Goal: Check status: Check status

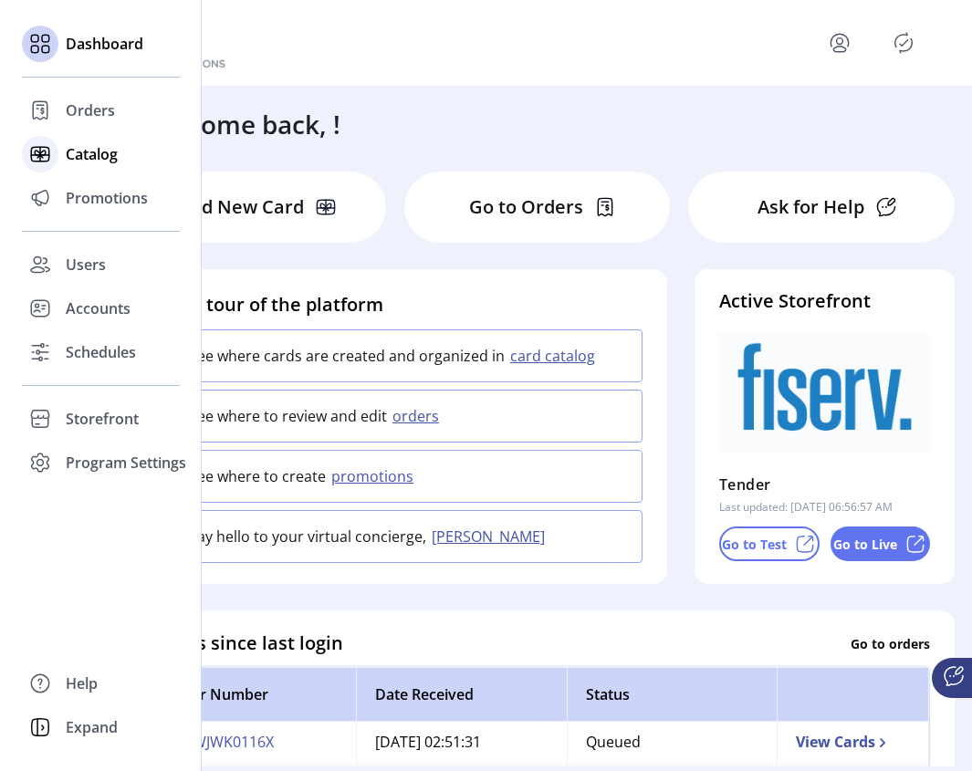
click at [97, 152] on span "Catalog" at bounding box center [92, 154] width 52 height 22
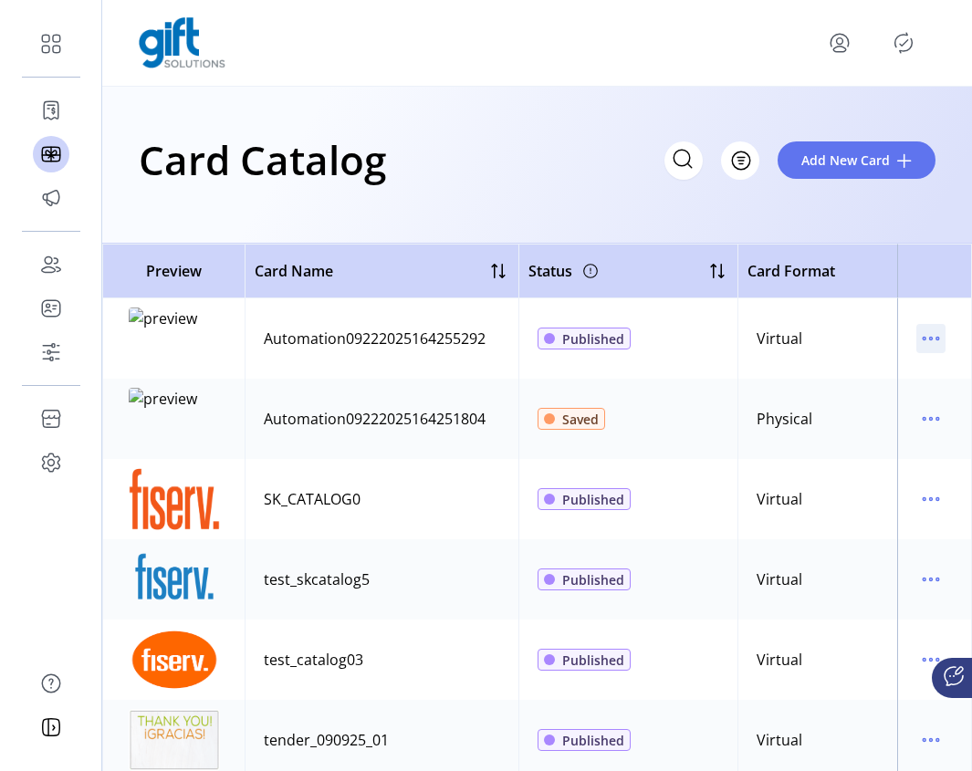
click at [918, 340] on icon "menu" at bounding box center [930, 338] width 29 height 29
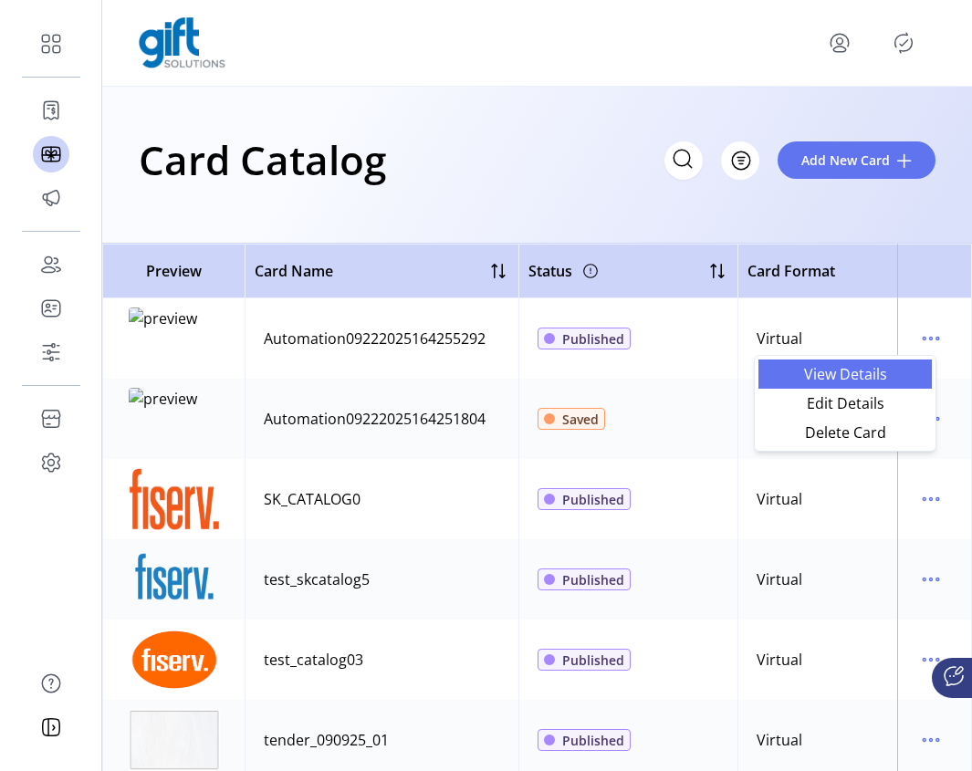
click at [873, 384] on link "View Details" at bounding box center [844, 374] width 173 height 29
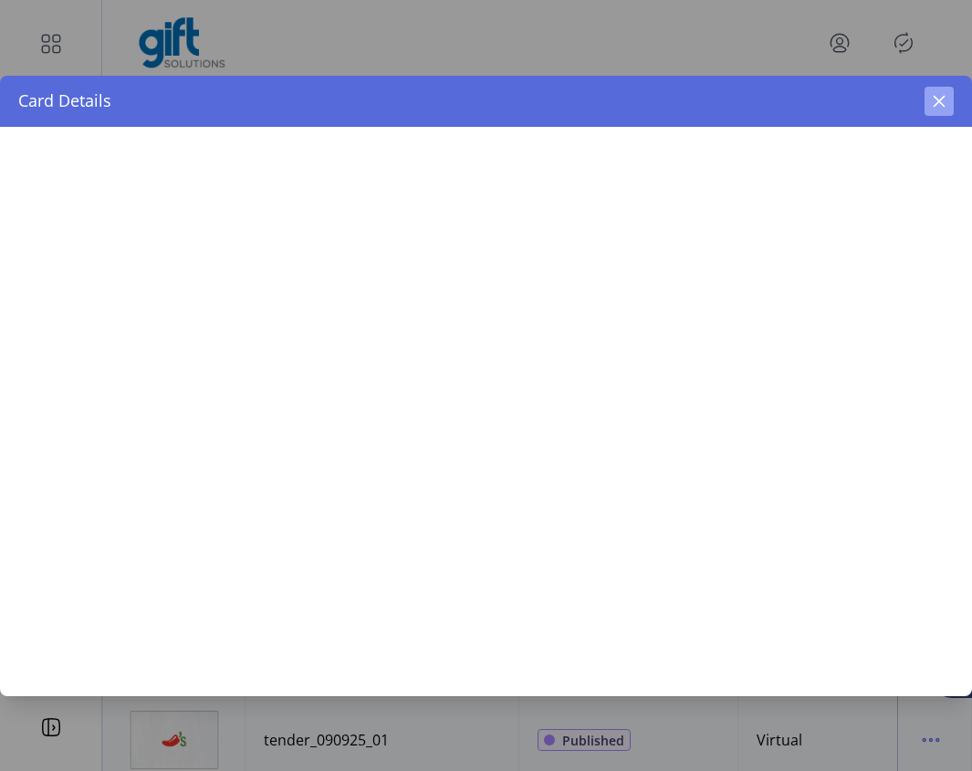
click at [947, 99] on div "Card Details" at bounding box center [486, 101] width 972 height 51
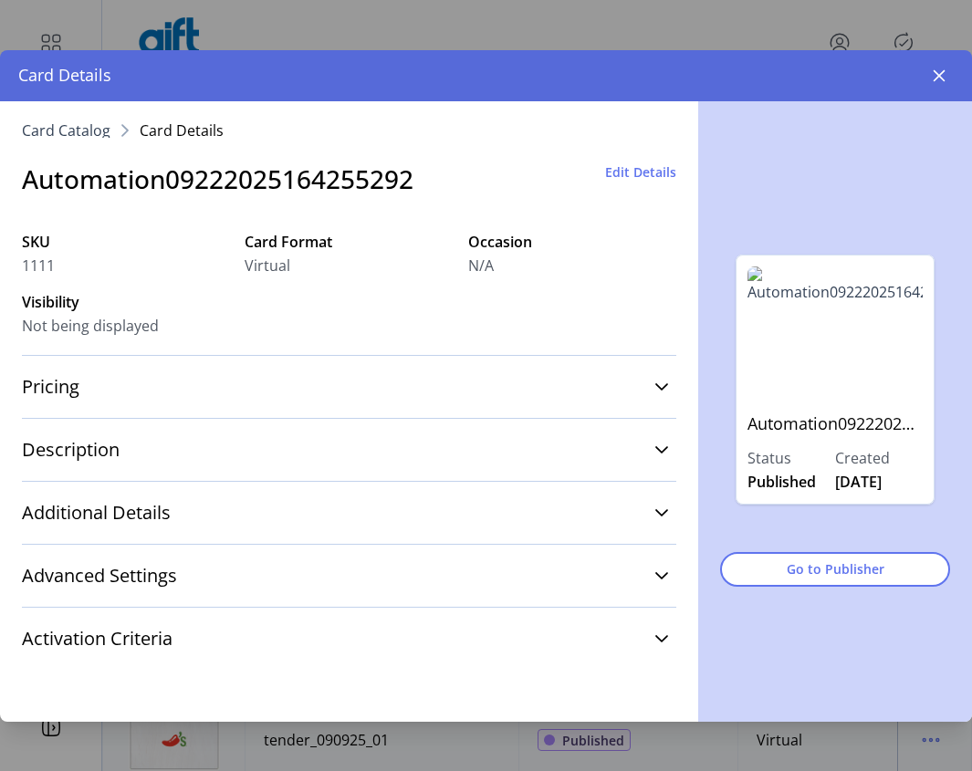
drag, startPoint x: 933, startPoint y: 78, endPoint x: 939, endPoint y: 120, distance: 42.5
click at [933, 78] on icon "button" at bounding box center [939, 75] width 15 height 15
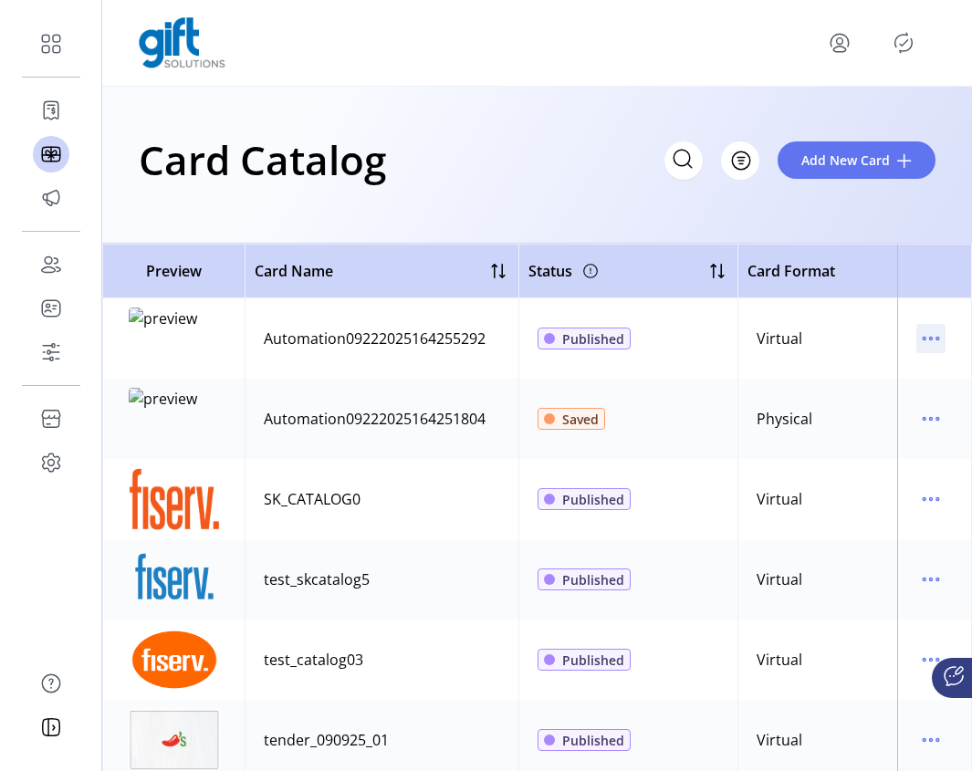
click at [925, 346] on icon "menu" at bounding box center [930, 338] width 29 height 29
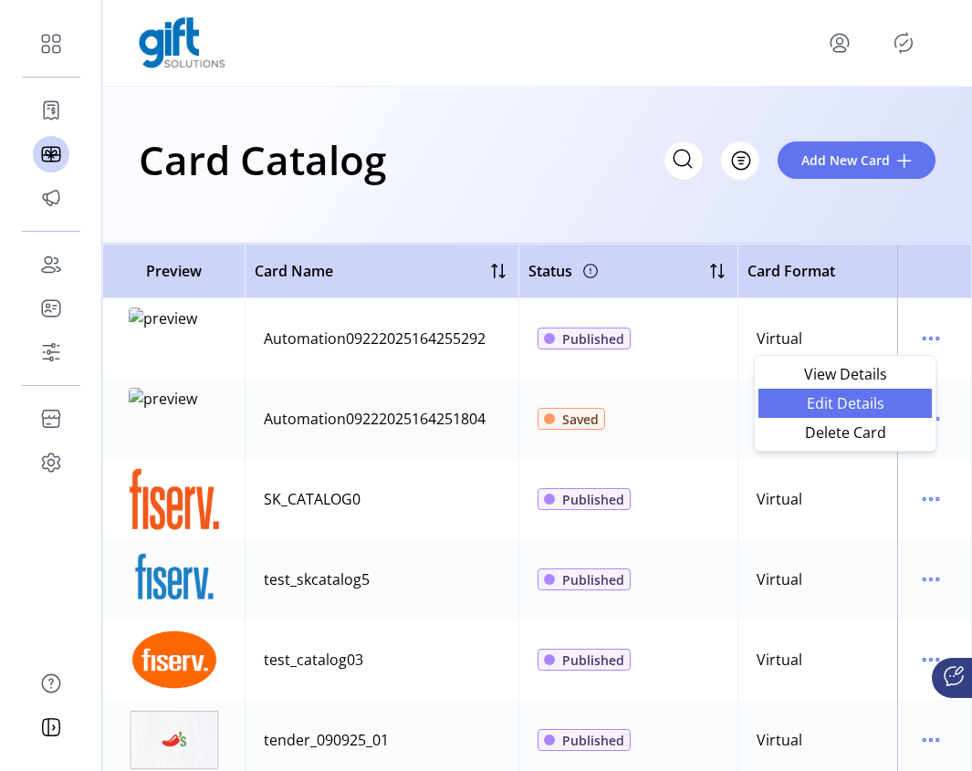
click at [863, 404] on span "Edit Details" at bounding box center [845, 403] width 152 height 15
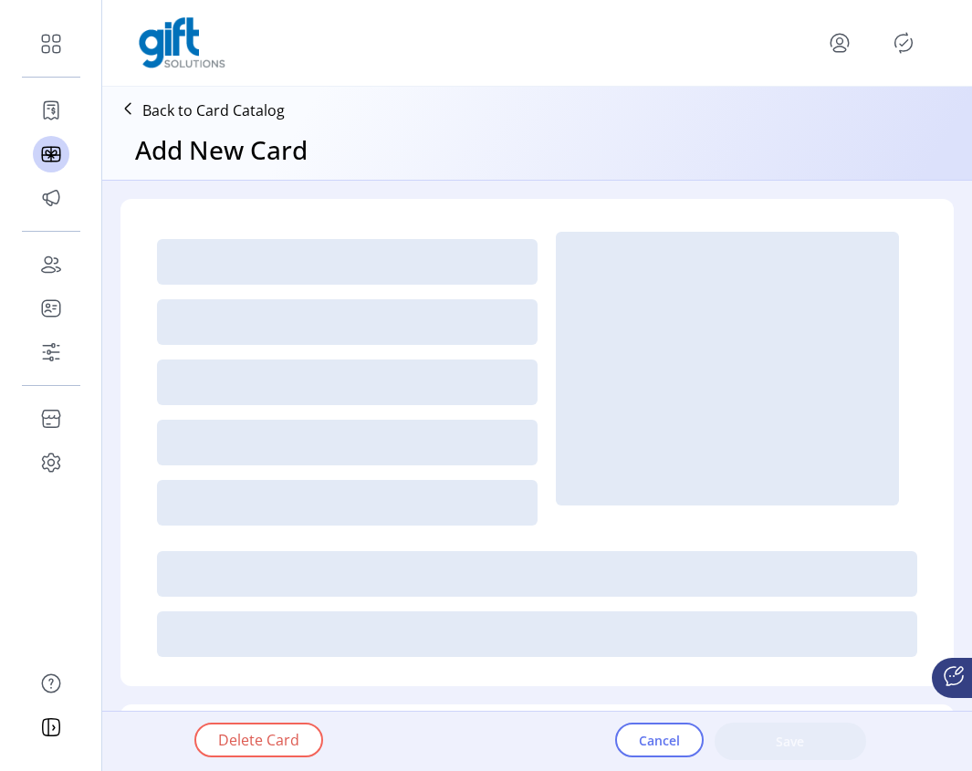
type textarea "**********"
type input "*"
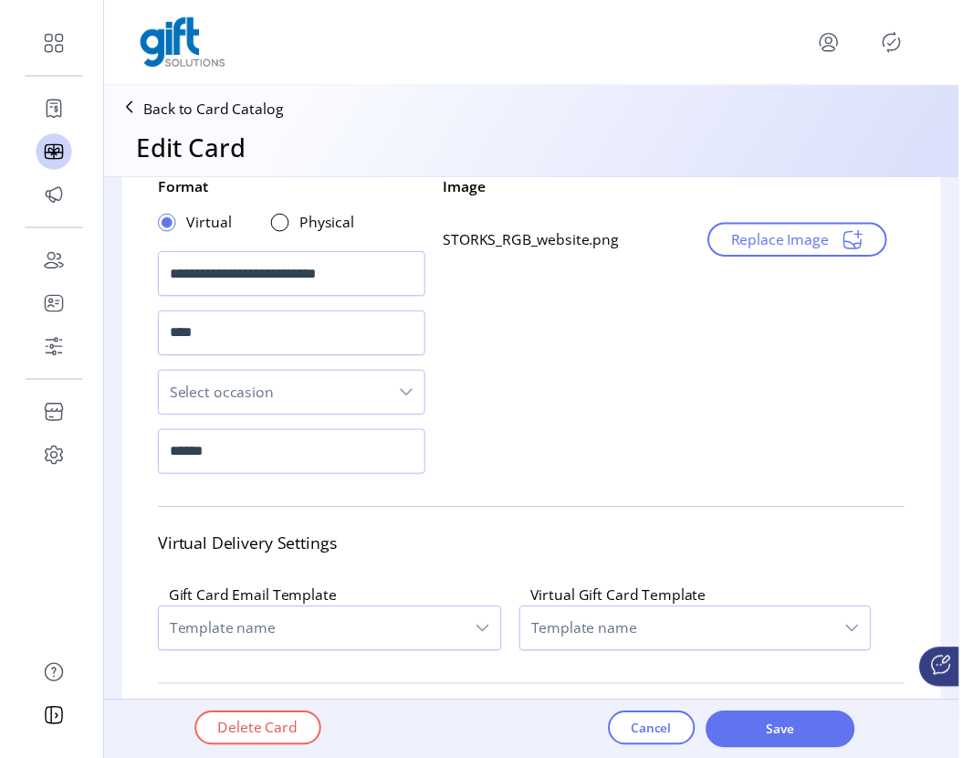
scroll to position [93, 0]
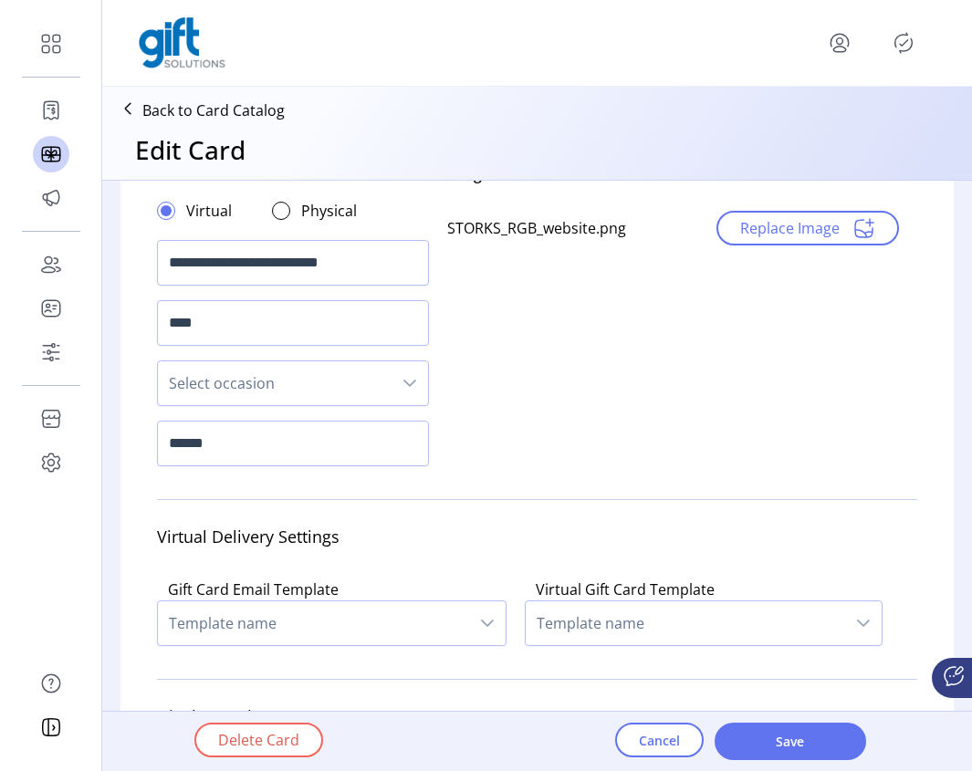
click at [834, 42] on icon "menu" at bounding box center [839, 42] width 29 height 29
click at [833, 49] on icon "menu" at bounding box center [839, 49] width 13 height 5
click at [797, 118] on span "Sign Out" at bounding box center [774, 115] width 137 height 15
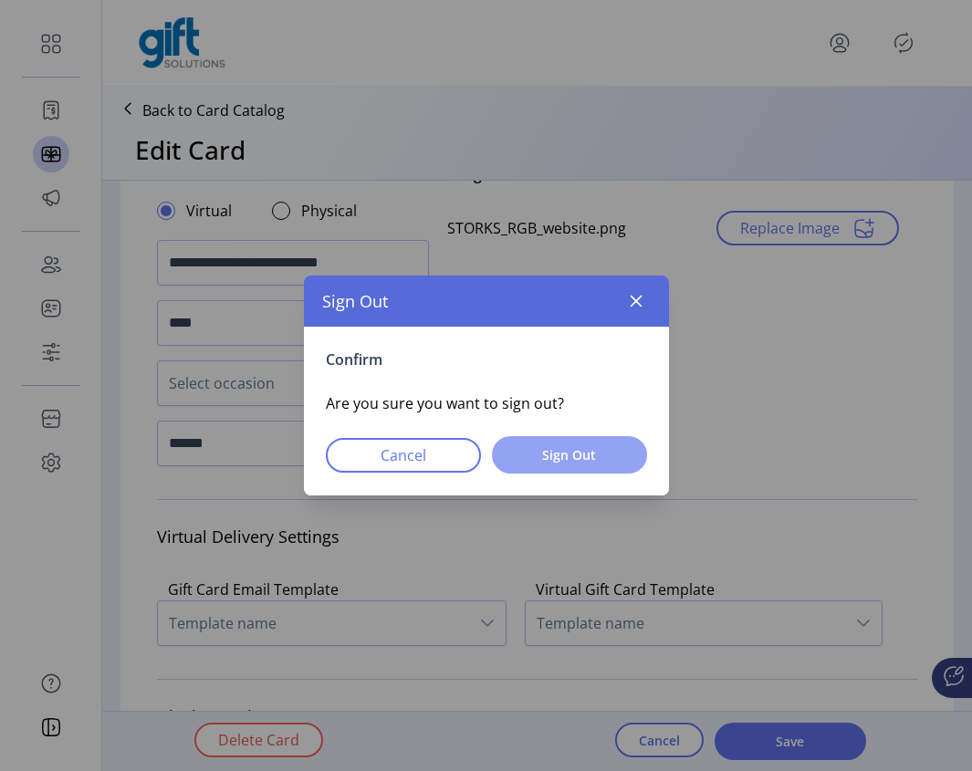
click at [585, 454] on span "Sign Out" at bounding box center [570, 454] width 108 height 19
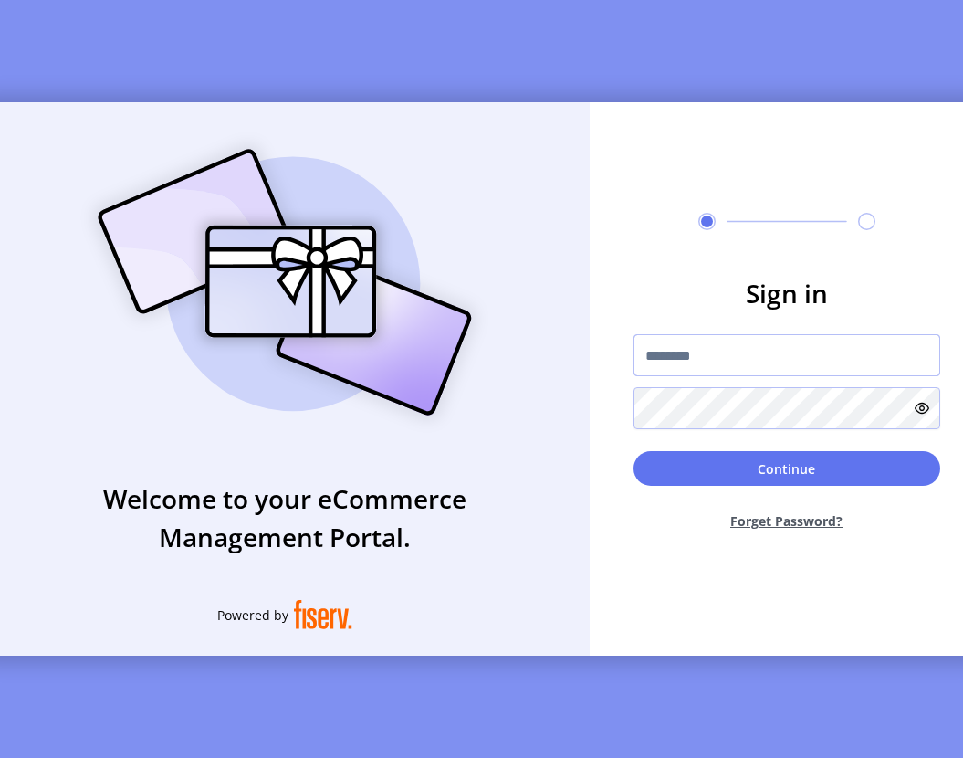
type input "**********"
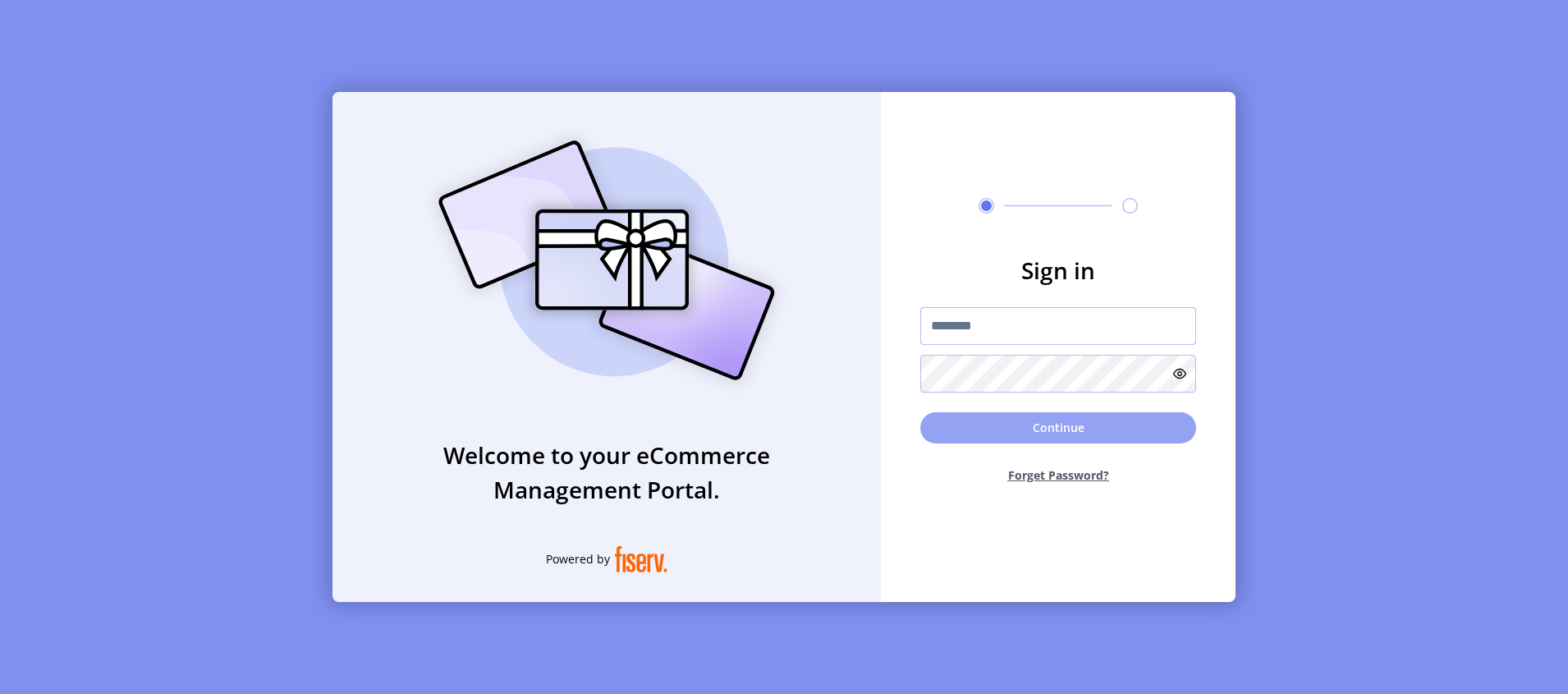
type input "**********"
click at [1053, 431] on button "Continue" at bounding box center [1058, 428] width 276 height 32
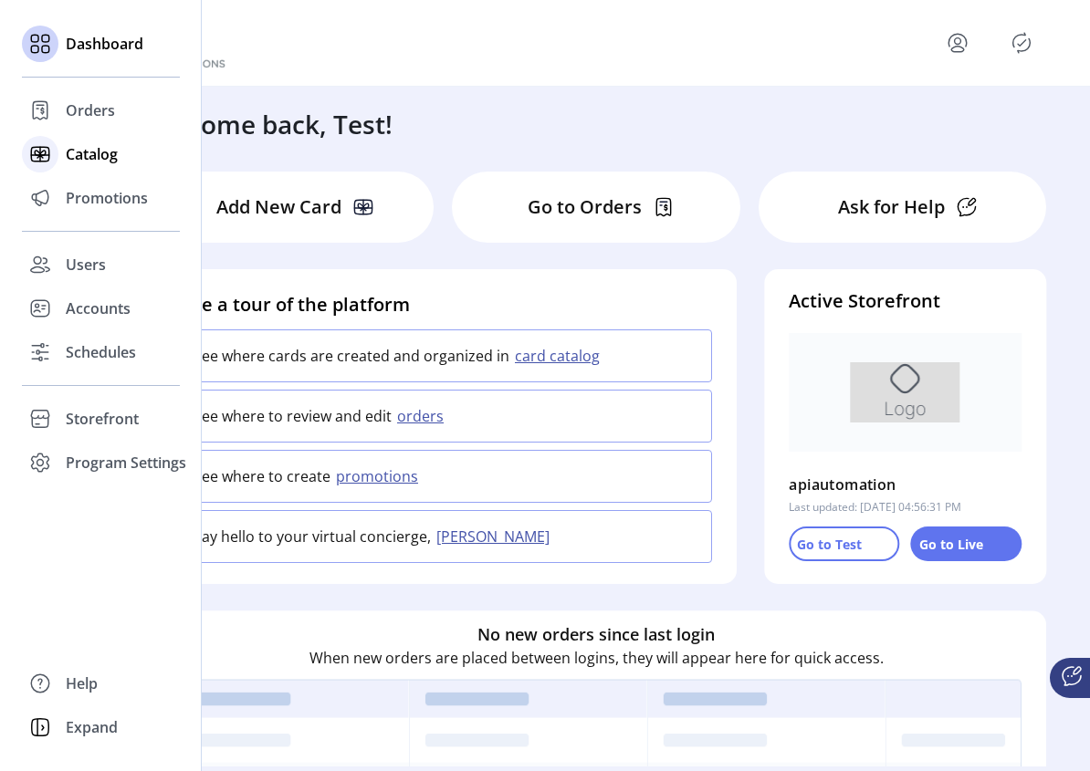
click at [89, 152] on span "Catalog" at bounding box center [92, 154] width 52 height 22
click at [98, 154] on span "Catalog" at bounding box center [92, 154] width 52 height 22
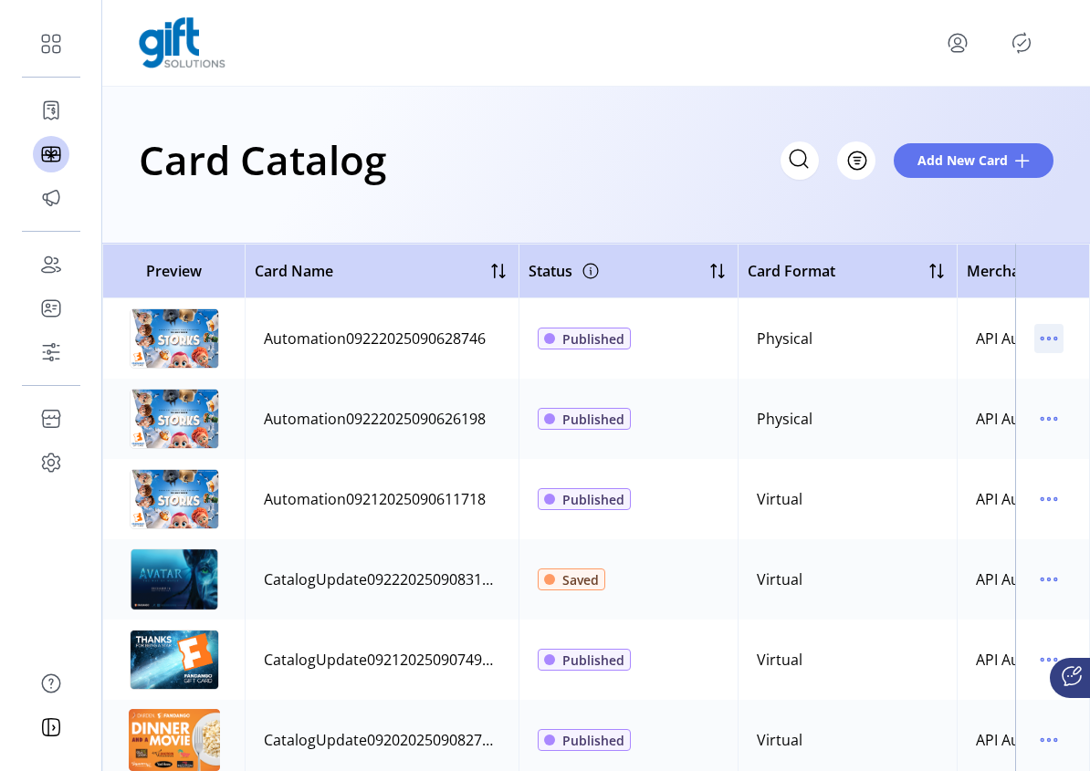
click at [1043, 338] on icon "menu" at bounding box center [1048, 338] width 29 height 29
click at [977, 402] on span "Edit Details" at bounding box center [963, 403] width 152 height 15
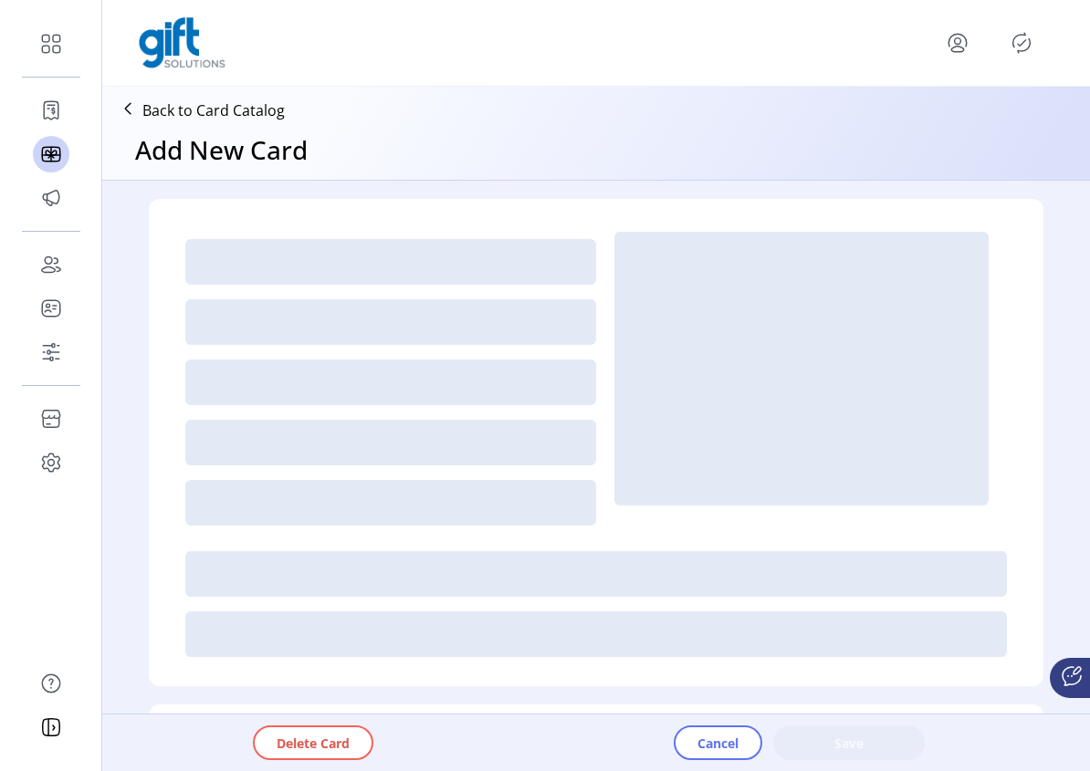
type textarea "**********"
type input "*"
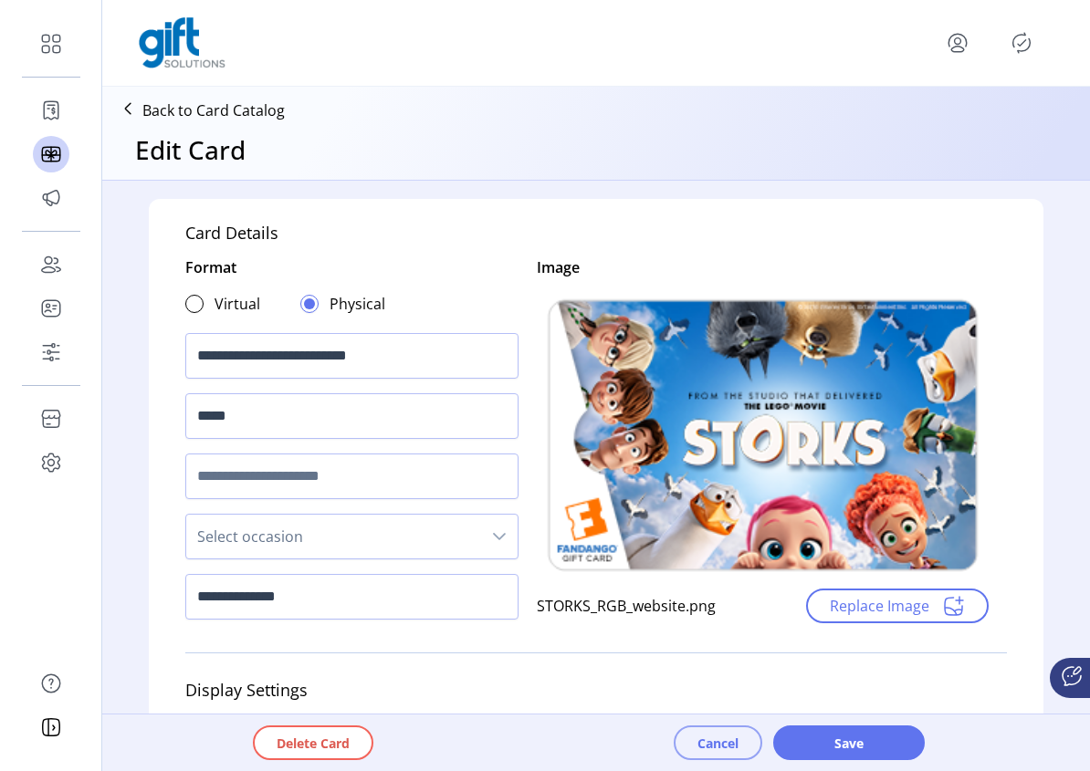
click at [714, 746] on span "Cancel" at bounding box center [717, 743] width 41 height 19
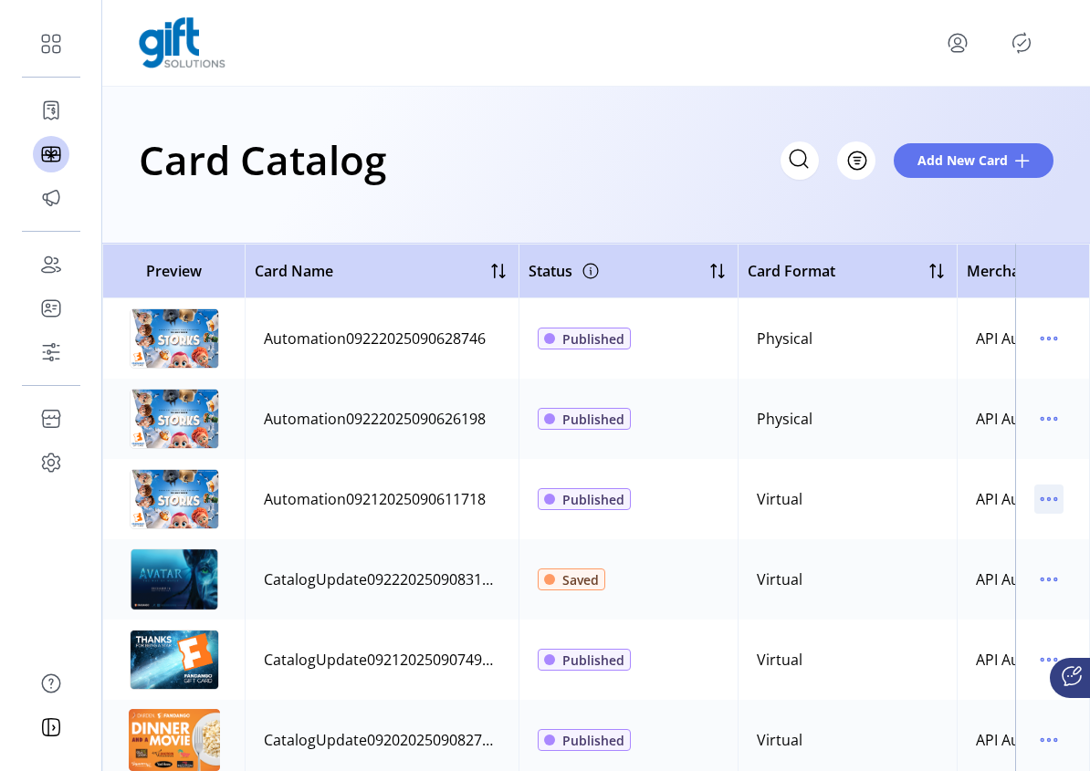
click at [1034, 500] on icon "menu" at bounding box center [1048, 499] width 29 height 29
click at [960, 565] on span "Edit Details" at bounding box center [963, 564] width 152 height 15
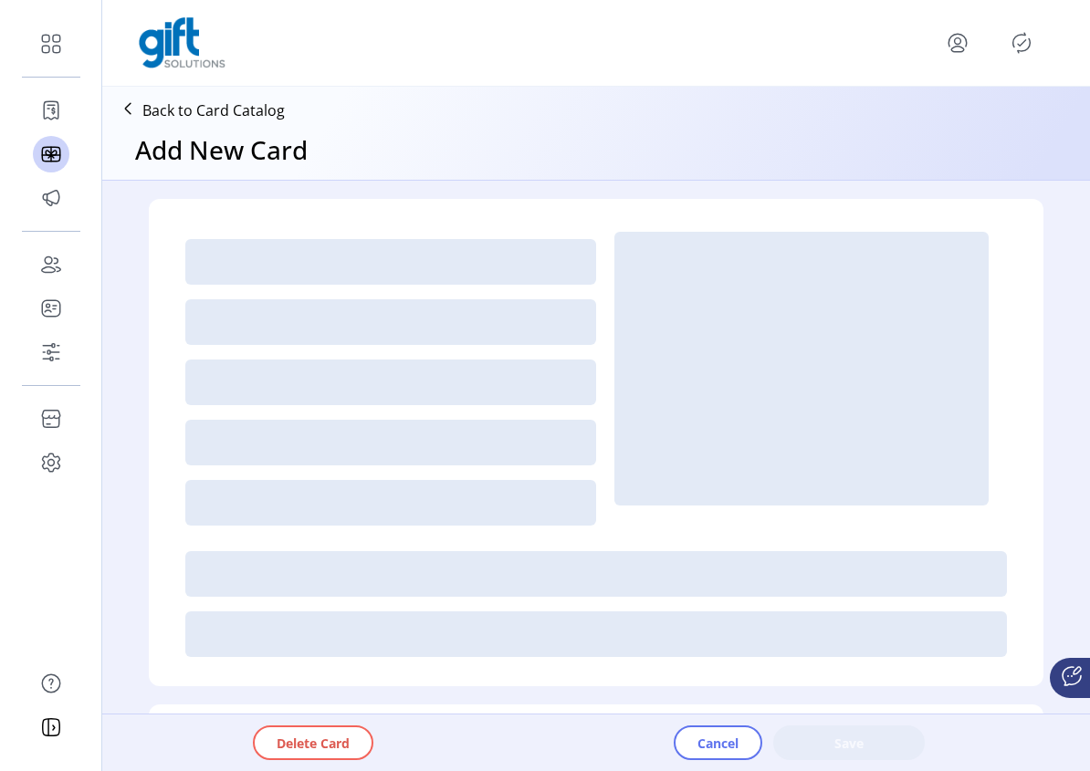
type textarea "**********"
type input "*"
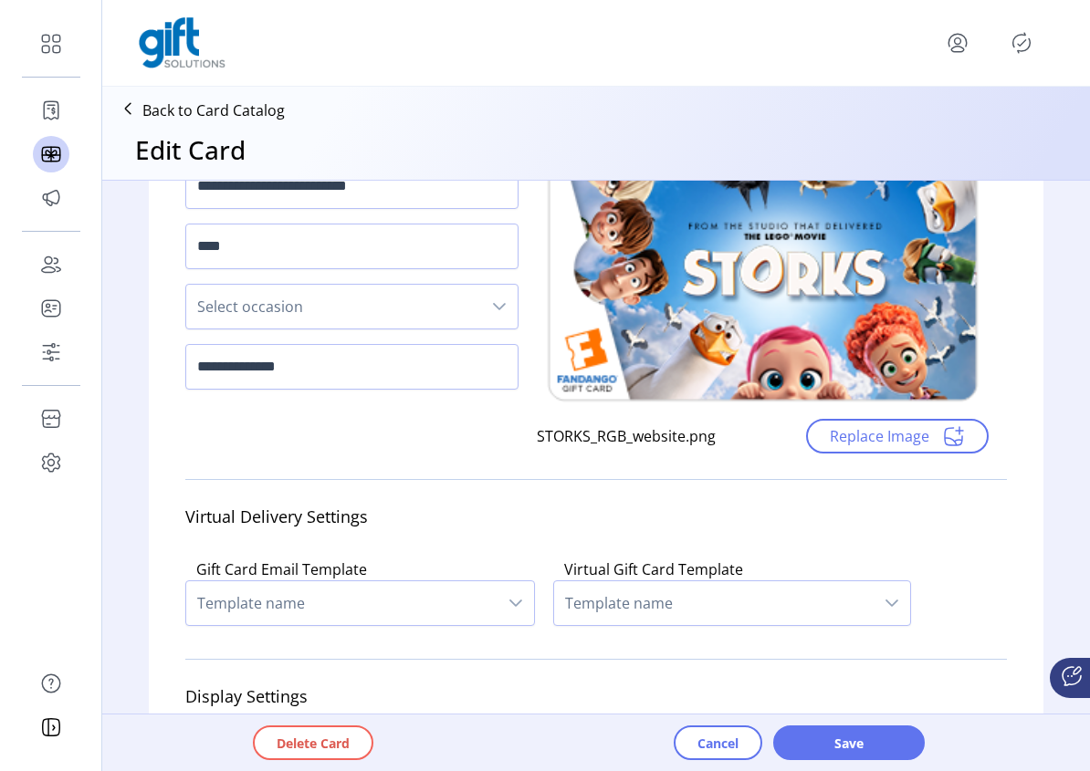
scroll to position [173, 0]
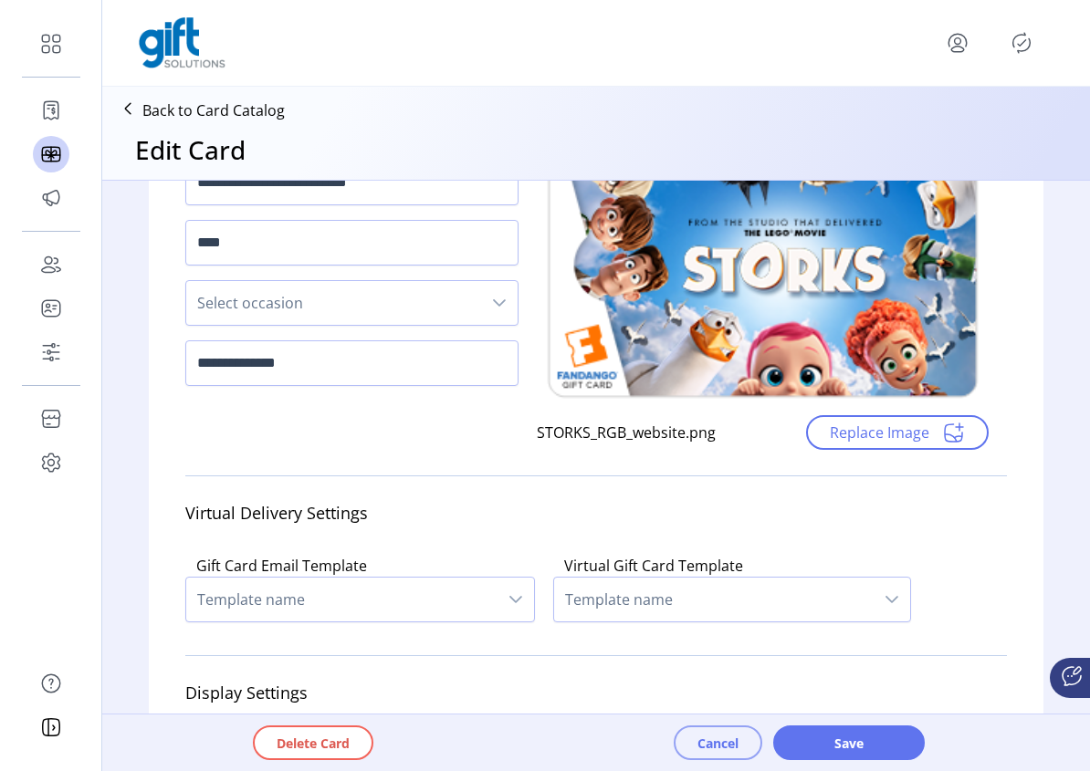
click at [727, 745] on span "Cancel" at bounding box center [717, 743] width 41 height 19
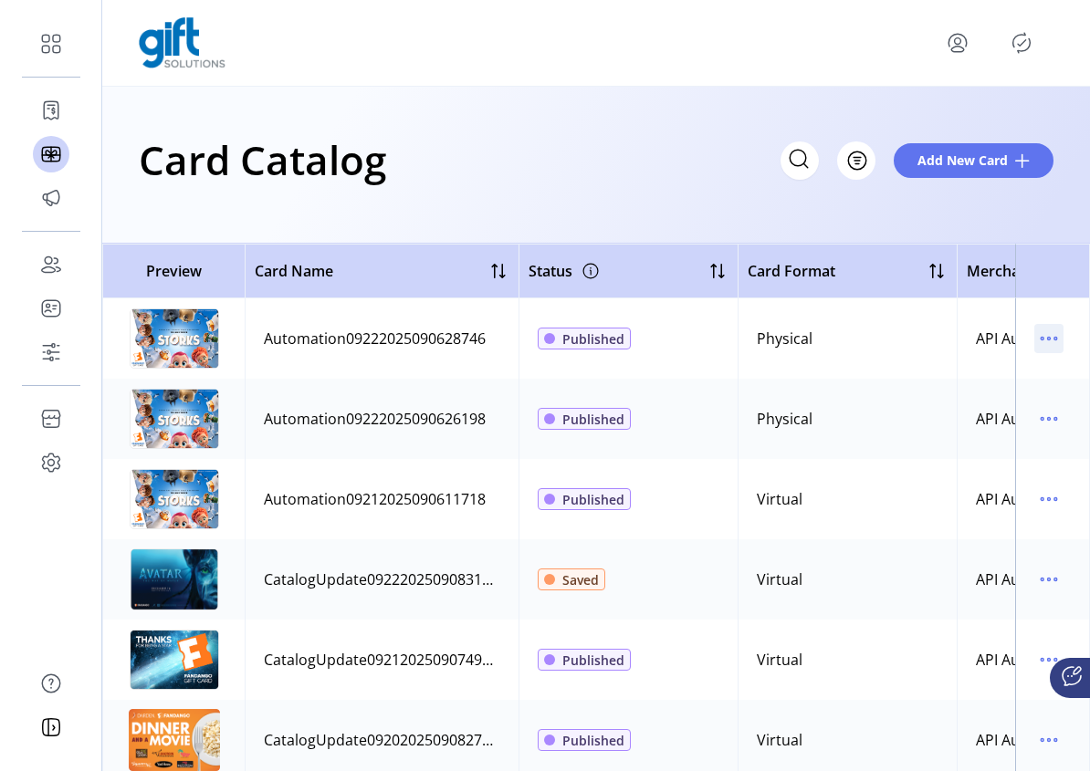
click at [1041, 340] on icon "menu" at bounding box center [1048, 338] width 29 height 29
click at [994, 402] on span "Edit Details" at bounding box center [963, 403] width 152 height 15
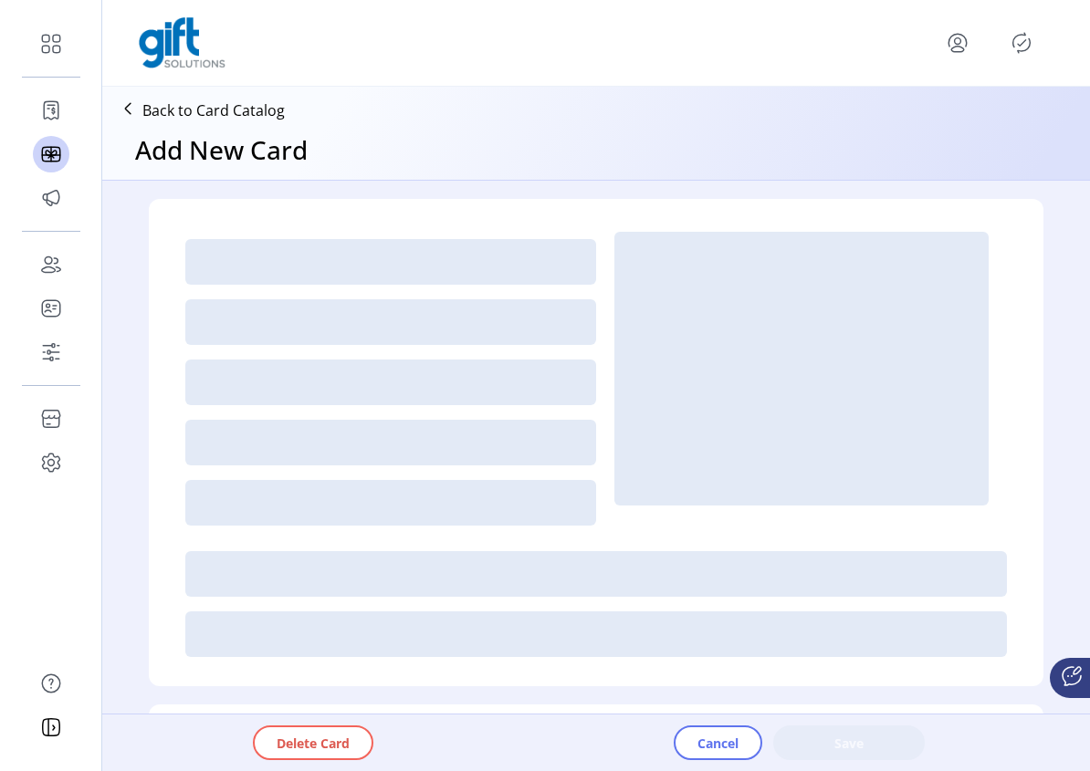
type textarea "**********"
type input "*"
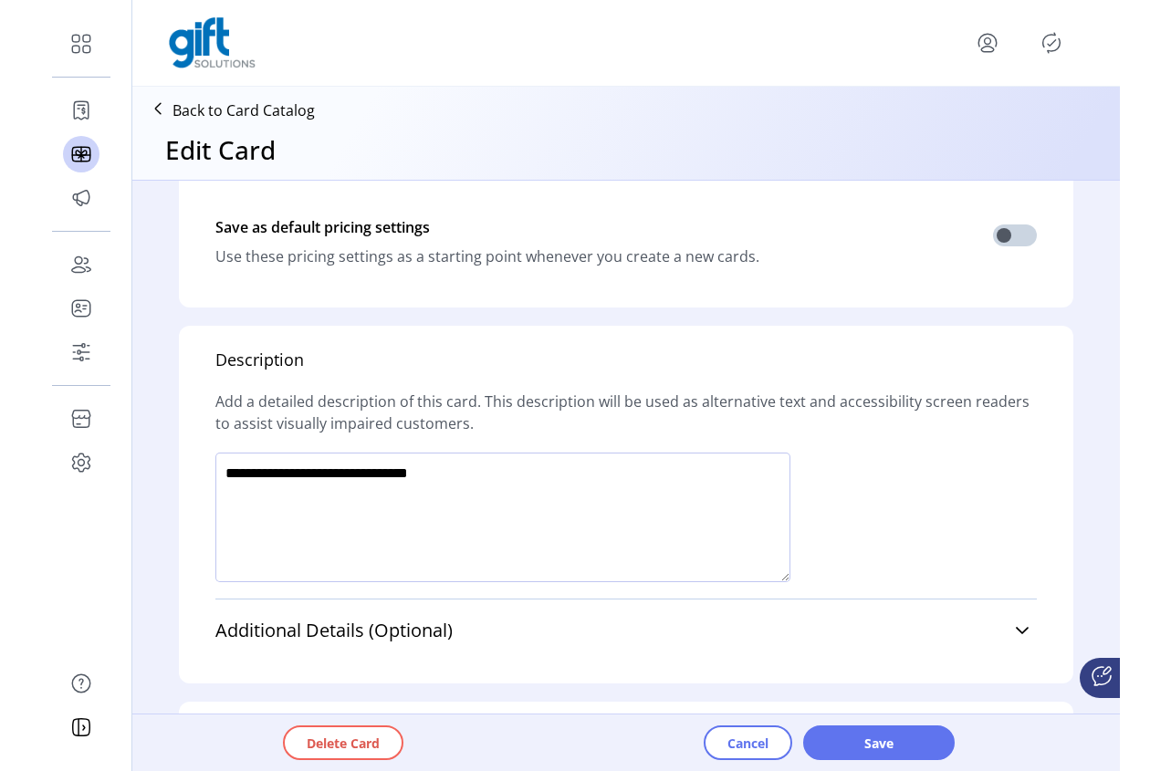
scroll to position [1144, 0]
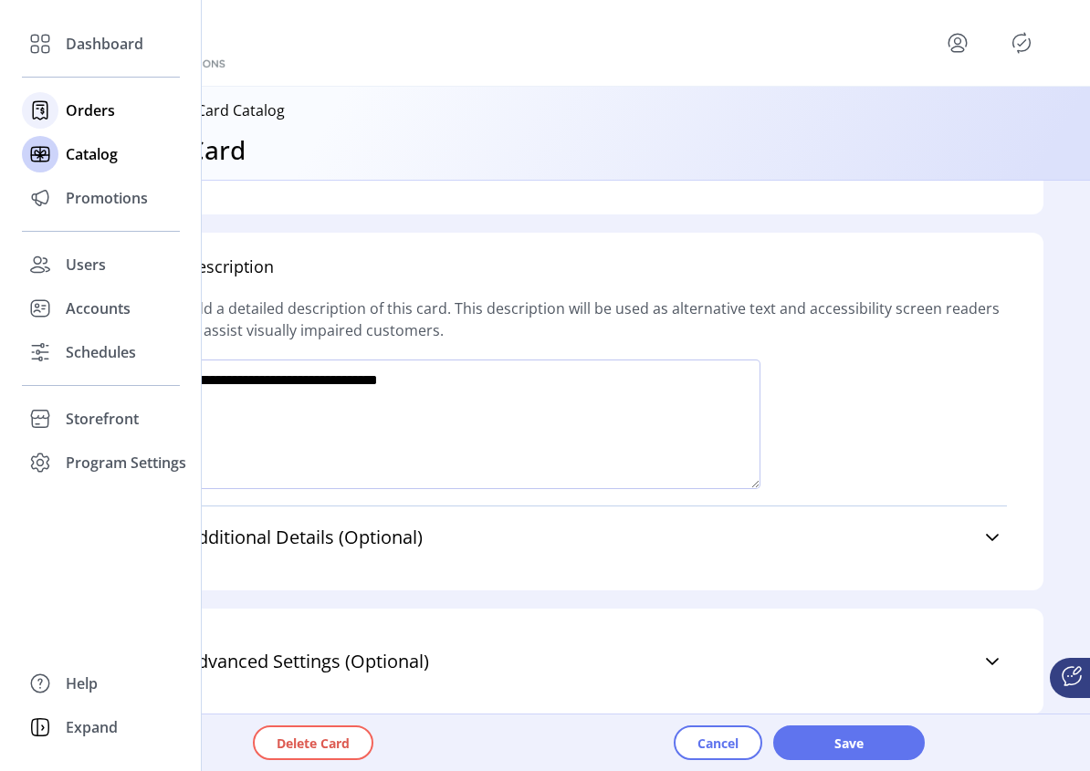
click at [47, 120] on icon at bounding box center [40, 110] width 29 height 29
click at [71, 110] on span "Orders" at bounding box center [90, 110] width 49 height 22
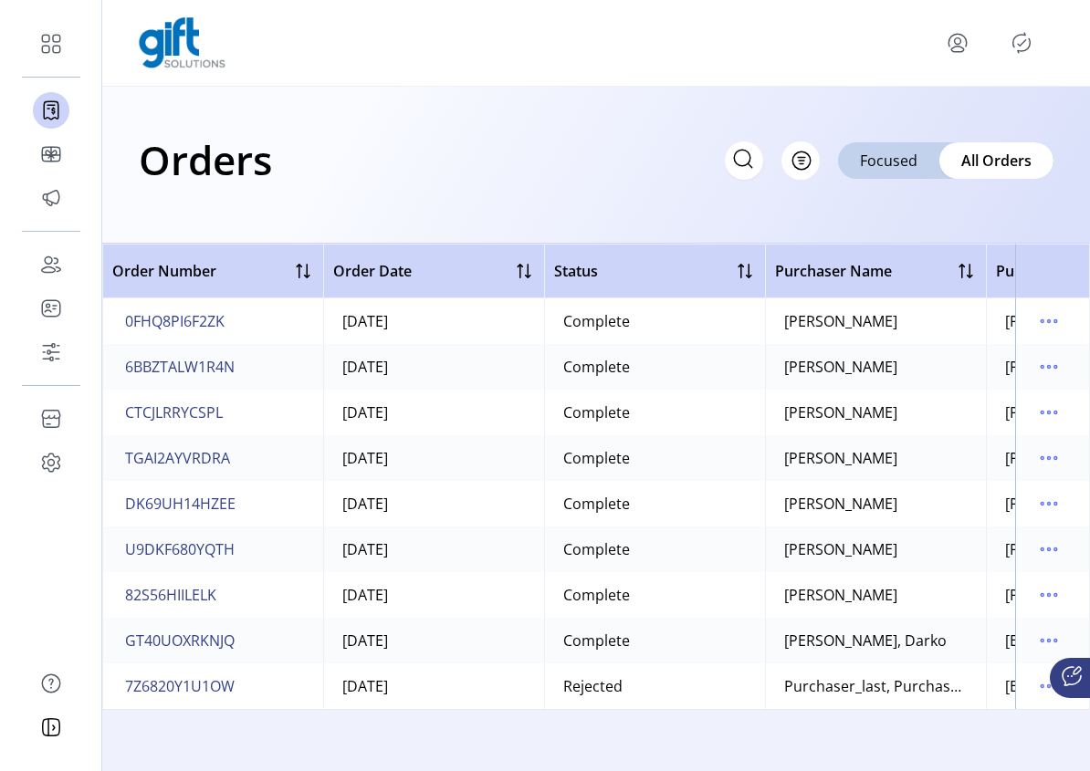
click at [749, 170] on icon at bounding box center [742, 158] width 29 height 29
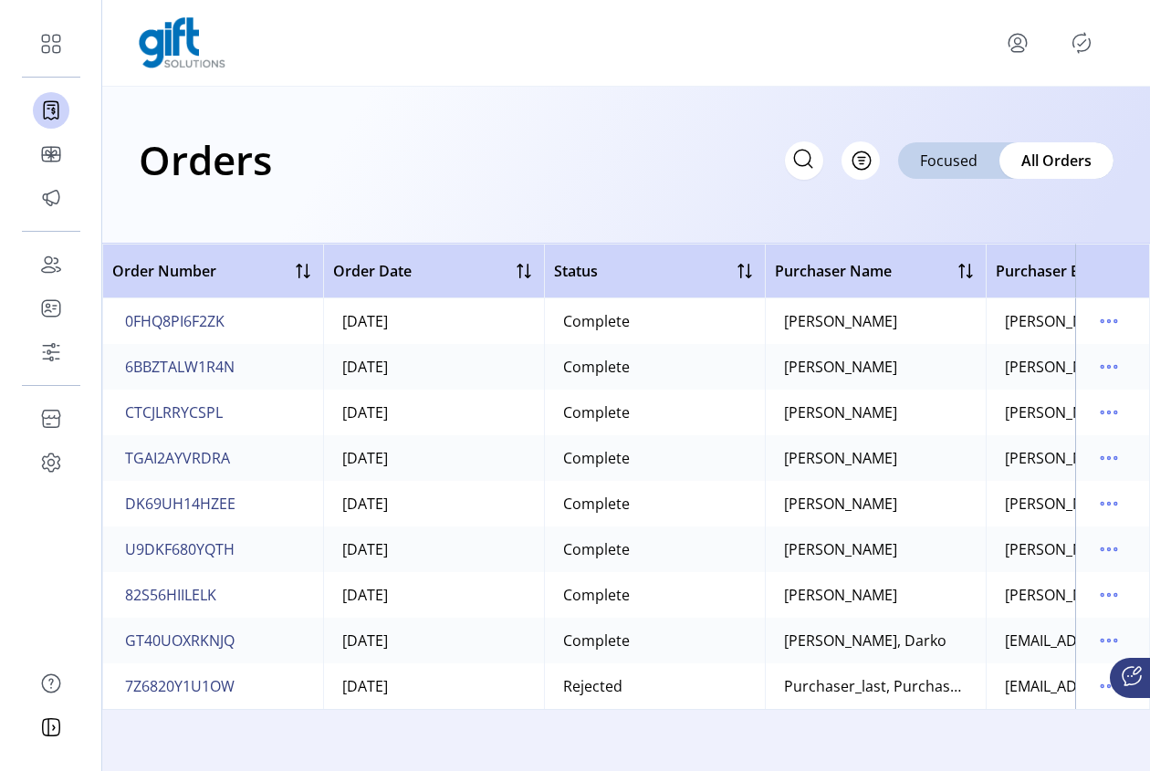
click at [793, 164] on icon at bounding box center [803, 158] width 29 height 29
click at [795, 168] on input "text" at bounding box center [640, 160] width 365 height 38
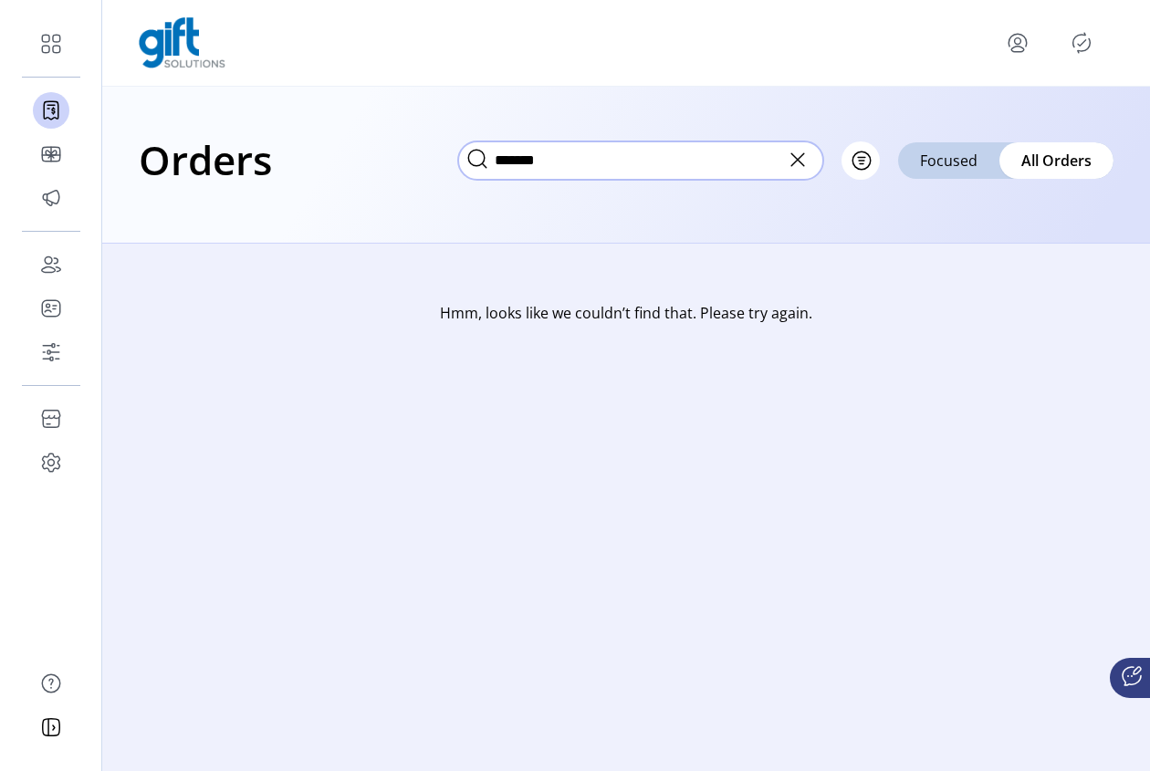
type input "*******"
drag, startPoint x: 795, startPoint y: 163, endPoint x: 815, endPoint y: 206, distance: 47.4
click at [795, 163] on icon at bounding box center [797, 159] width 29 height 29
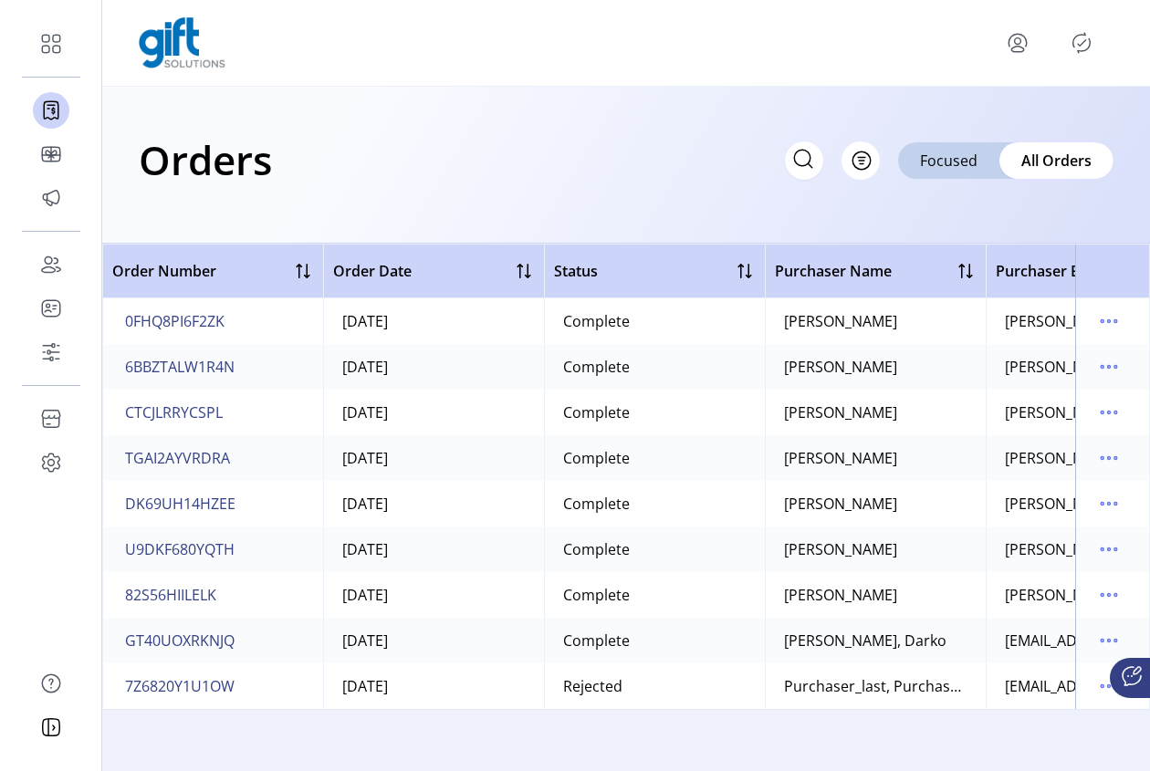
click at [807, 150] on icon at bounding box center [803, 158] width 29 height 29
click at [794, 167] on input "text" at bounding box center [640, 160] width 365 height 38
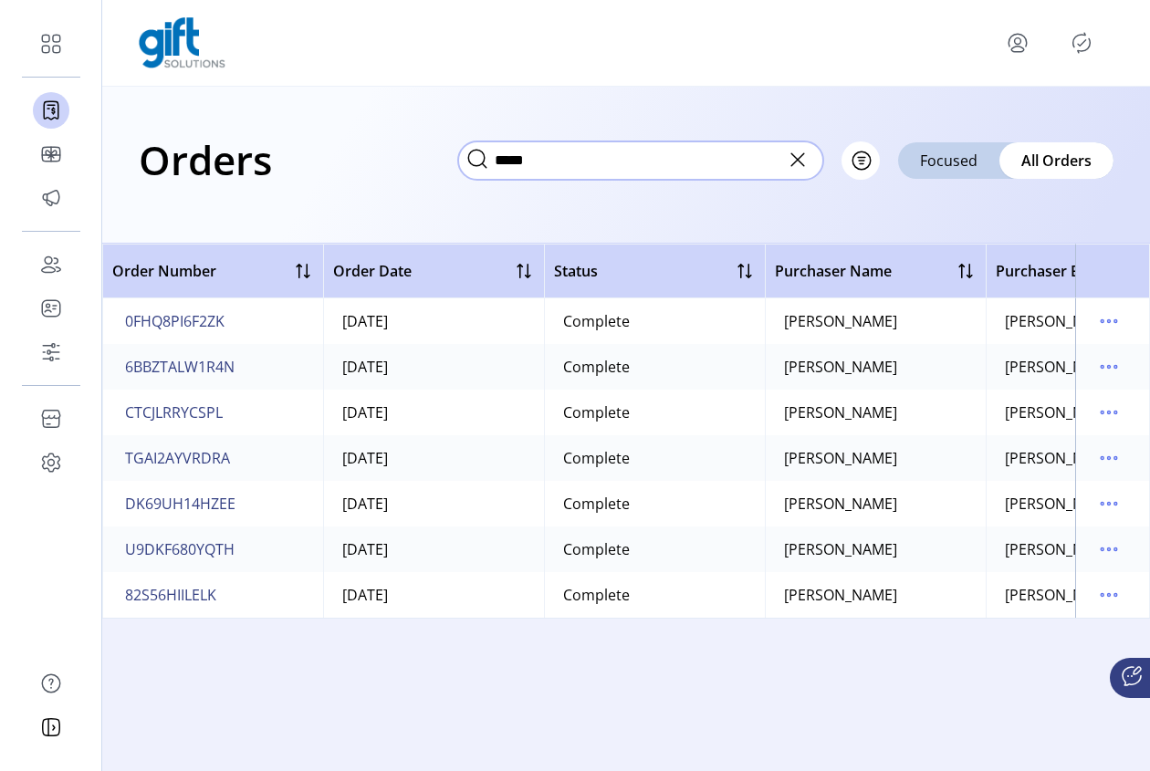
type input "*****"
click at [868, 164] on button "Filter" at bounding box center [841, 160] width 78 height 38
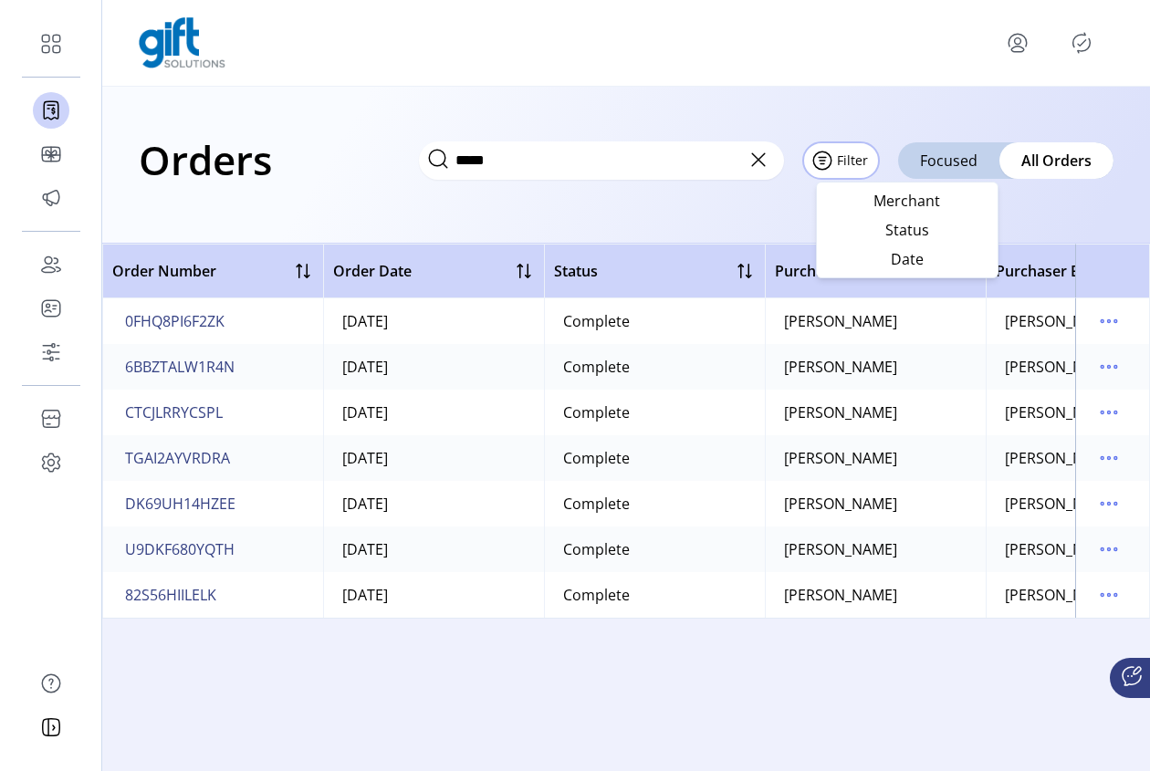
click at [1037, 230] on div "Orders ***** Filter Focused All Orders" at bounding box center [626, 165] width 1048 height 157
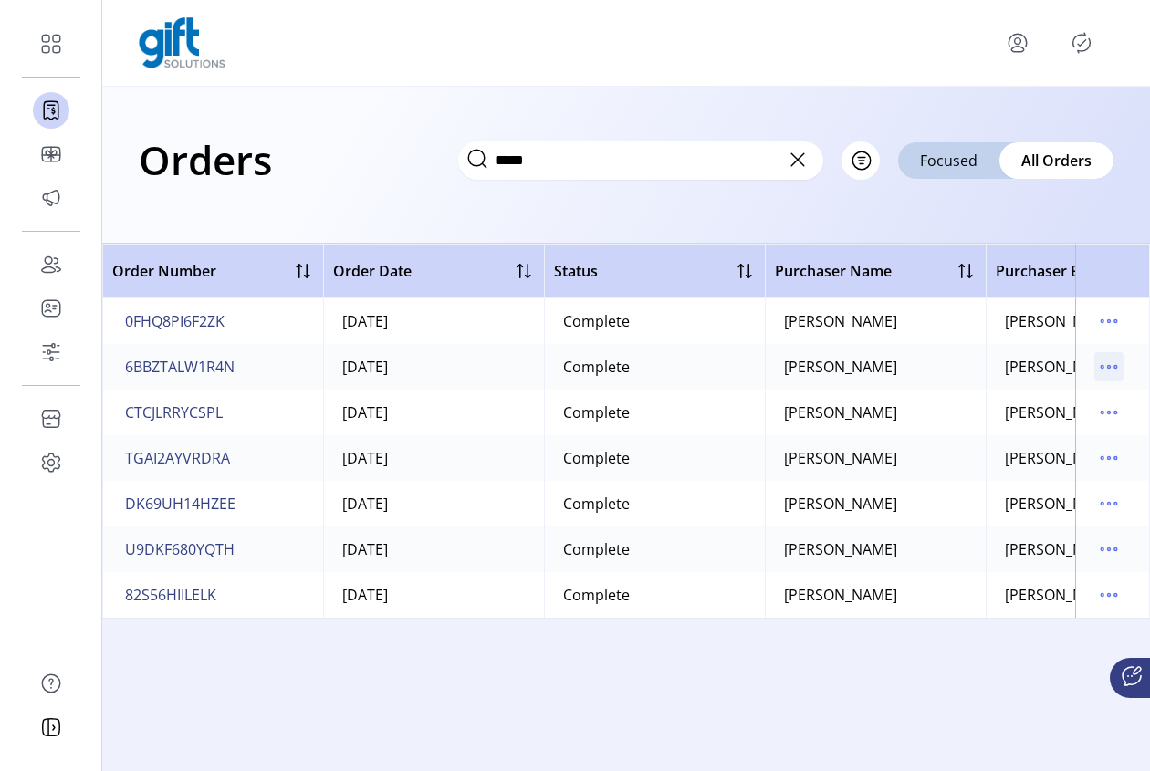
click at [1108, 363] on icon "menu" at bounding box center [1108, 366] width 29 height 29
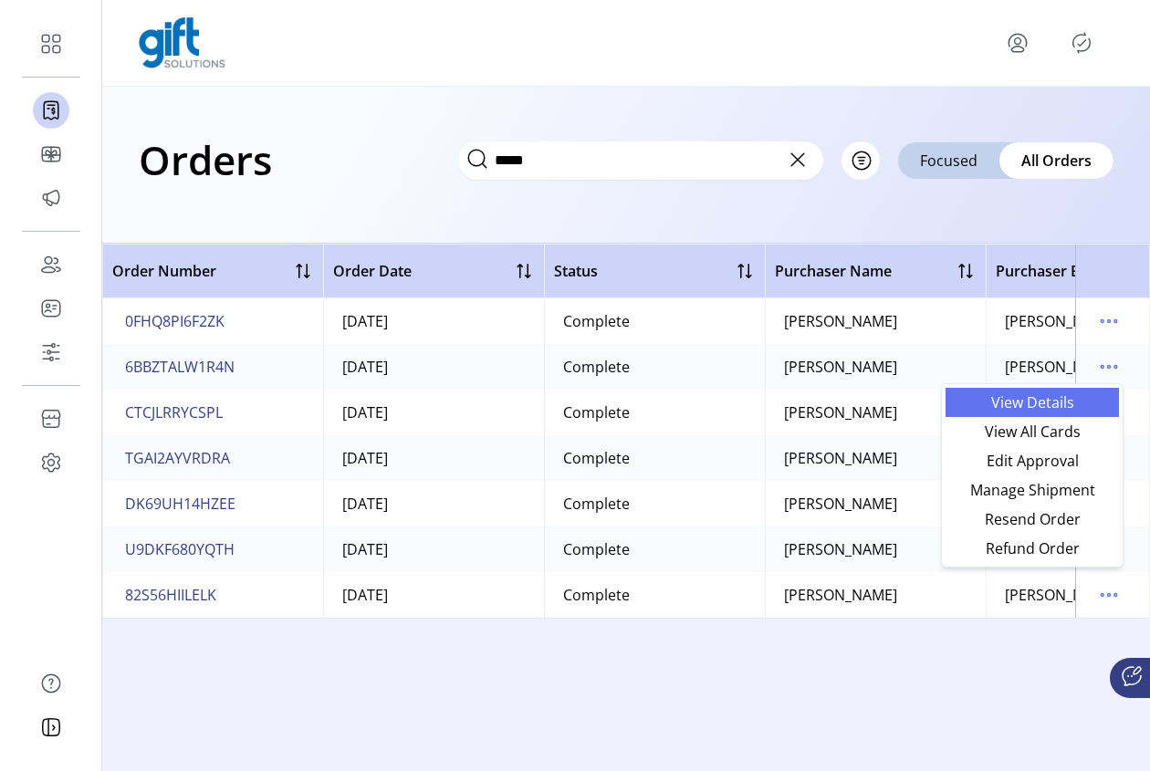
click at [1054, 403] on span "View Details" at bounding box center [1033, 402] width 152 height 15
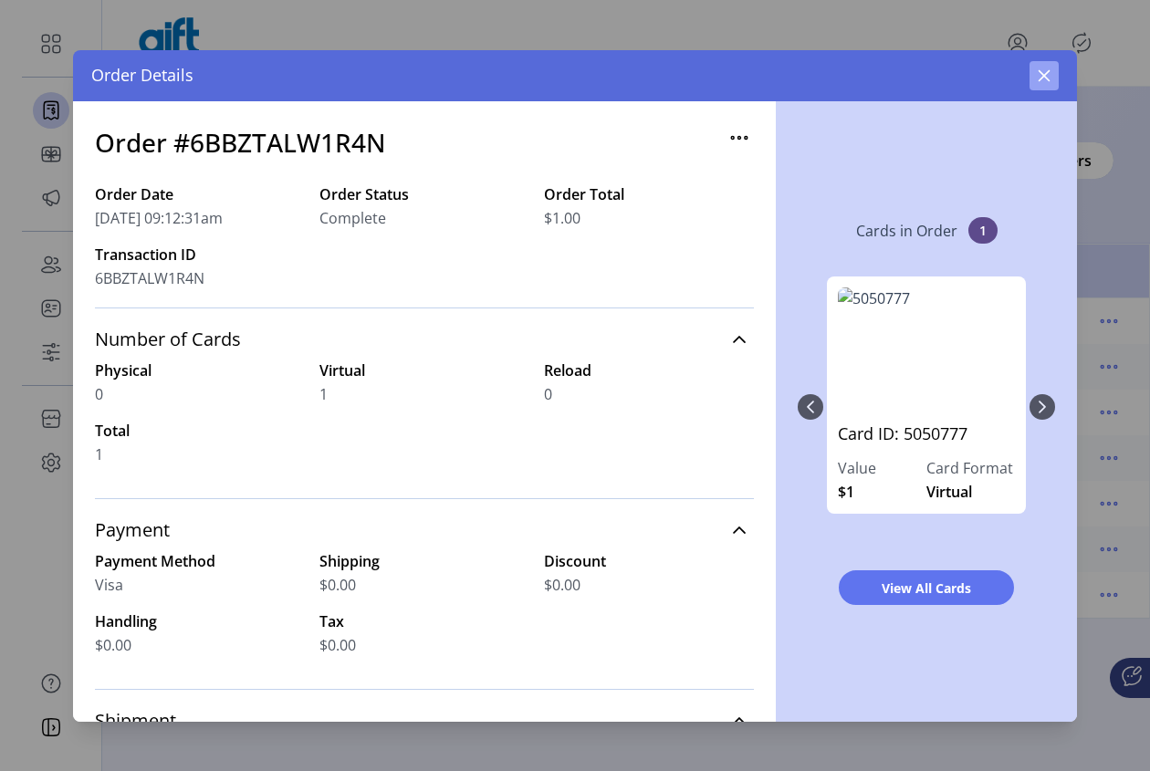
click at [1035, 72] on button "button" at bounding box center [1044, 75] width 29 height 29
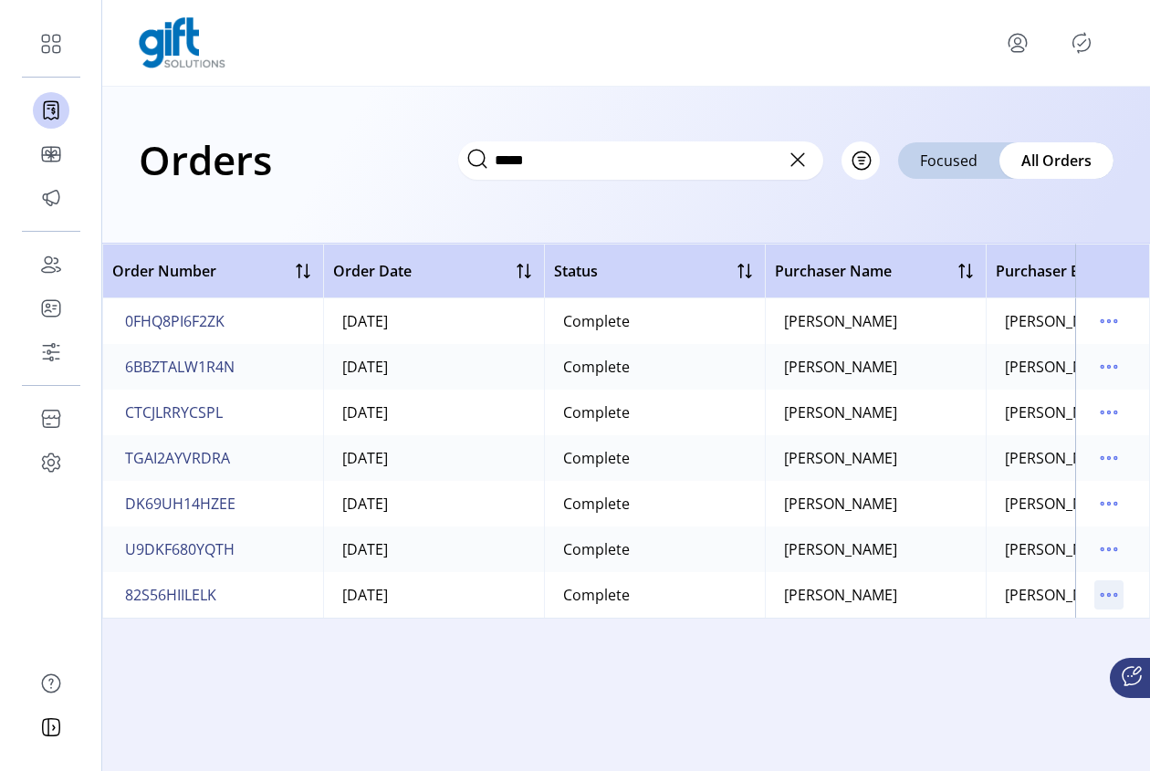
click at [1106, 601] on icon "menu" at bounding box center [1108, 594] width 29 height 29
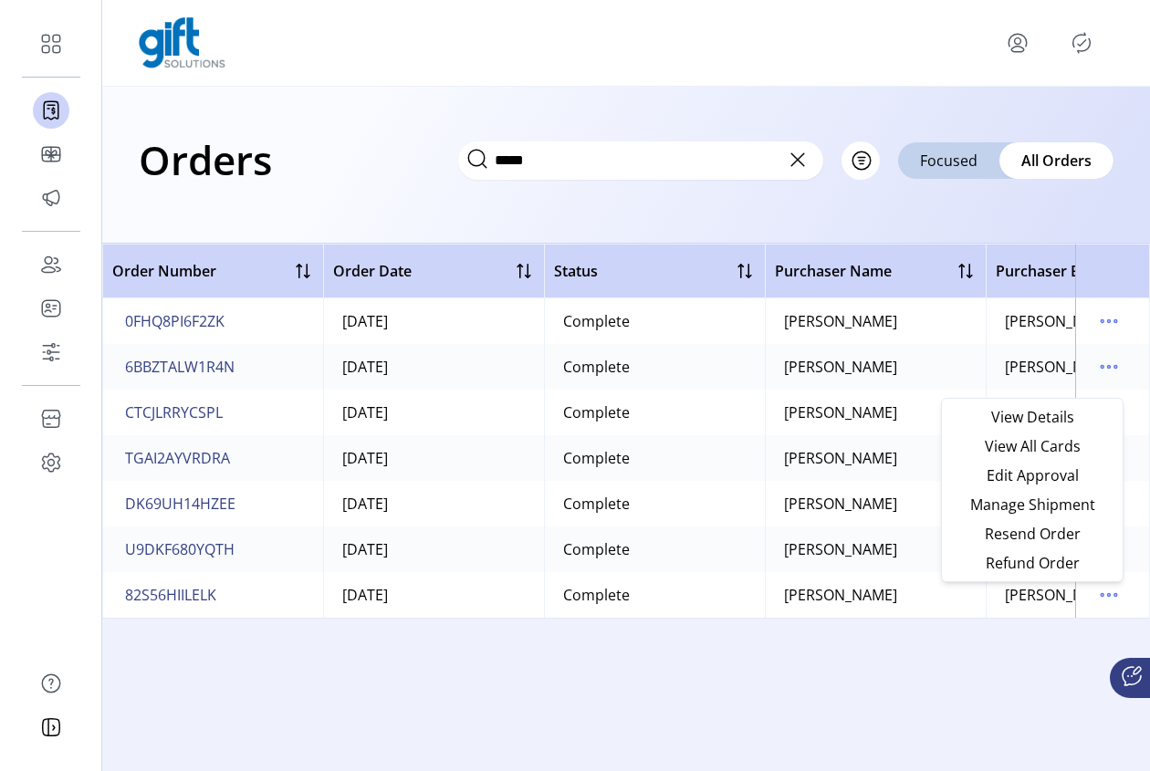
click at [789, 156] on icon at bounding box center [797, 159] width 29 height 29
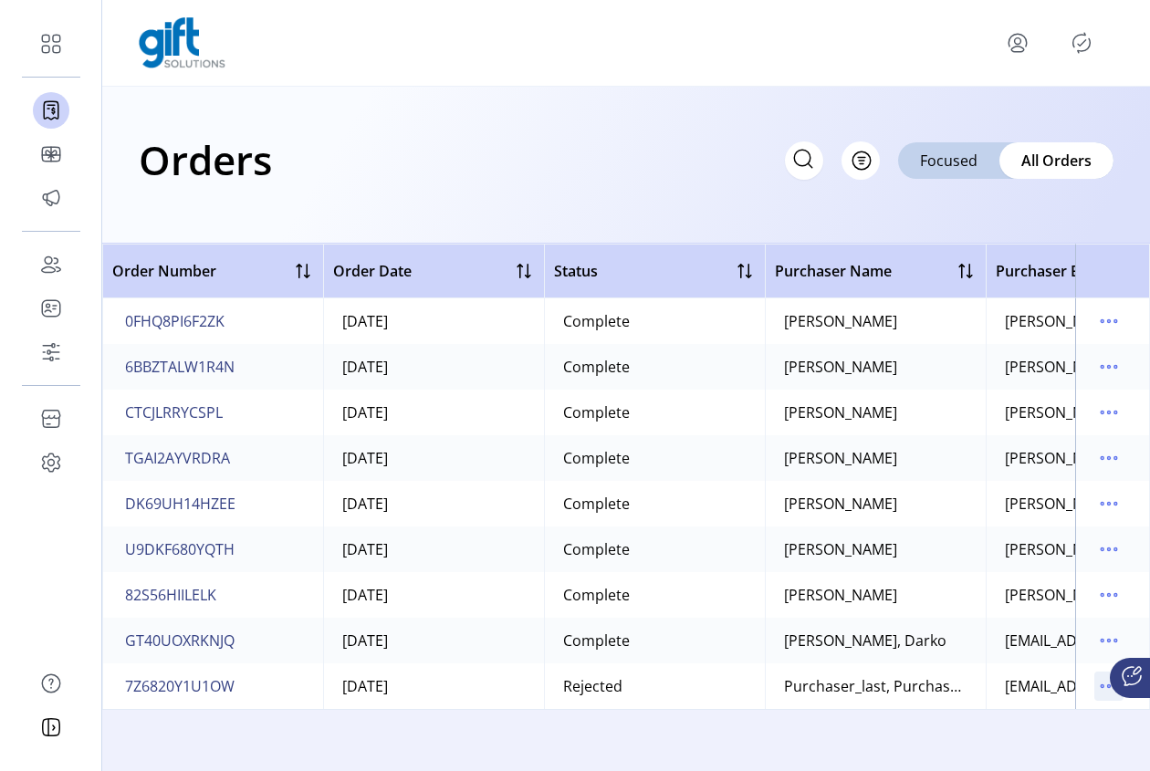
click at [1105, 691] on icon "menu" at bounding box center [1108, 686] width 29 height 29
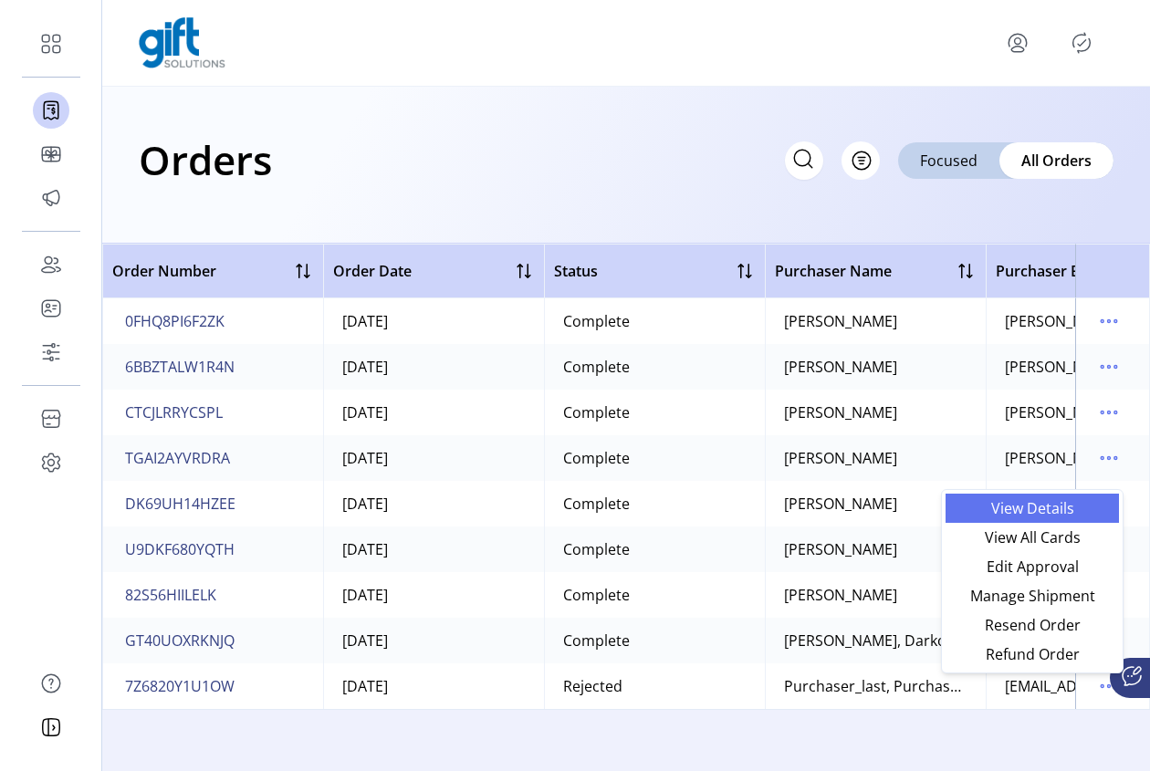
click at [1041, 513] on span "View Details" at bounding box center [1033, 508] width 152 height 15
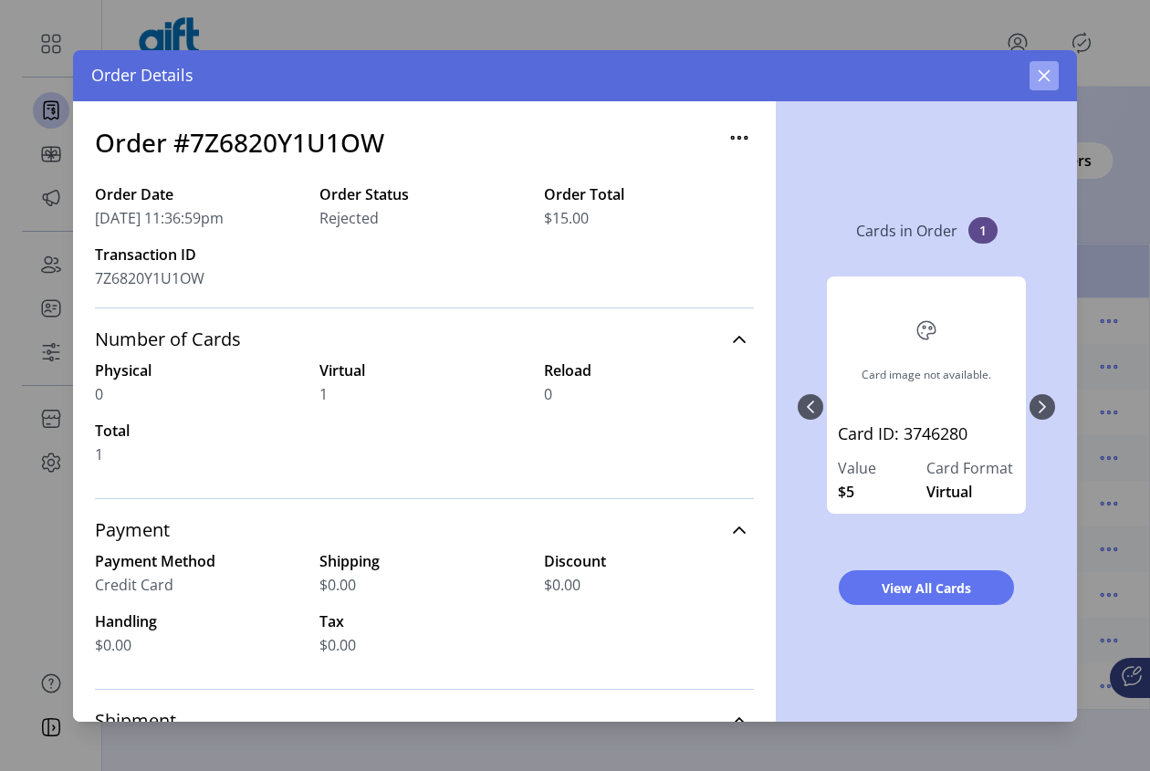
click at [1045, 69] on icon "button" at bounding box center [1044, 75] width 15 height 15
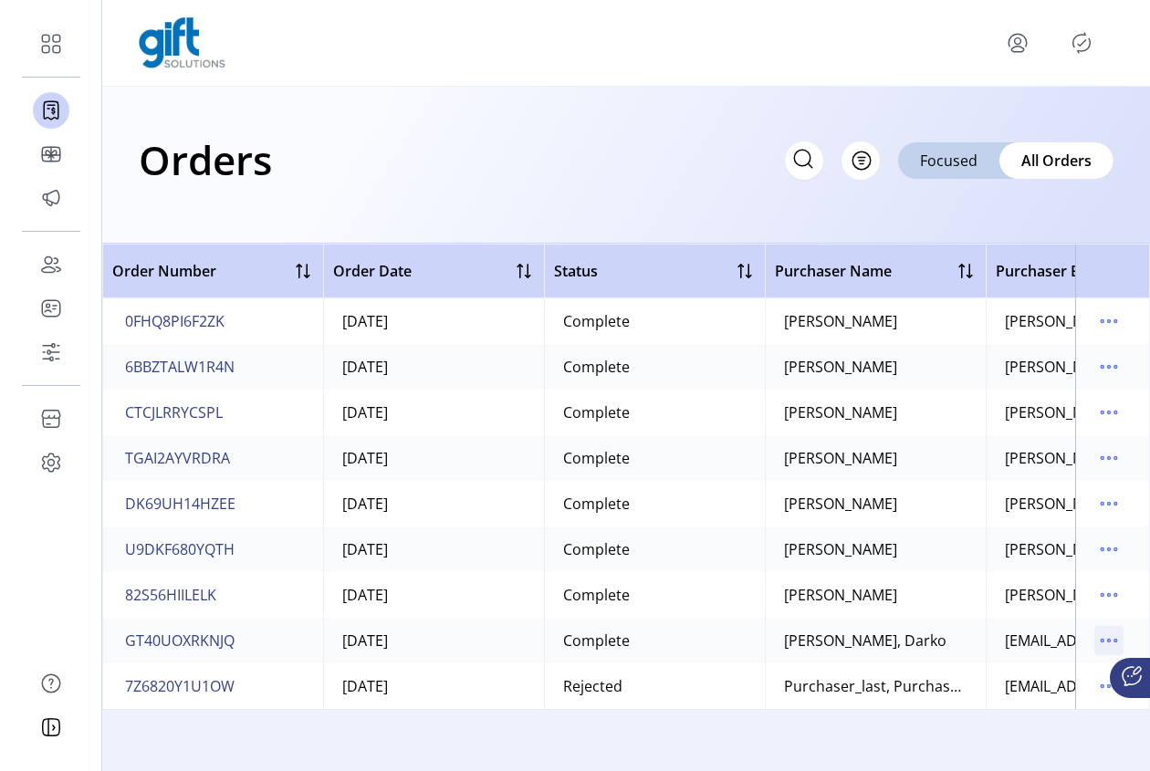
click at [1110, 640] on icon "menu" at bounding box center [1109, 641] width 3 height 3
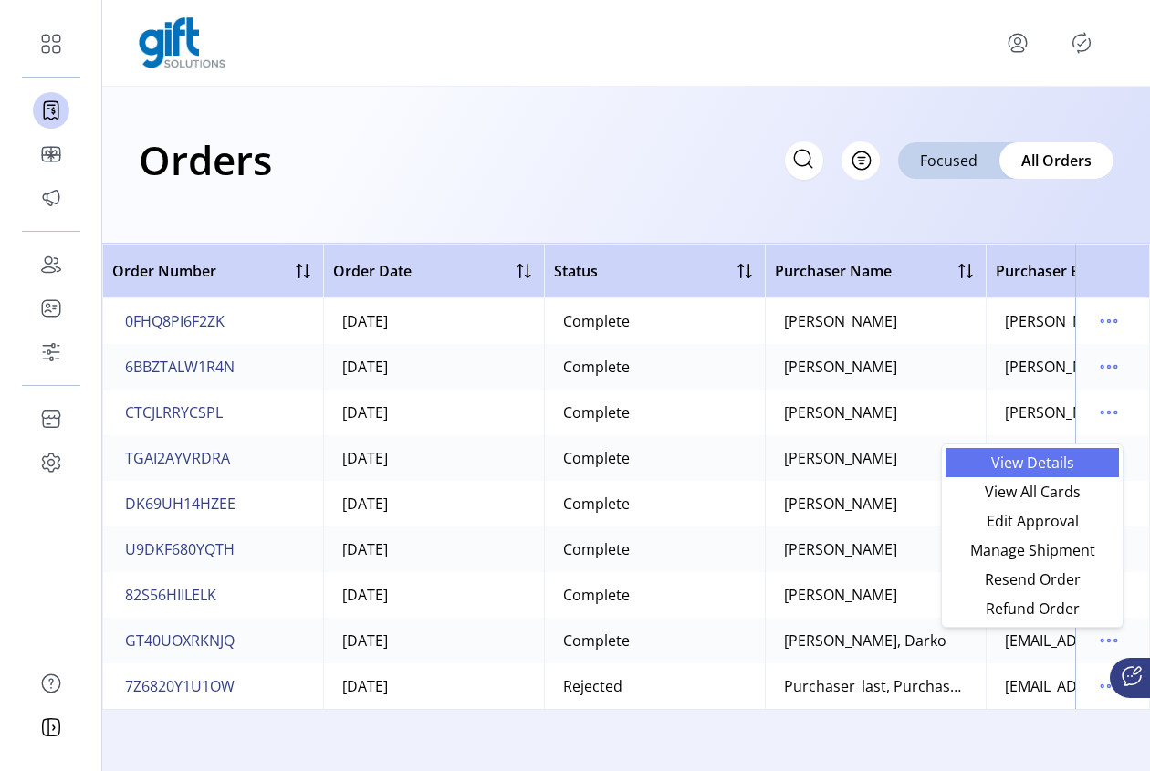
click at [1054, 462] on span "View Details" at bounding box center [1033, 462] width 152 height 15
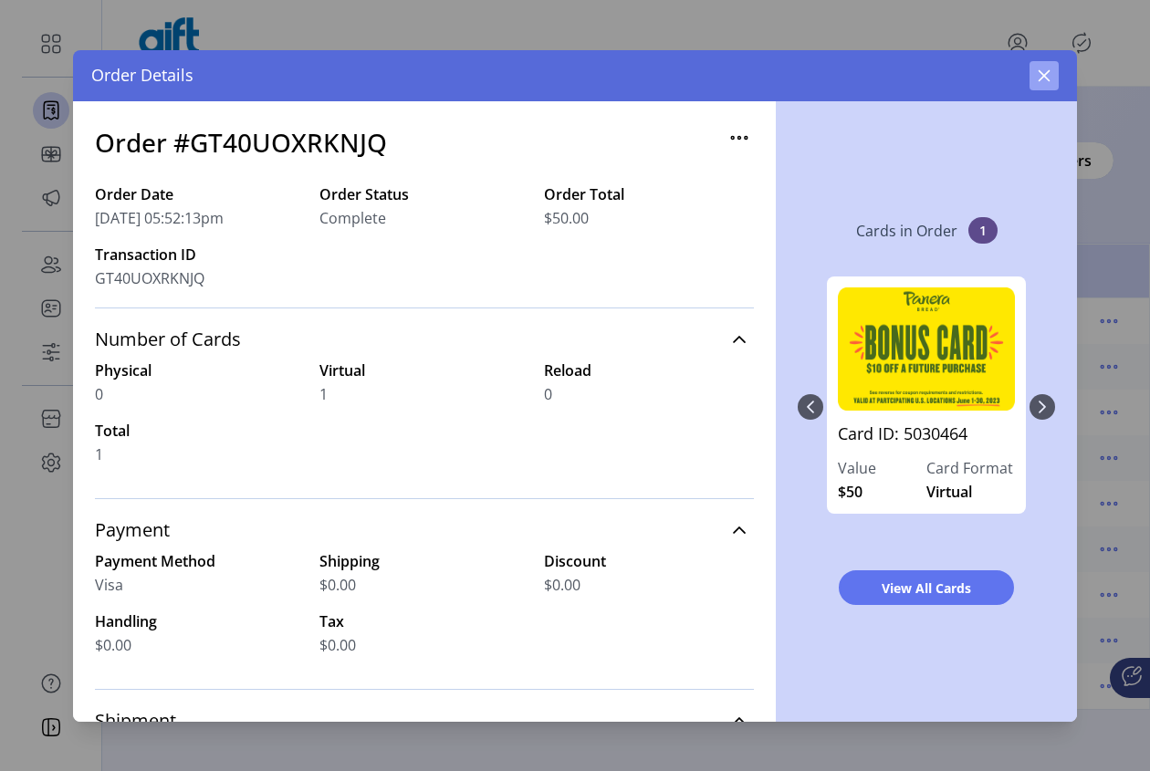
click at [1037, 80] on icon "button" at bounding box center [1044, 75] width 15 height 15
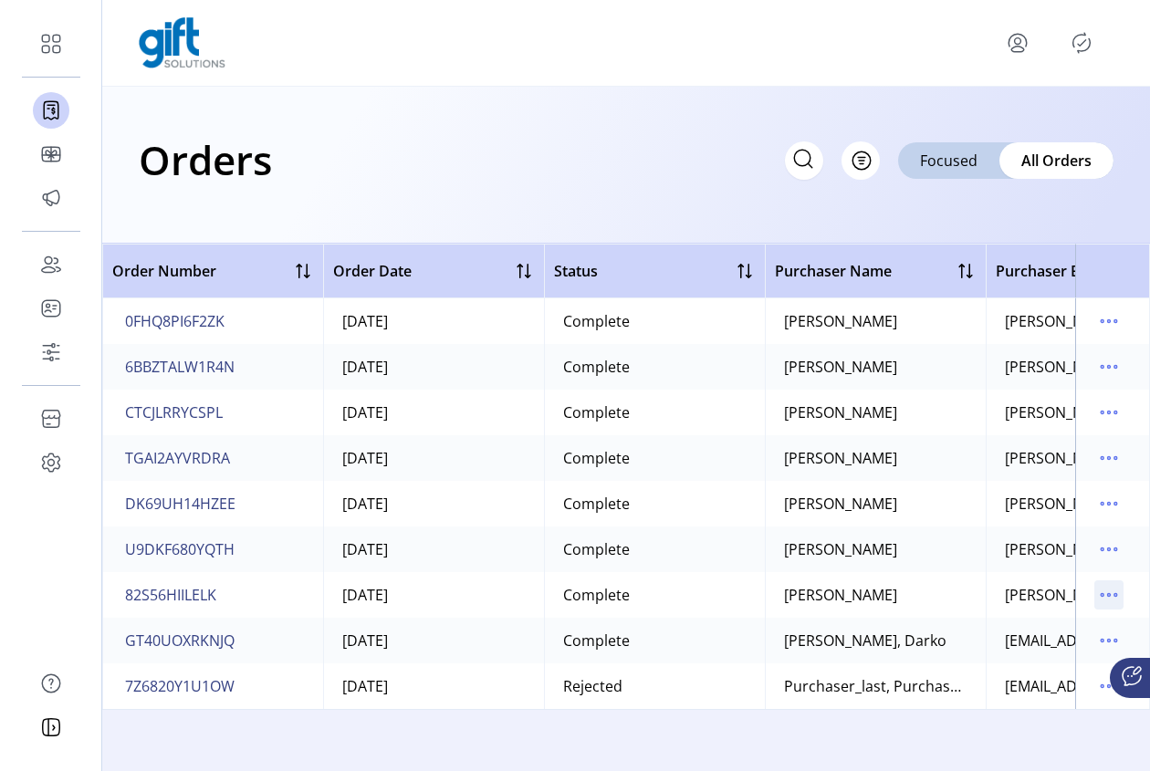
click at [1114, 590] on icon "menu" at bounding box center [1108, 594] width 29 height 29
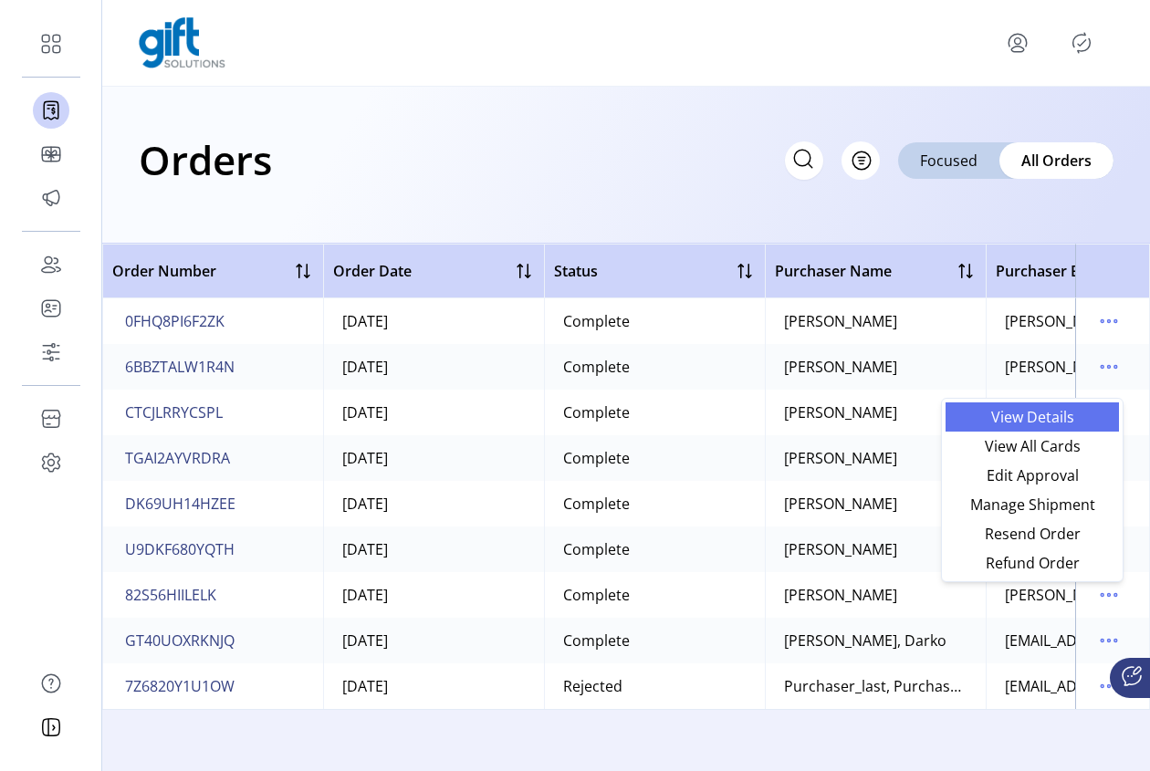
click at [1040, 415] on span "View Details" at bounding box center [1033, 417] width 152 height 15
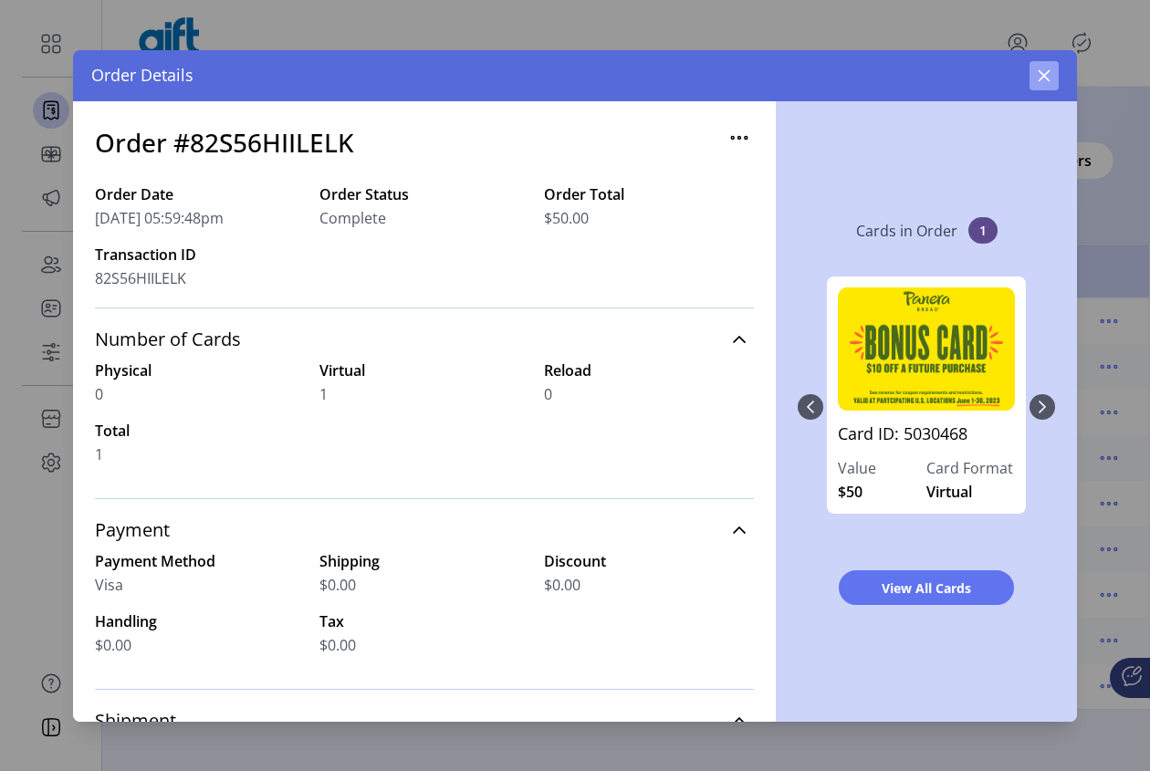
click at [1040, 68] on icon "button" at bounding box center [1044, 75] width 15 height 15
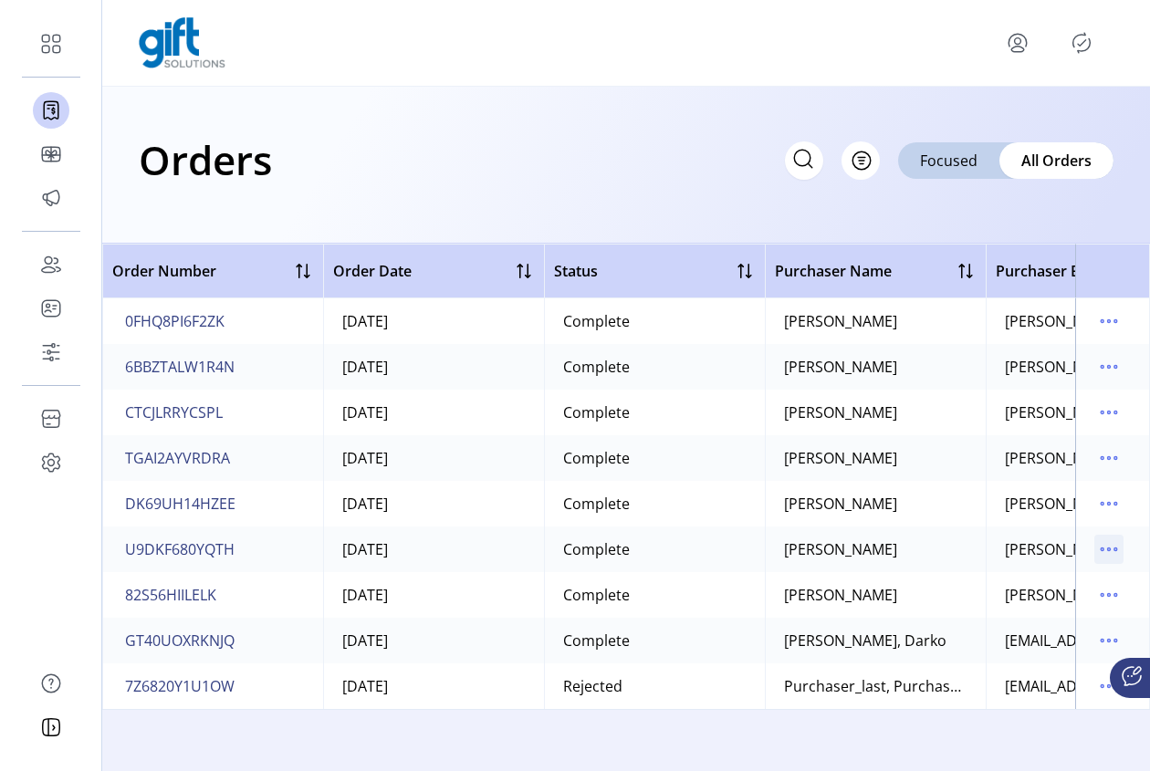
click at [1112, 554] on icon "menu" at bounding box center [1108, 549] width 29 height 29
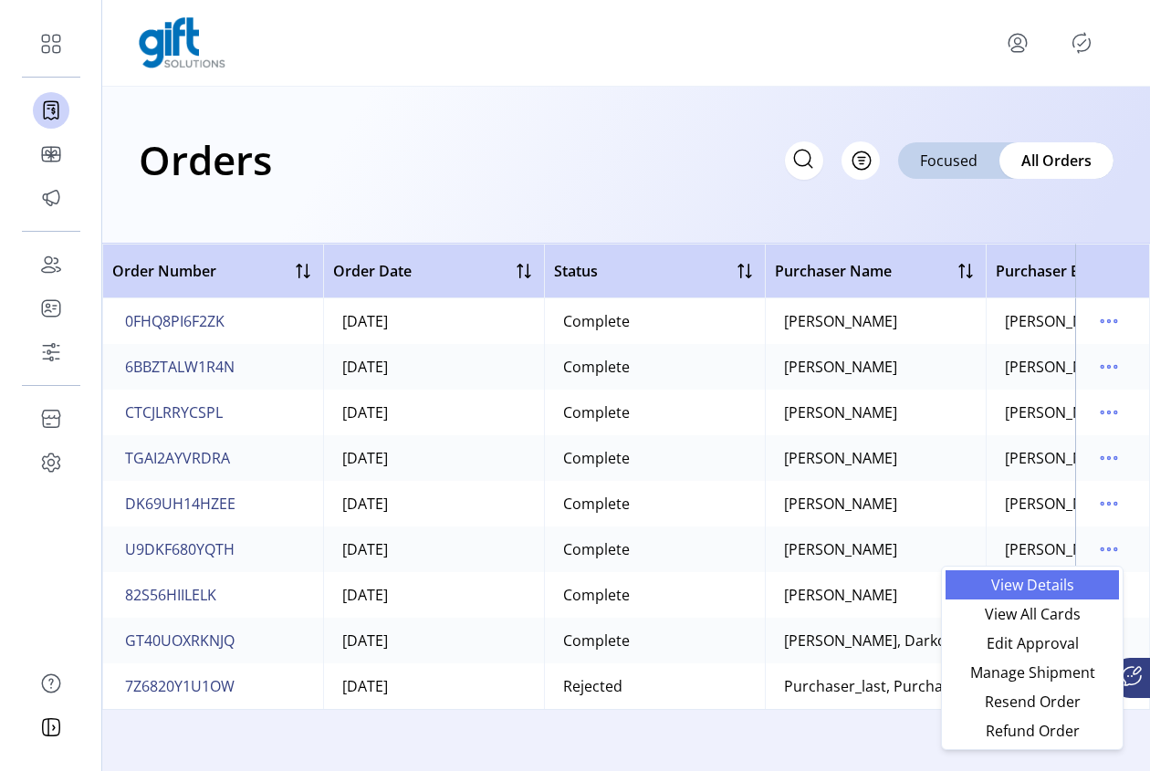
click at [1054, 592] on span "View Details" at bounding box center [1033, 585] width 152 height 15
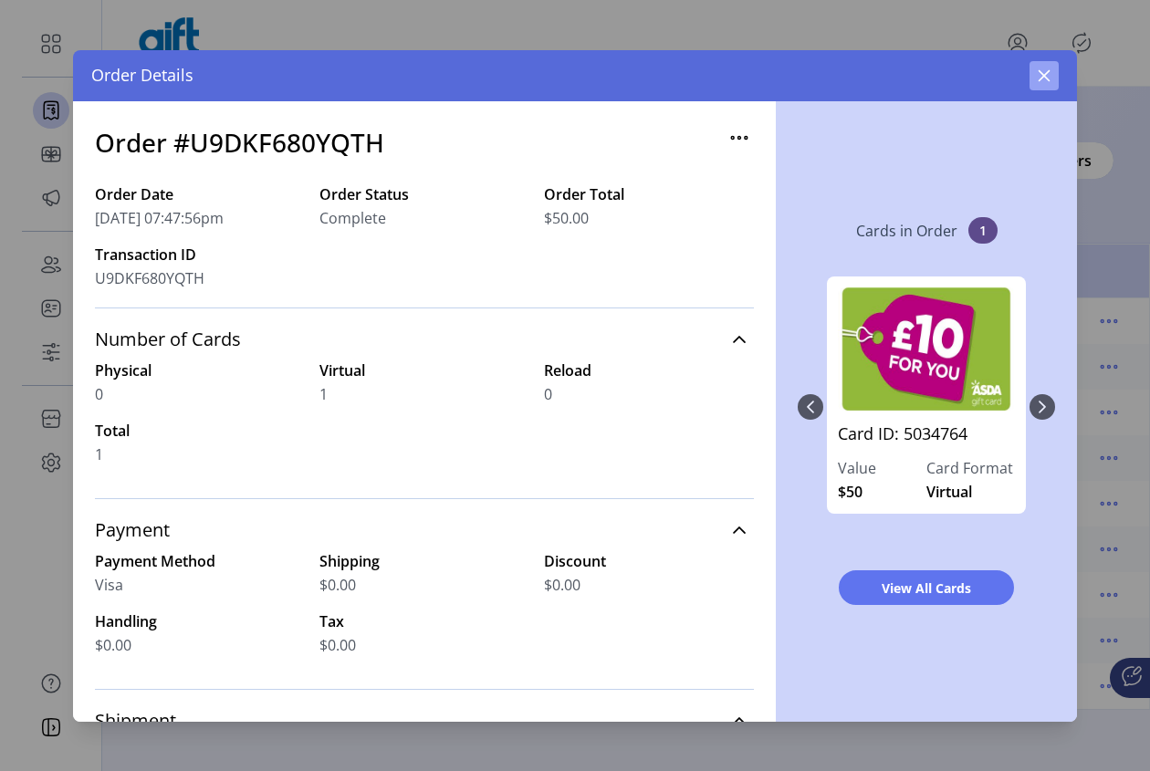
click at [1047, 69] on icon "button" at bounding box center [1044, 75] width 15 height 15
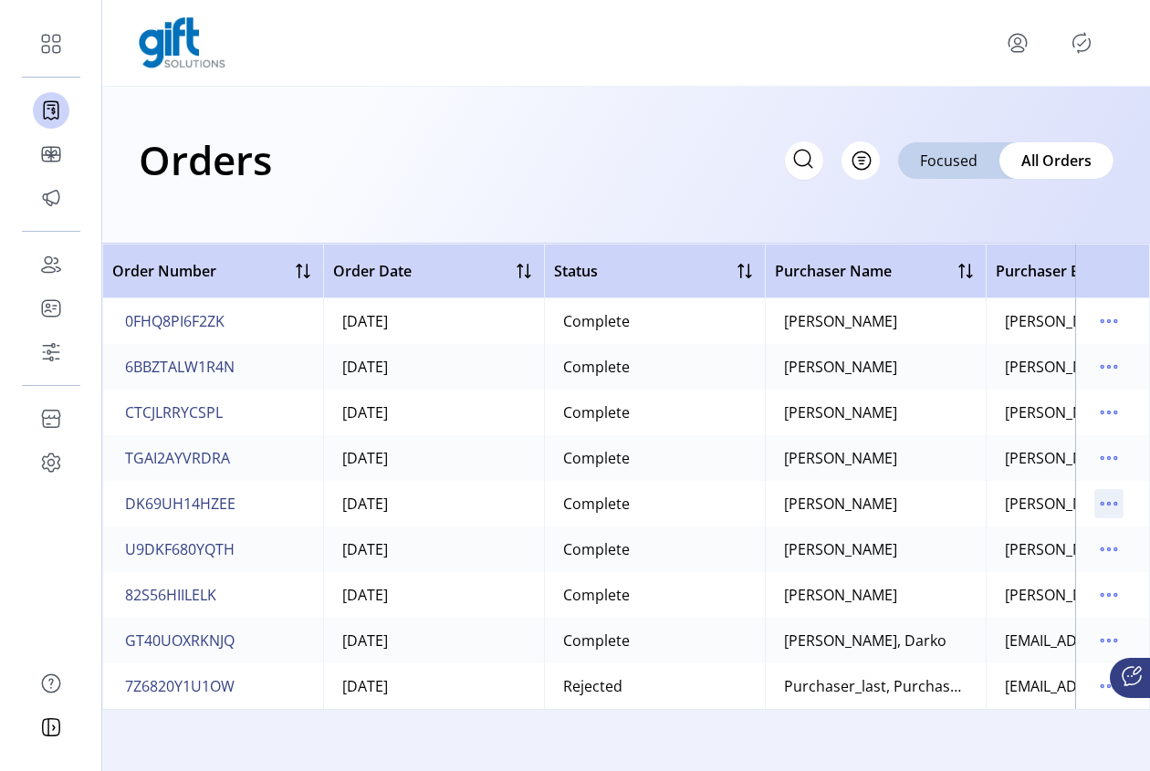
click at [1099, 505] on icon "menu" at bounding box center [1108, 503] width 29 height 29
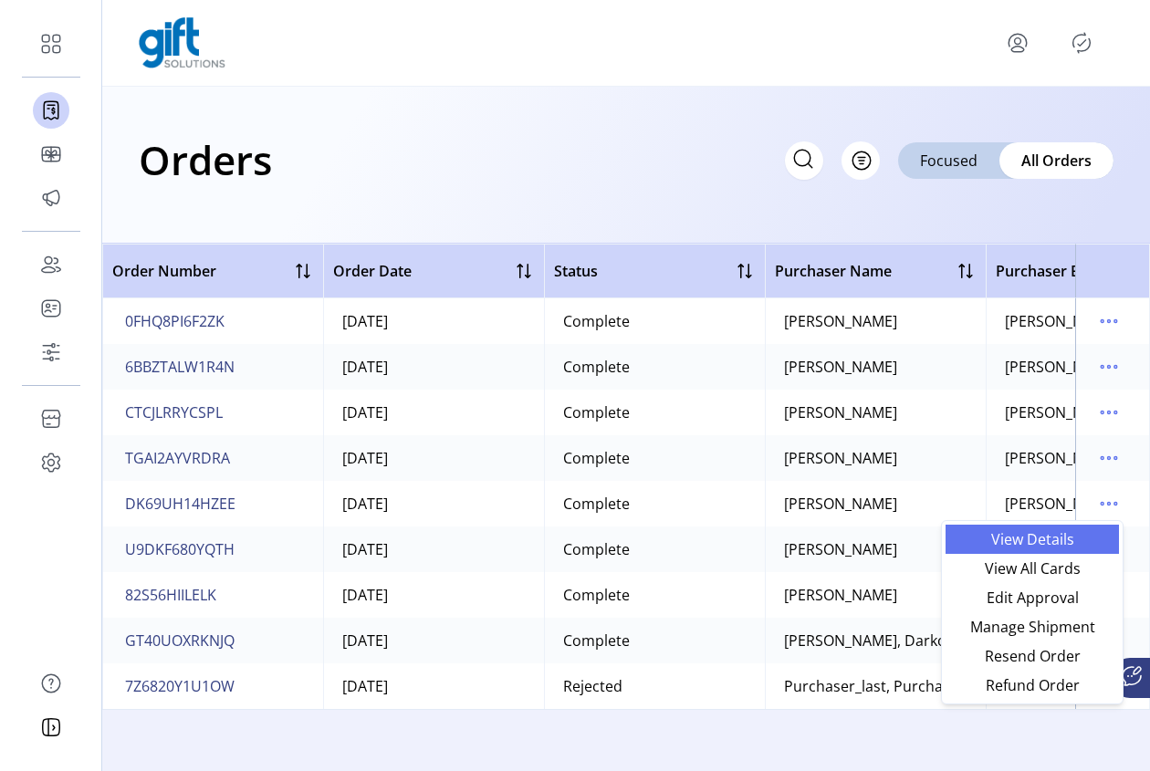
click at [1041, 539] on span "View Details" at bounding box center [1033, 539] width 152 height 15
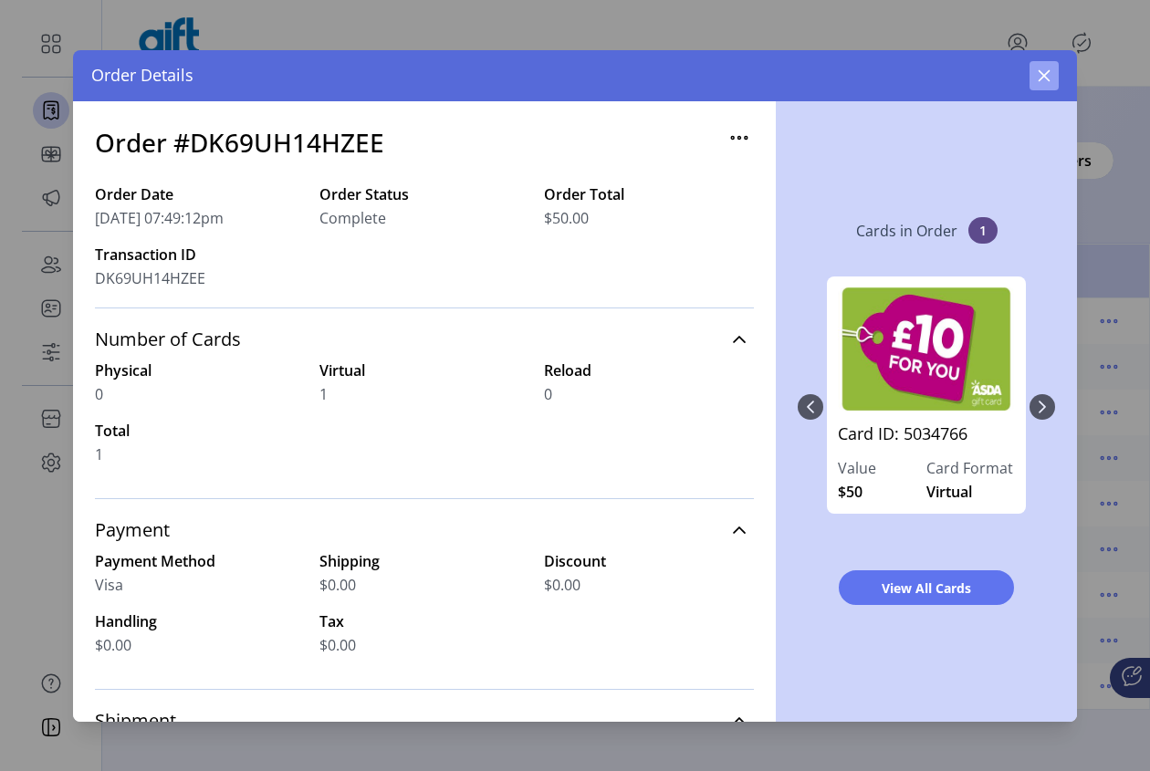
click at [1048, 64] on button "button" at bounding box center [1044, 75] width 29 height 29
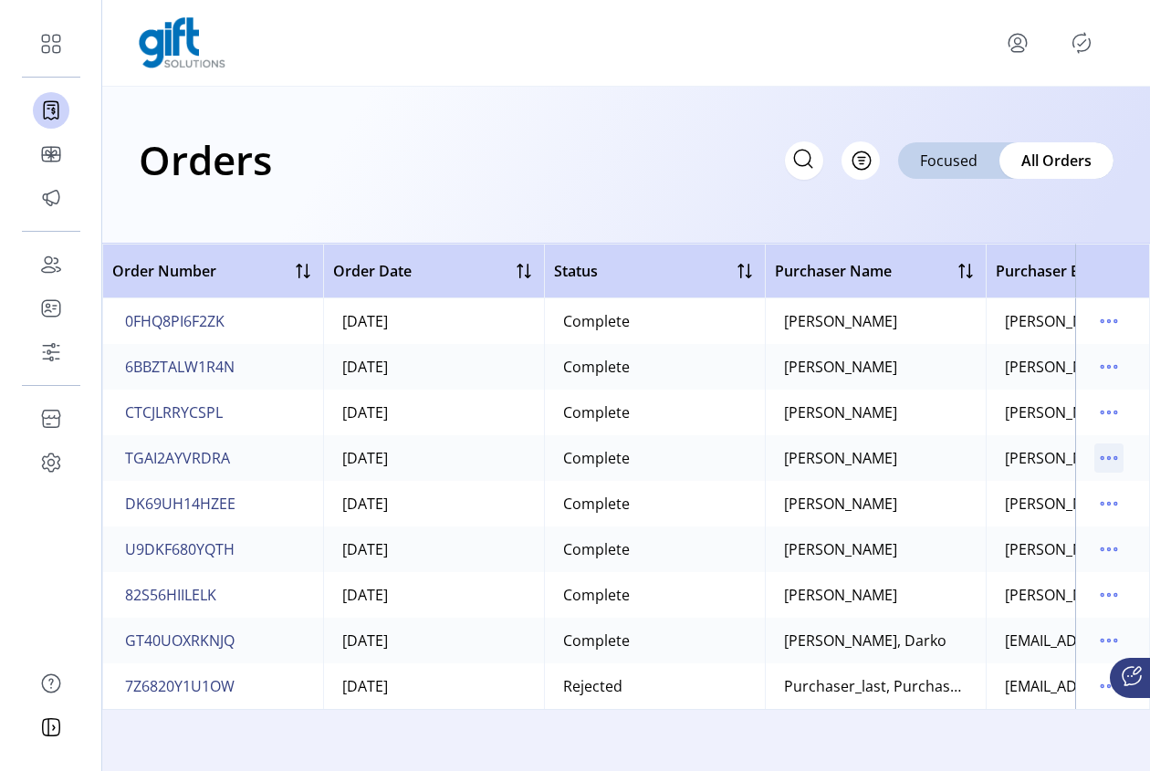
click at [1112, 456] on icon "menu" at bounding box center [1108, 458] width 29 height 29
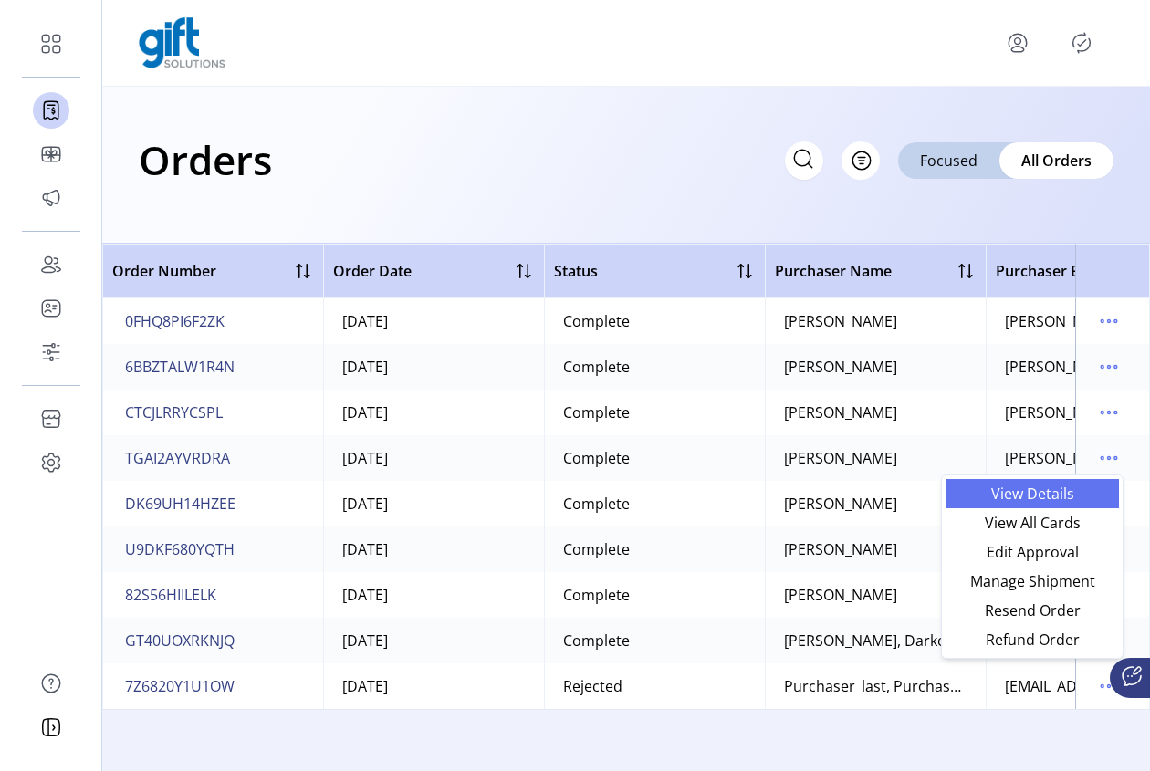
click at [1030, 496] on span "View Details" at bounding box center [1033, 493] width 152 height 15
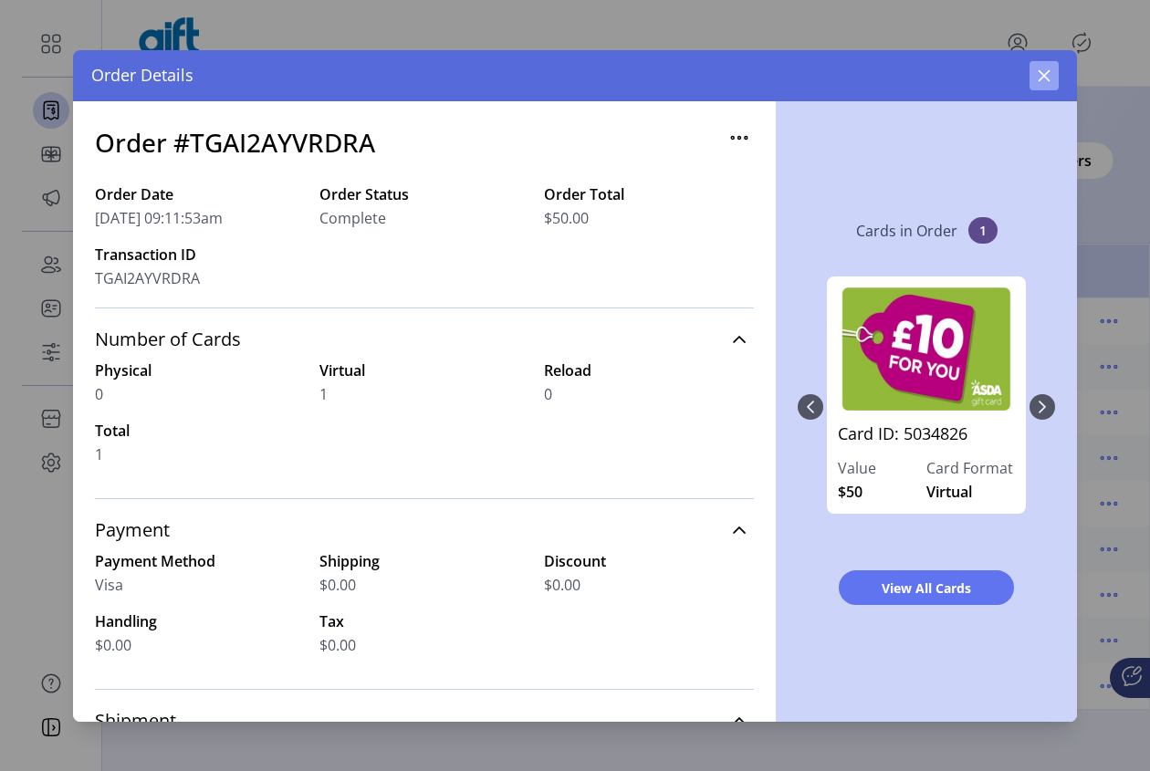
click at [1057, 80] on button "button" at bounding box center [1044, 75] width 29 height 29
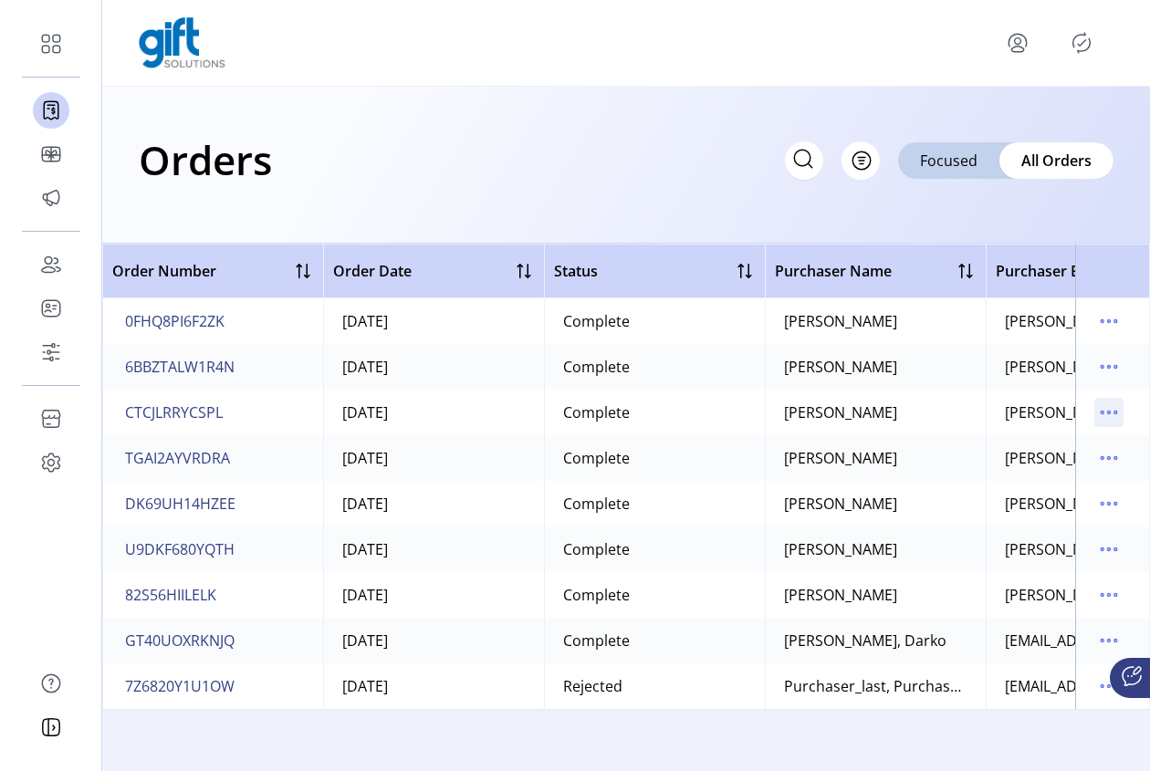
click at [1108, 412] on icon "menu" at bounding box center [1109, 413] width 3 height 3
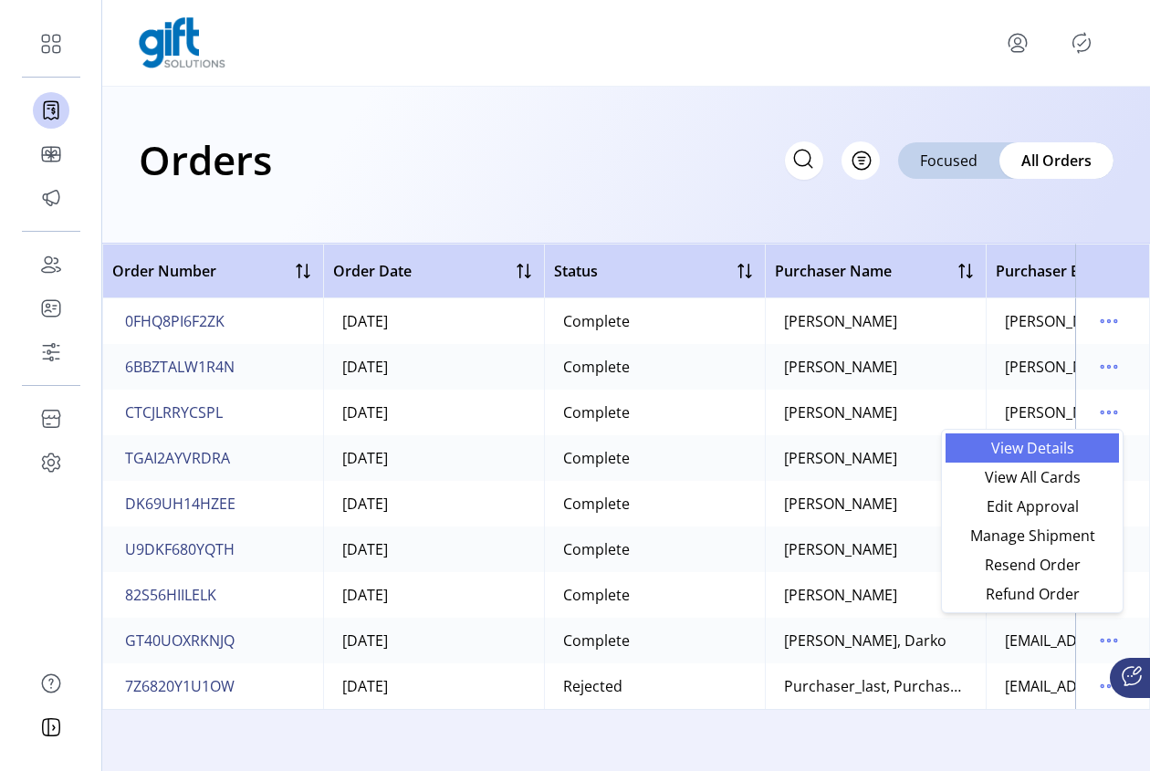
click at [1045, 444] on span "View Details" at bounding box center [1033, 448] width 152 height 15
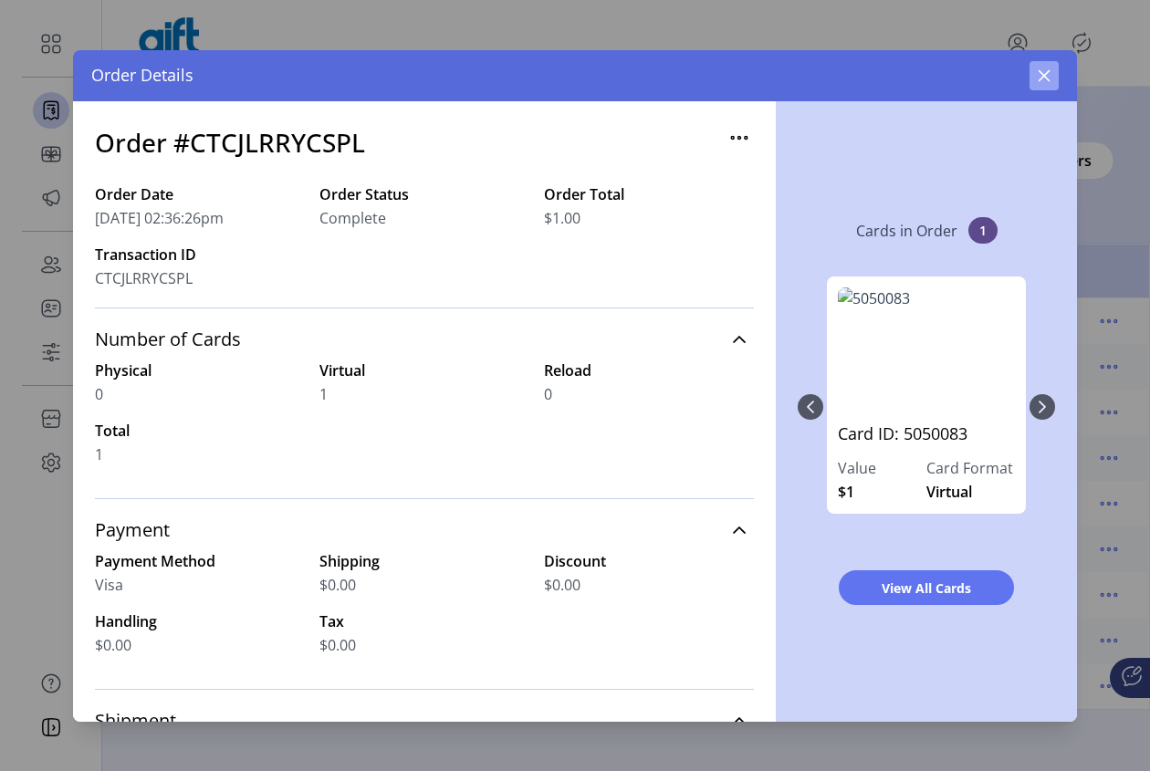
click at [1044, 73] on icon "button" at bounding box center [1045, 75] width 12 height 12
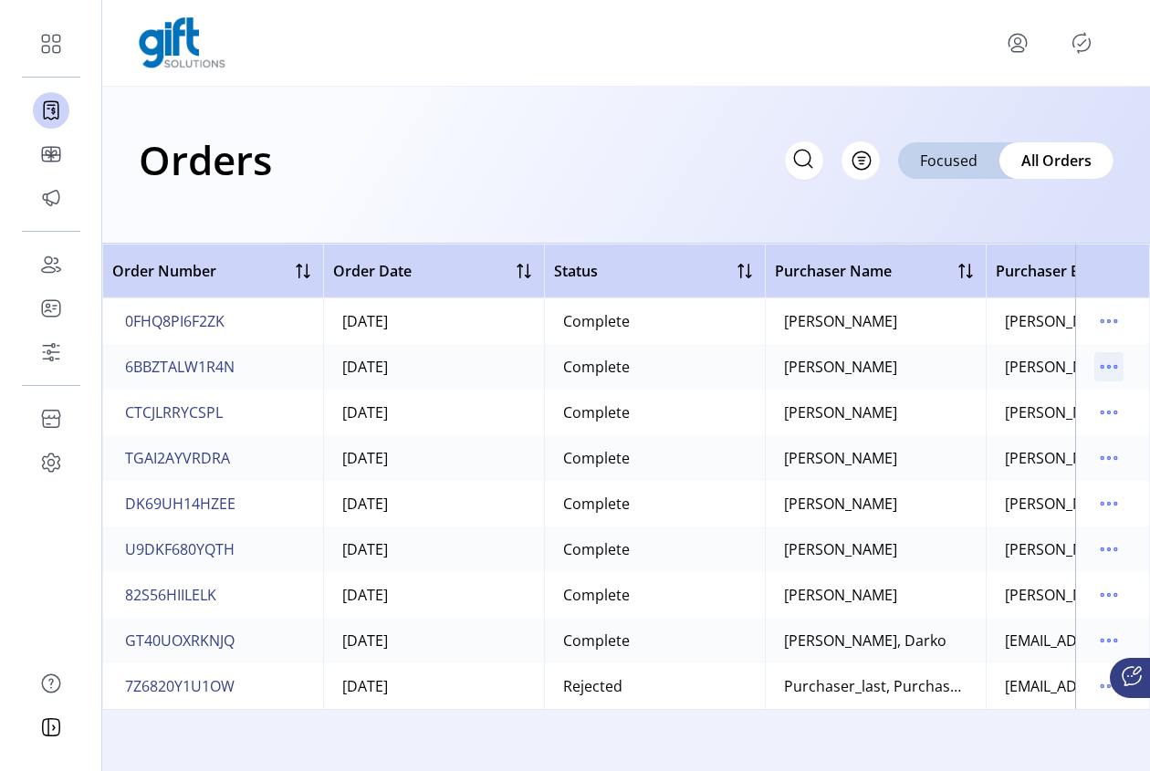
click at [1109, 376] on icon "menu" at bounding box center [1108, 366] width 29 height 29
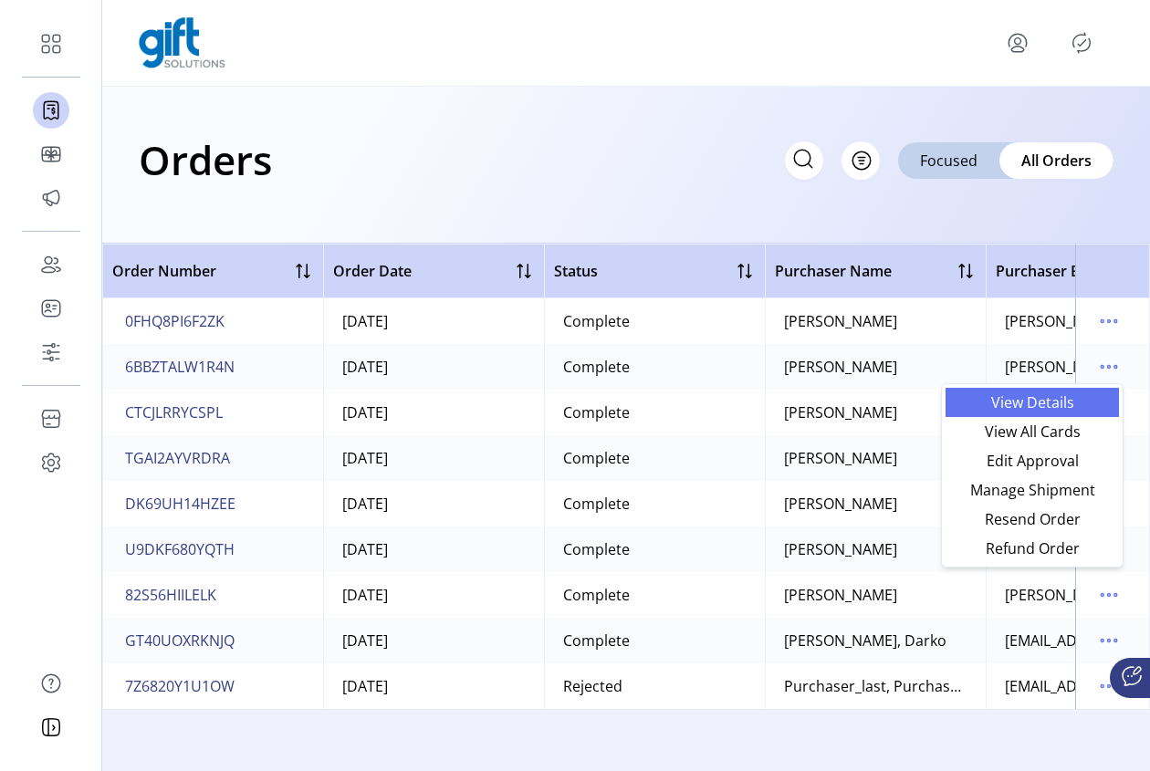
click at [1039, 405] on span "View Details" at bounding box center [1033, 402] width 152 height 15
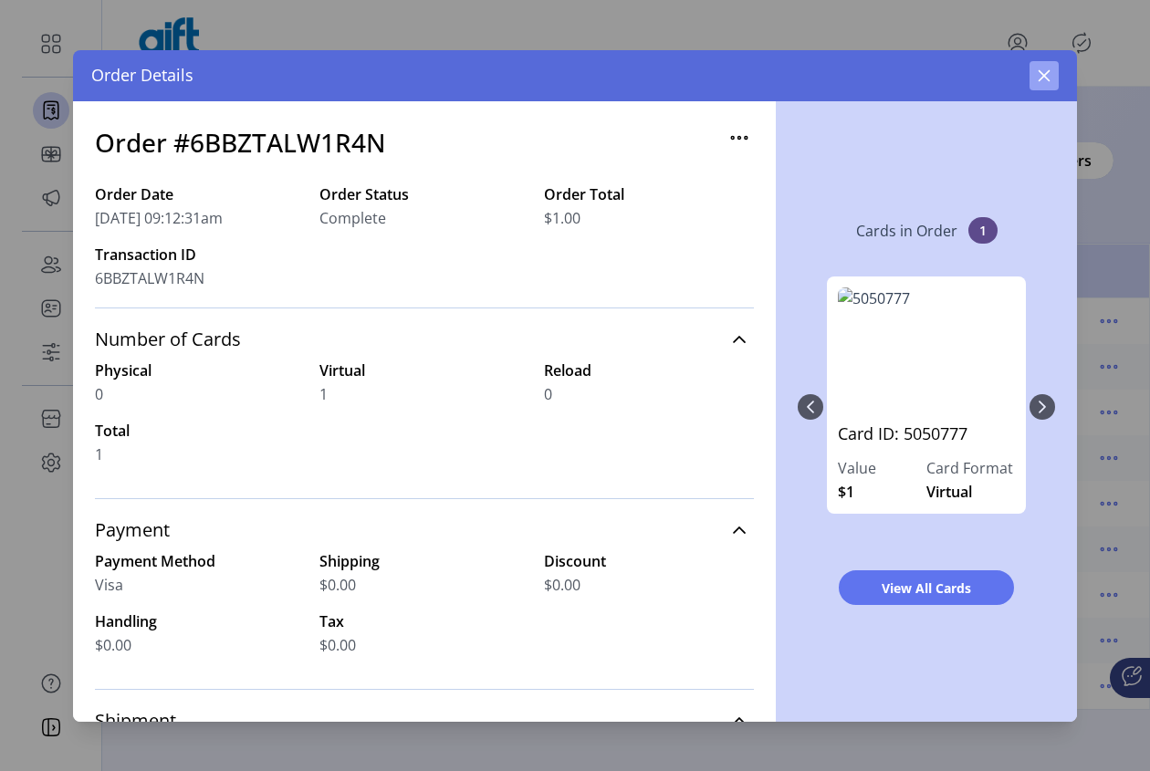
click at [1051, 77] on icon "button" at bounding box center [1044, 75] width 15 height 15
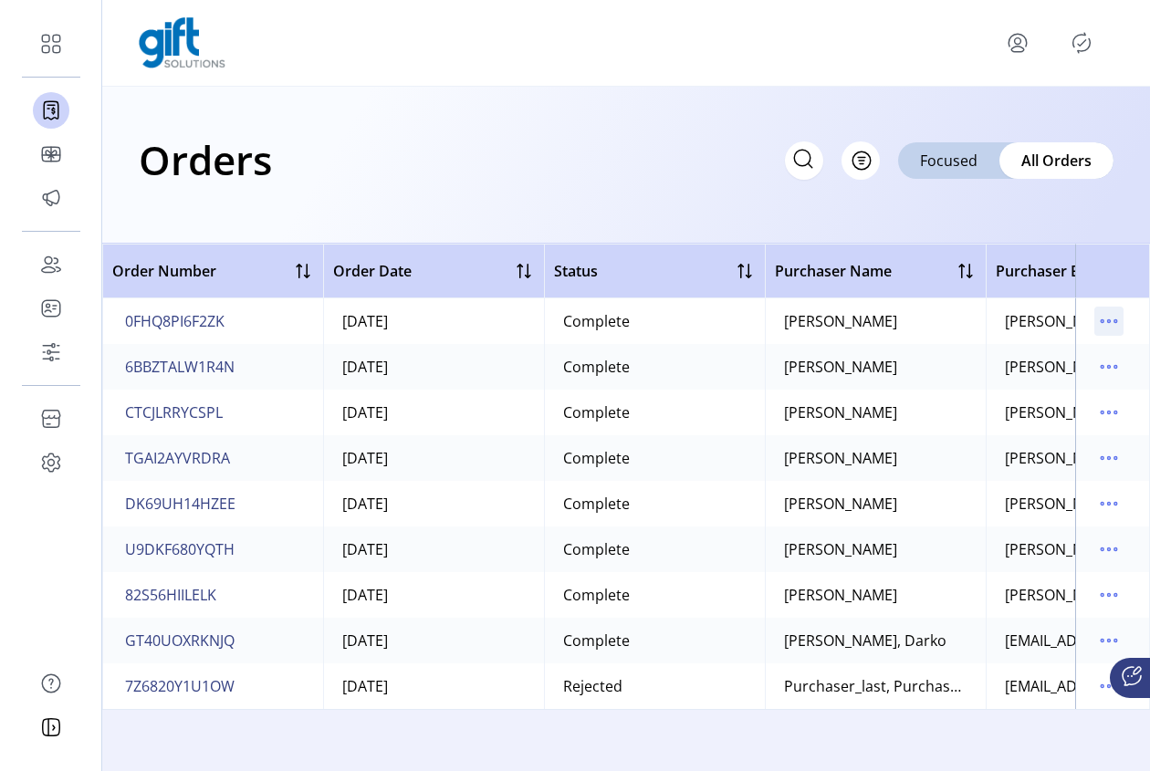
click at [1101, 314] on icon "menu" at bounding box center [1108, 321] width 29 height 29
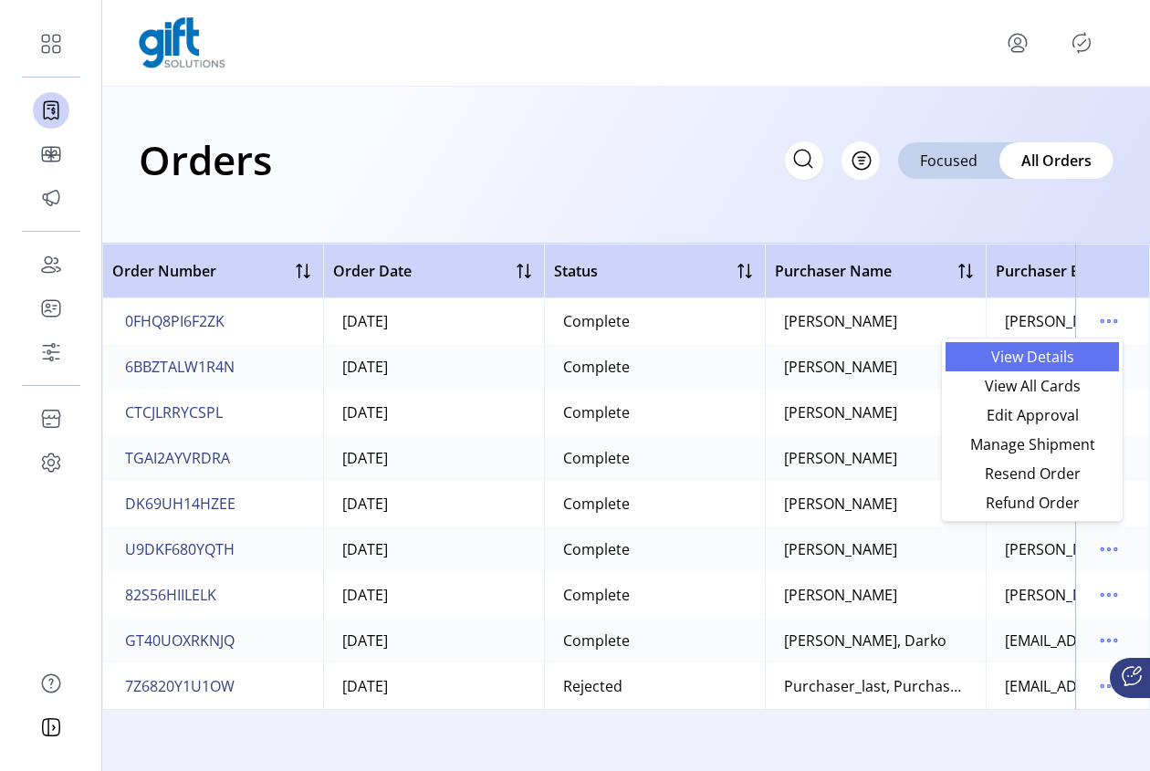
click at [1041, 364] on span "View Details" at bounding box center [1033, 357] width 152 height 15
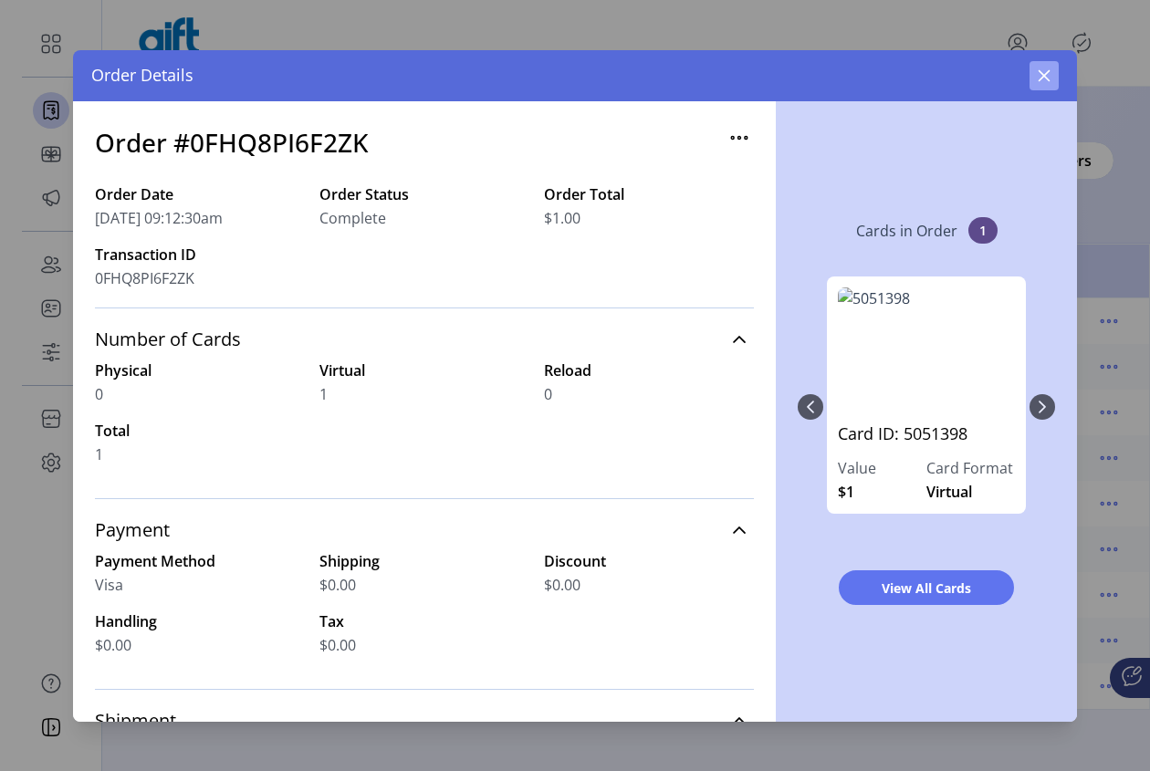
click at [1037, 78] on icon "button" at bounding box center [1044, 75] width 15 height 15
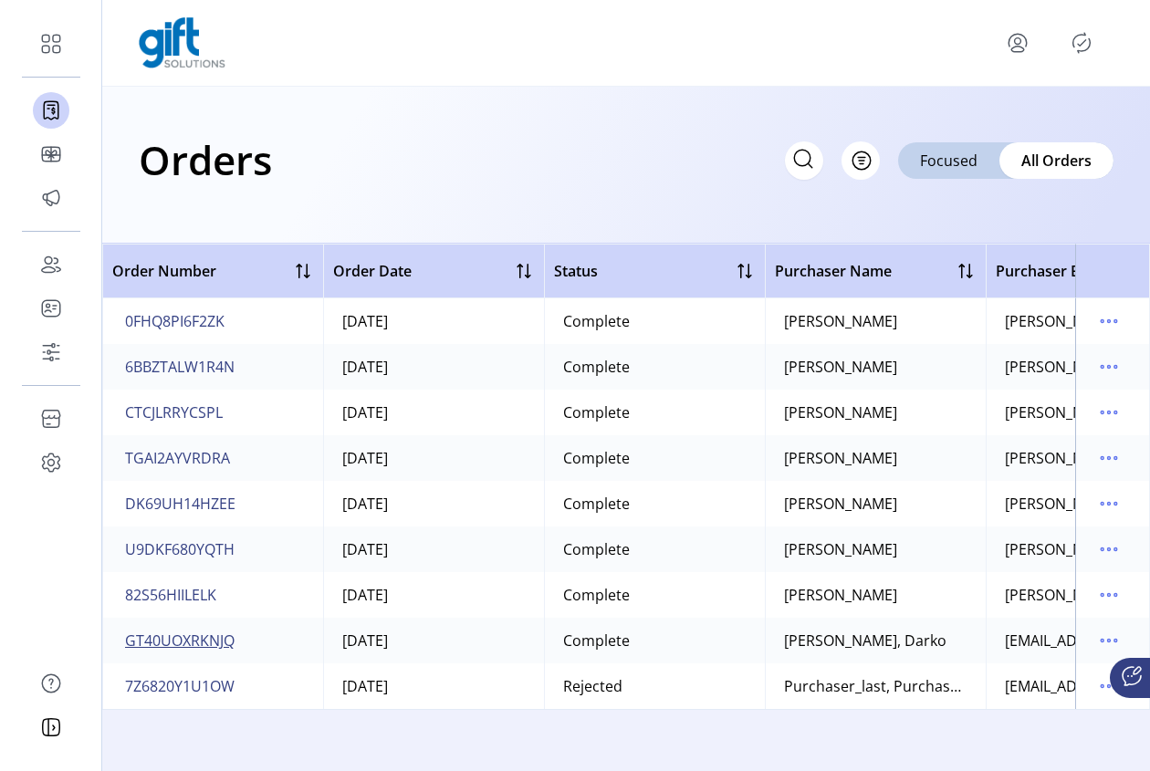
drag, startPoint x: 257, startPoint y: 646, endPoint x: 124, endPoint y: 630, distance: 134.3
click at [112, 633] on td "GT40UOXRKNJQ" at bounding box center [212, 641] width 221 height 46
click at [790, 159] on icon at bounding box center [803, 158] width 29 height 29
click at [789, 169] on input "text" at bounding box center [640, 160] width 365 height 38
paste input "**********"
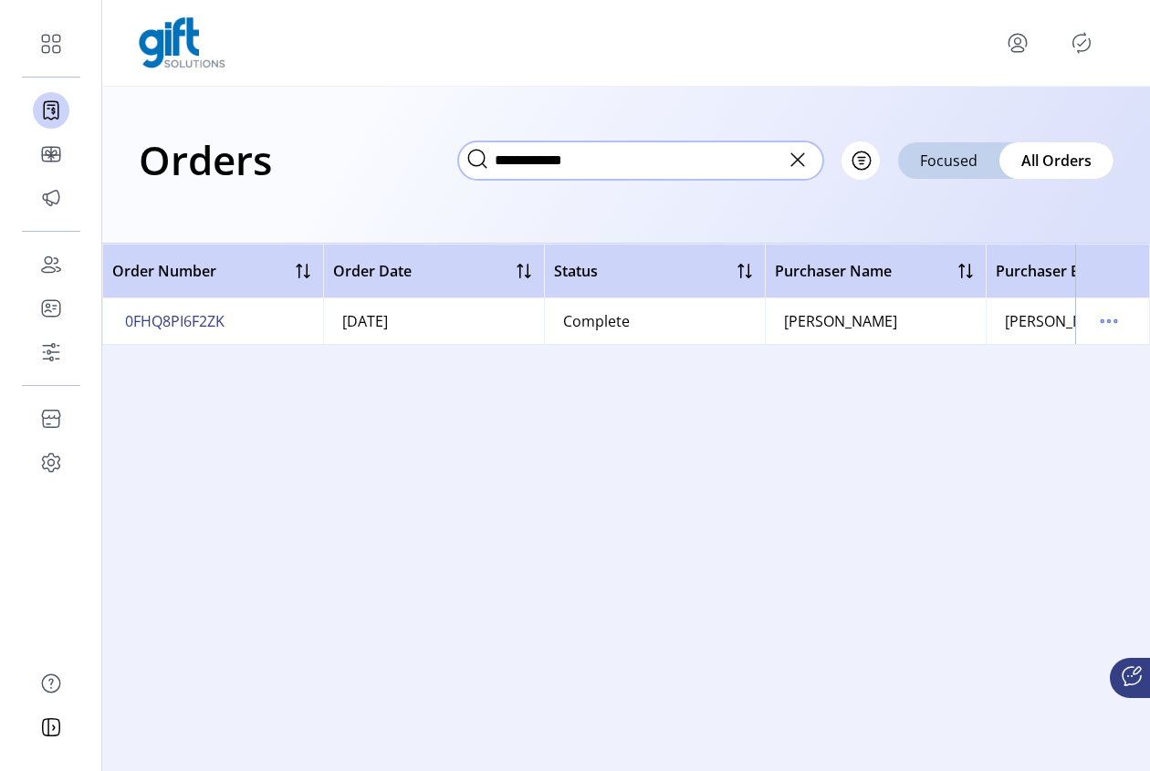
type input "**********"
click at [802, 162] on icon at bounding box center [797, 159] width 29 height 29
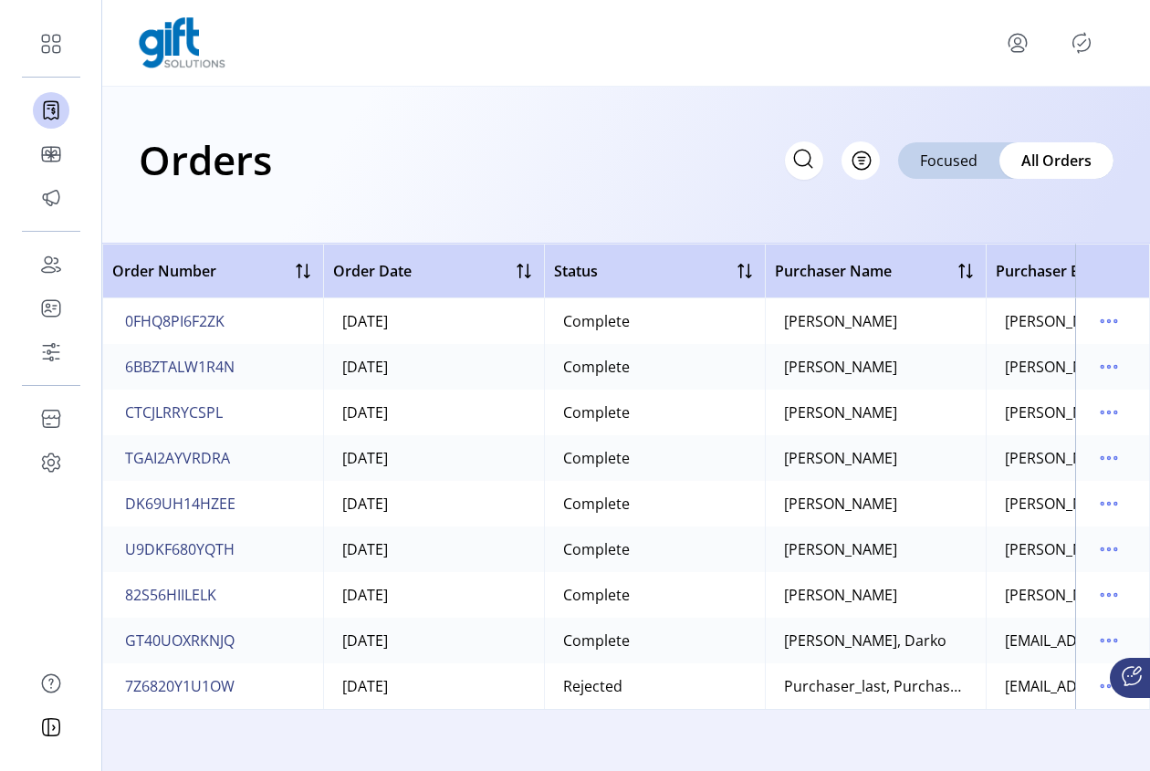
drag, startPoint x: 685, startPoint y: 754, endPoint x: 749, endPoint y: 759, distance: 65.0
click at [758, 758] on div "Order Number Order Date Status Purchaser Name Purchaser Email Card Format Merch…" at bounding box center [626, 508] width 1048 height 528
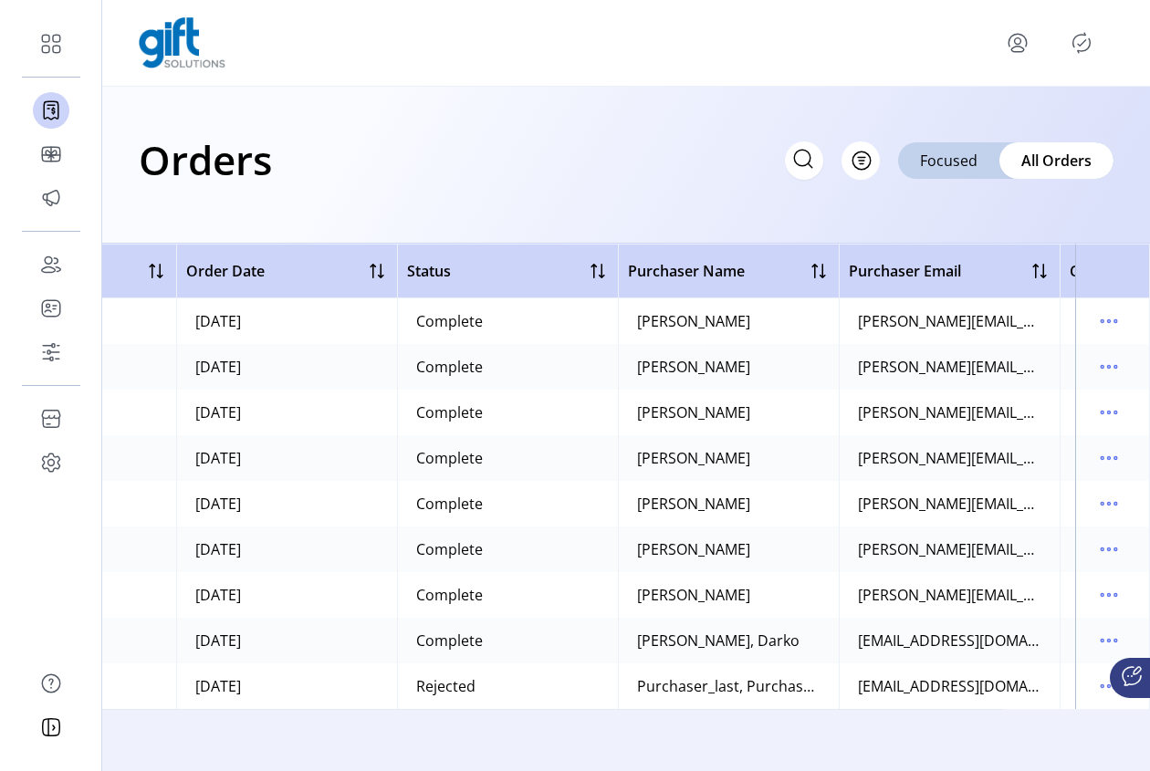
scroll to position [0, 204]
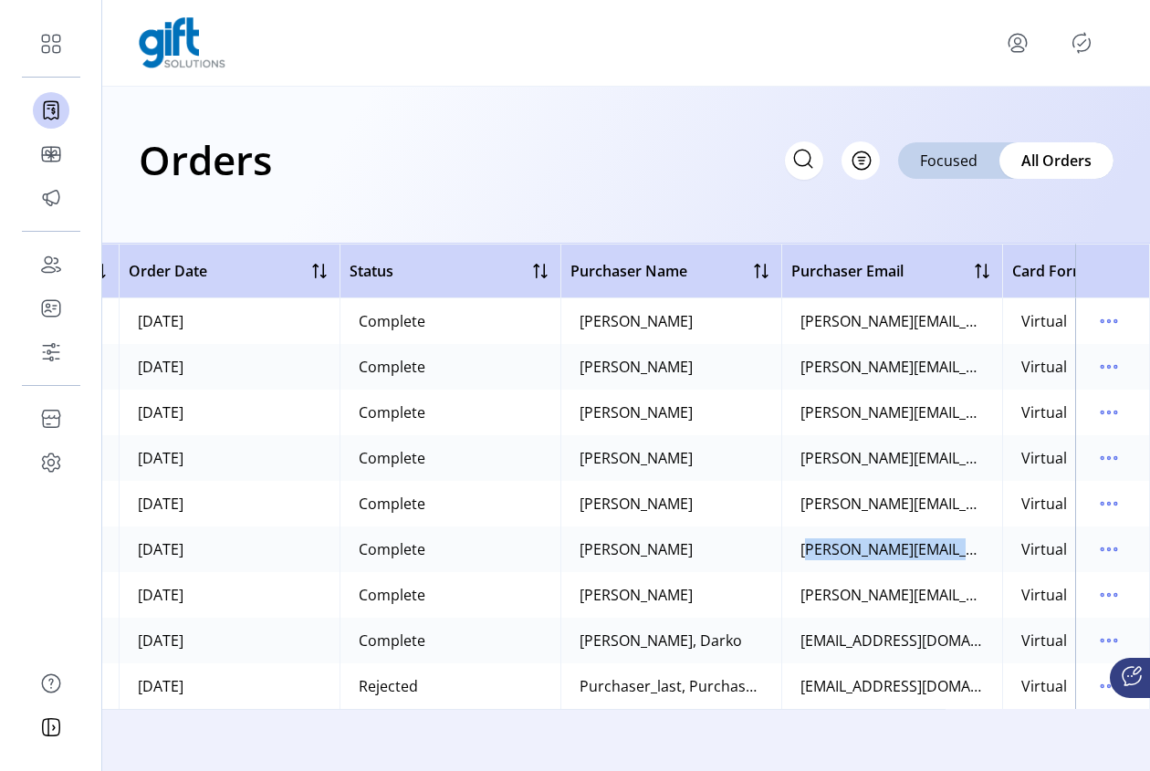
drag, startPoint x: 800, startPoint y: 549, endPoint x: 982, endPoint y: 549, distance: 182.5
click at [982, 549] on div "[PERSON_NAME][EMAIL_ADDRESS][DOMAIN_NAME]" at bounding box center [891, 550] width 183 height 22
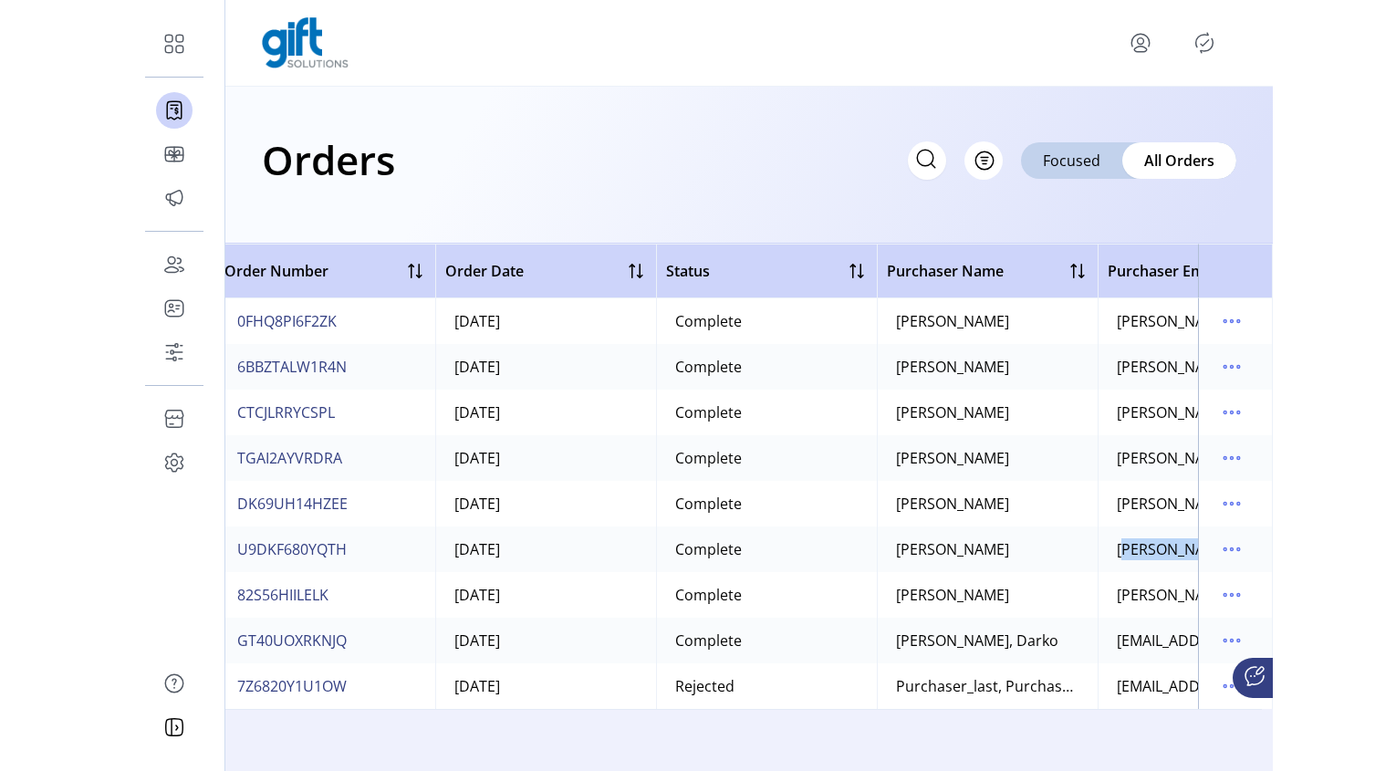
scroll to position [0, 0]
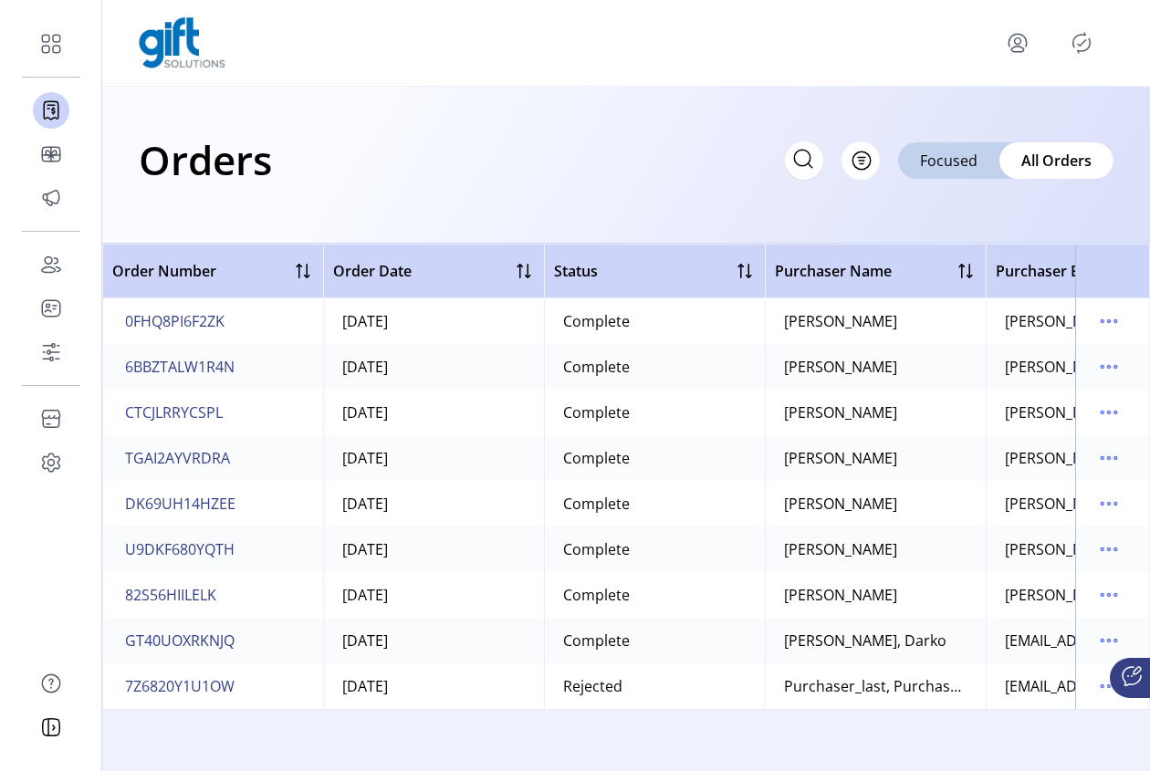
drag, startPoint x: 249, startPoint y: 650, endPoint x: 120, endPoint y: 637, distance: 129.3
click at [121, 639] on td "GT40UOXRKNJQ" at bounding box center [212, 641] width 221 height 46
click at [204, 634] on span "GT40UOXRKNJQ" at bounding box center [180, 641] width 110 height 22
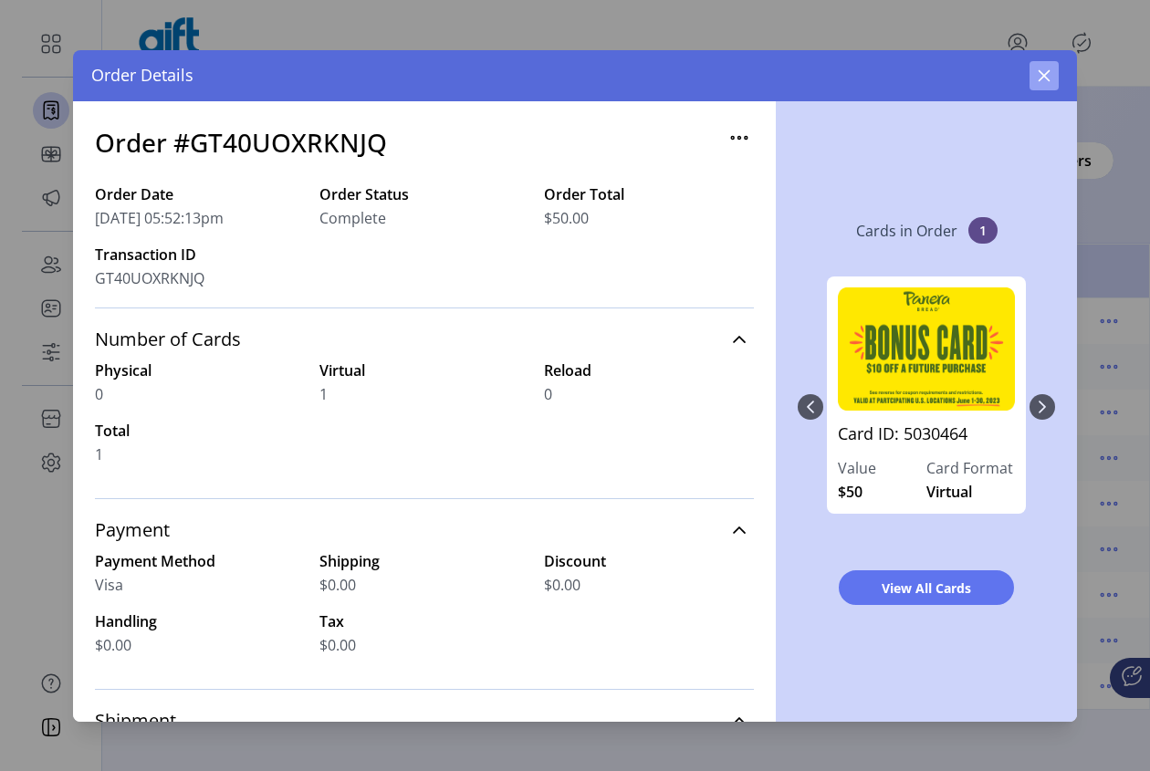
click at [1037, 80] on icon "button" at bounding box center [1044, 75] width 15 height 15
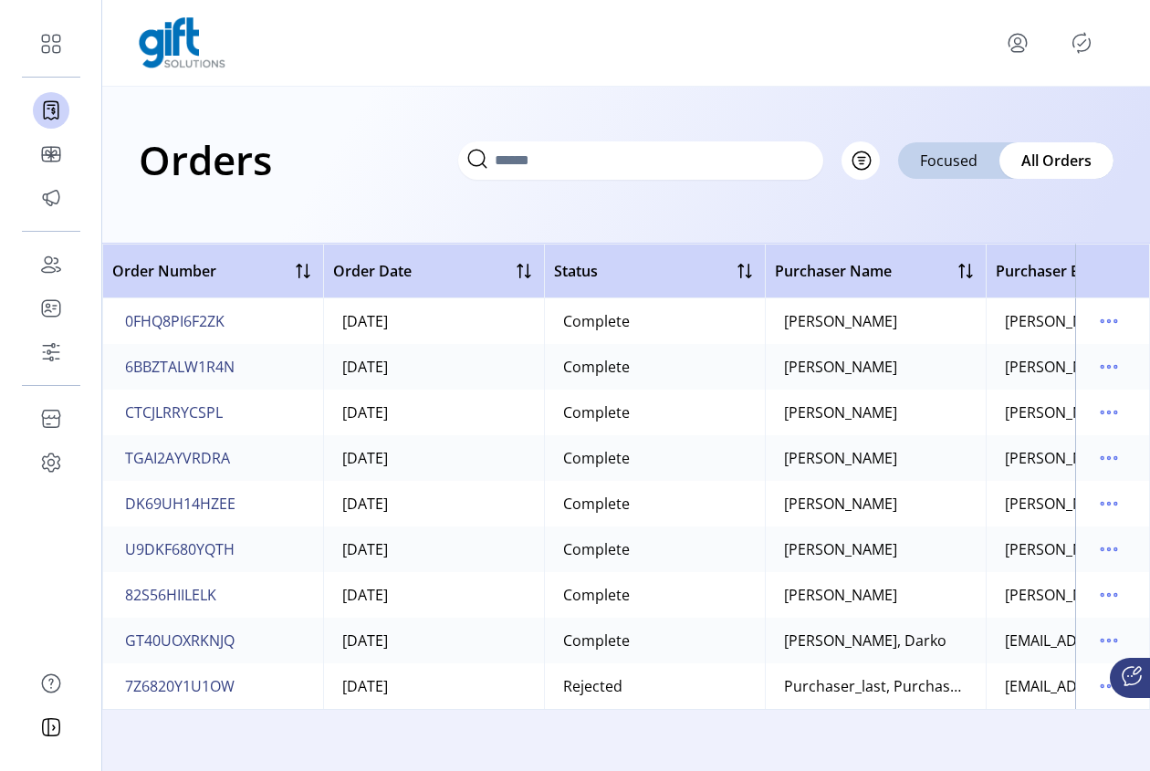
click at [787, 158] on span at bounding box center [640, 159] width 365 height 20
click at [808, 159] on icon at bounding box center [803, 158] width 29 height 29
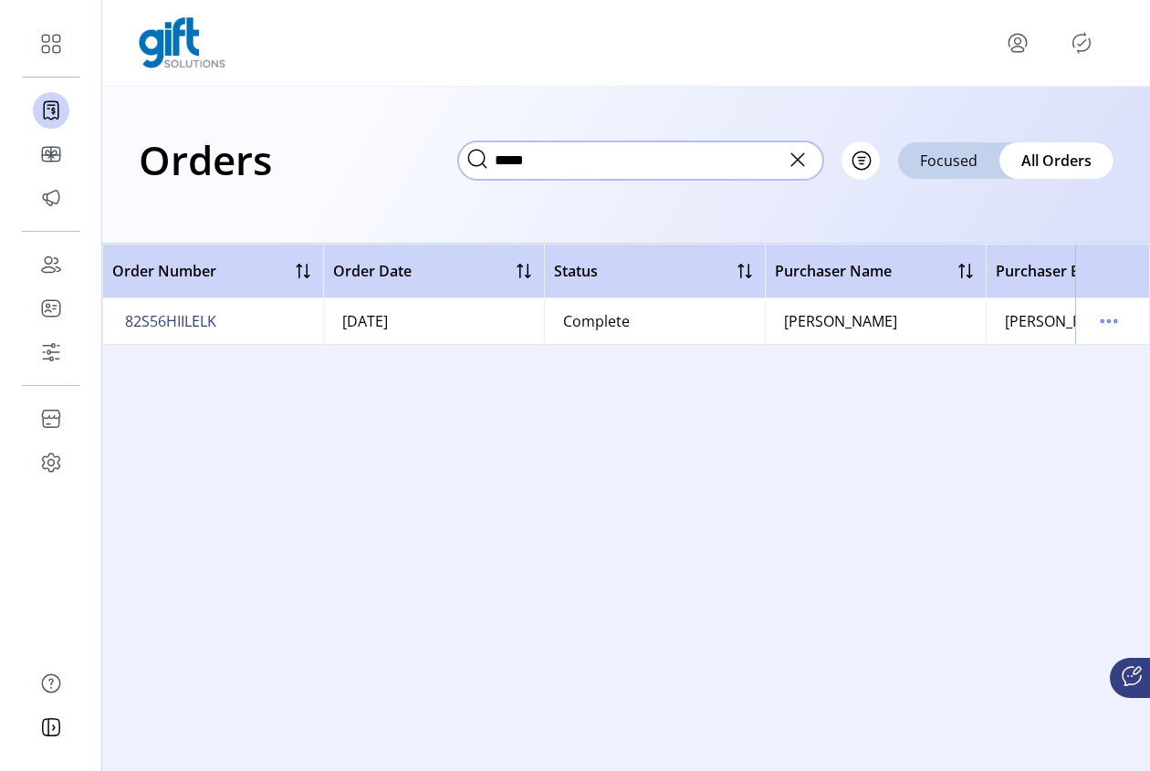
drag, startPoint x: 556, startPoint y: 162, endPoint x: 461, endPoint y: 164, distance: 95.0
click at [461, 164] on input "*****" at bounding box center [640, 160] width 365 height 38
paste input "**"
type input "*******"
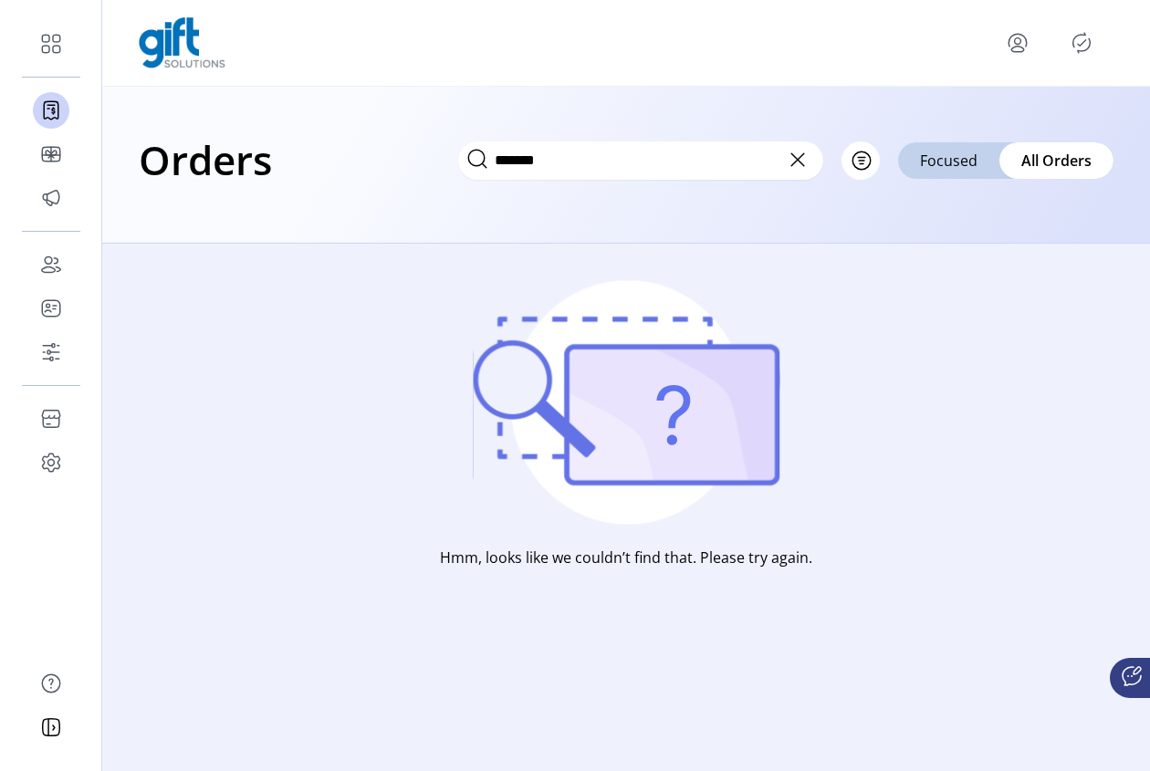
click at [806, 159] on icon at bounding box center [797, 159] width 29 height 29
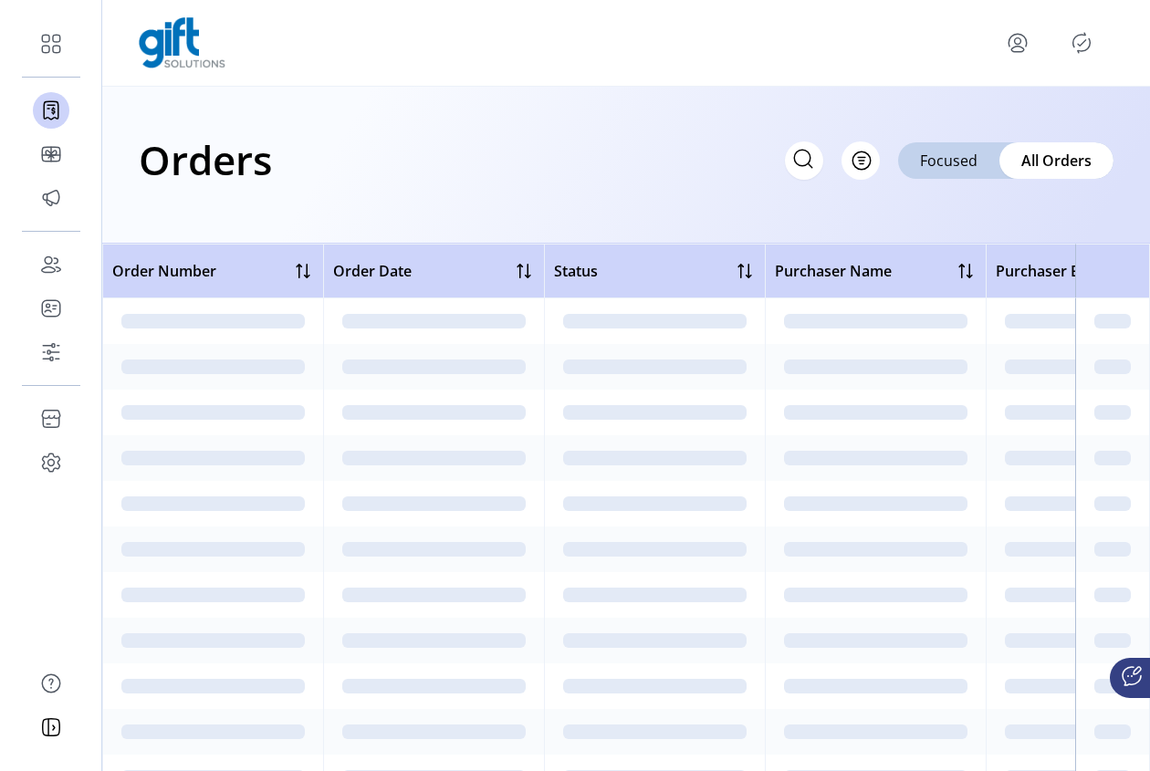
click at [793, 160] on icon at bounding box center [803, 158] width 29 height 29
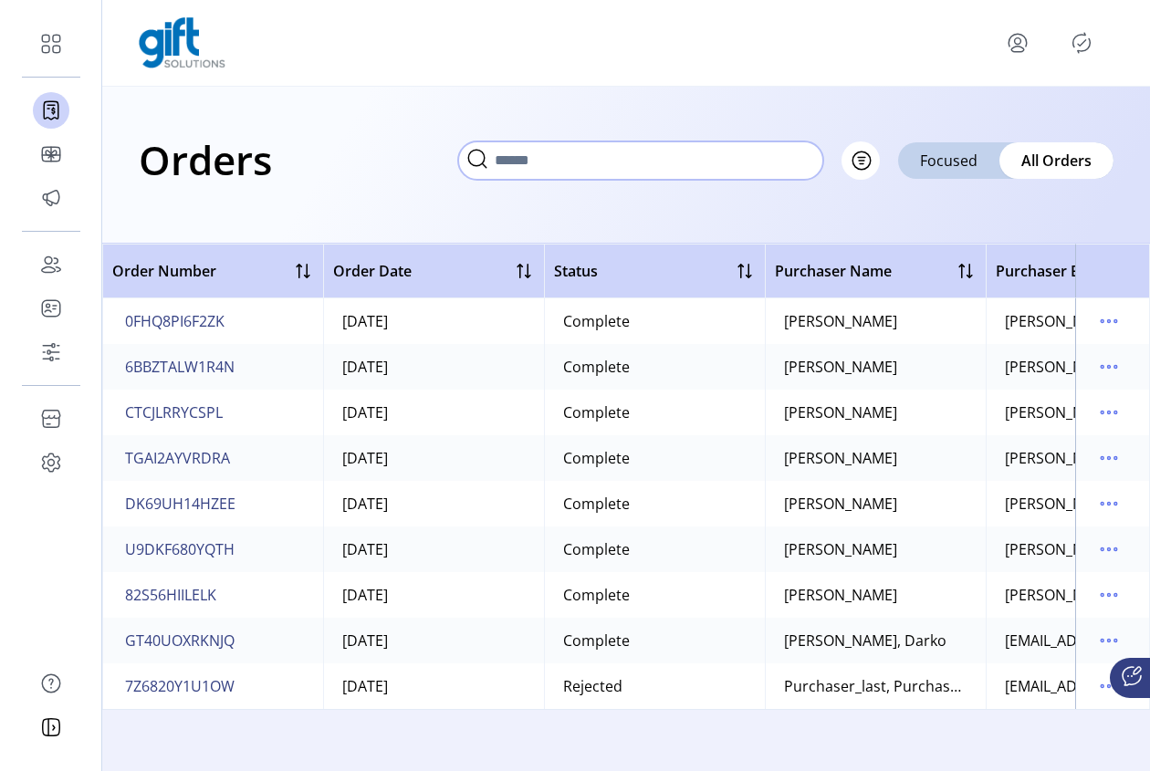
paste input "*******"
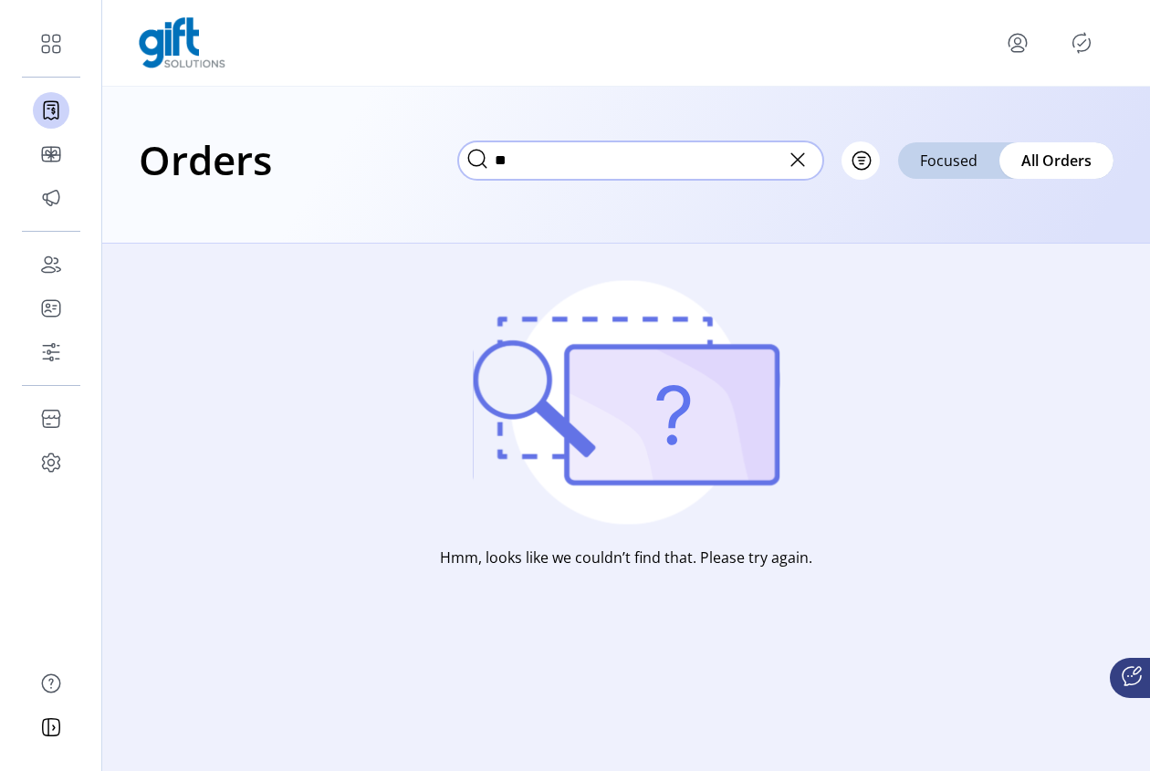
type input "*"
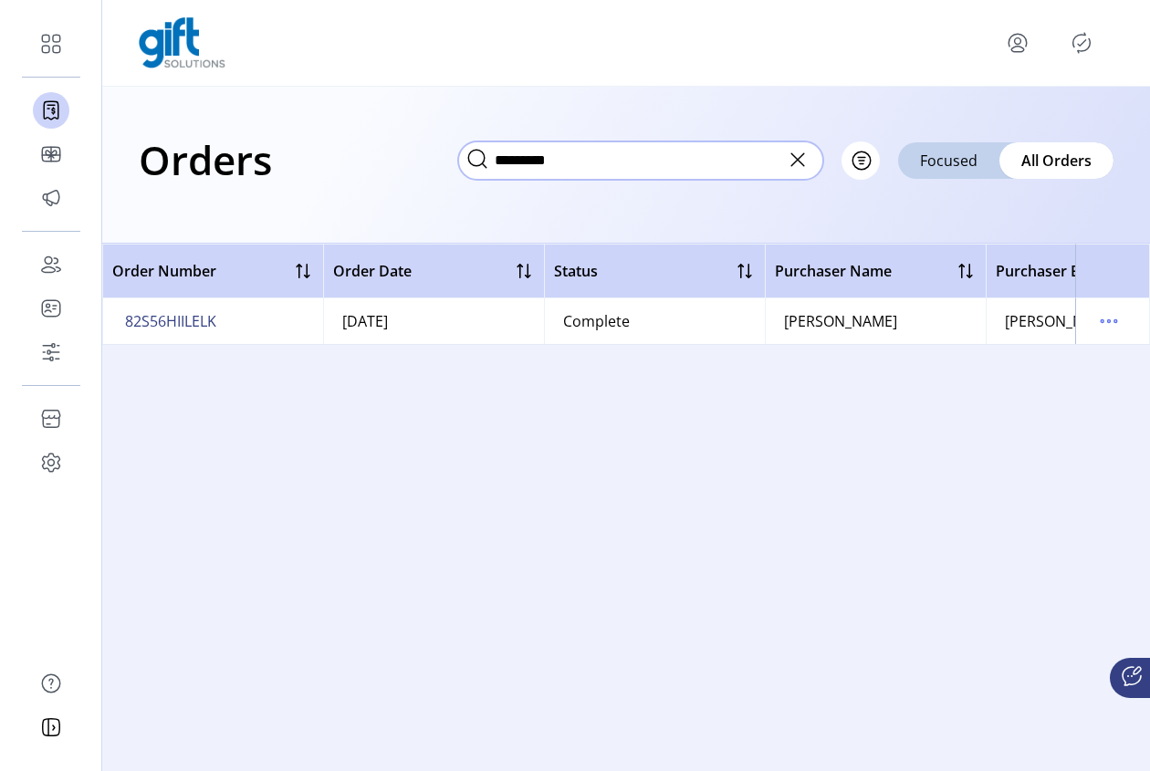
drag, startPoint x: 576, startPoint y: 162, endPoint x: 397, endPoint y: 143, distance: 179.9
click at [397, 143] on div "Orders ********* Filter Focused All Orders" at bounding box center [626, 160] width 975 height 64
type input "*********"
click at [799, 171] on icon at bounding box center [797, 159] width 29 height 29
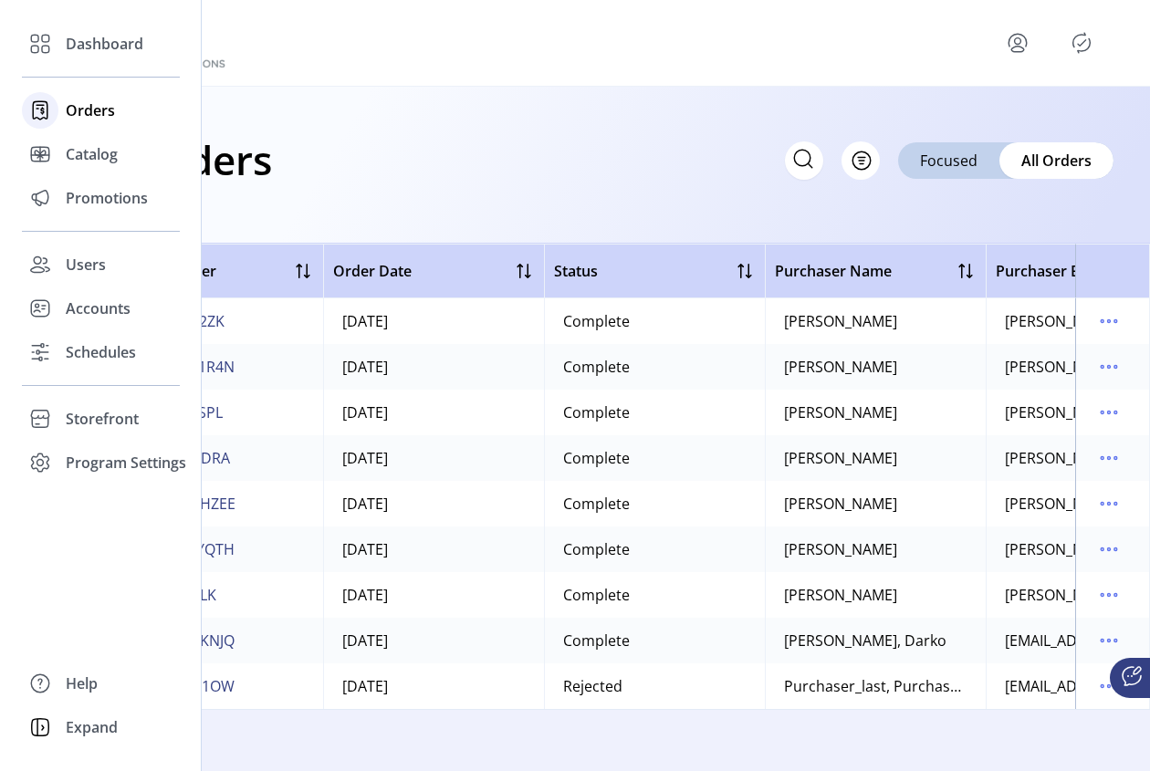
click at [96, 111] on span "Orders" at bounding box center [90, 110] width 49 height 22
click at [79, 116] on span "Orders" at bounding box center [90, 110] width 49 height 22
click at [82, 158] on span "Catalog" at bounding box center [92, 154] width 52 height 22
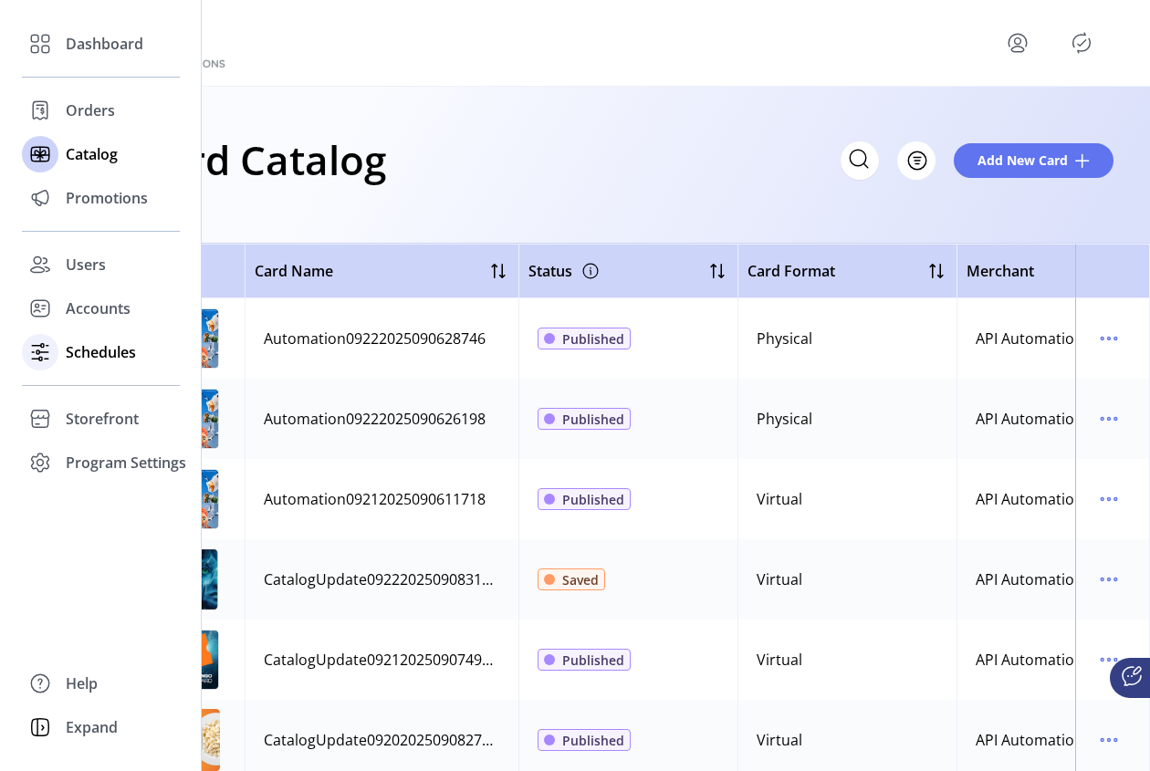
click at [104, 355] on span "Schedules" at bounding box center [101, 352] width 70 height 22
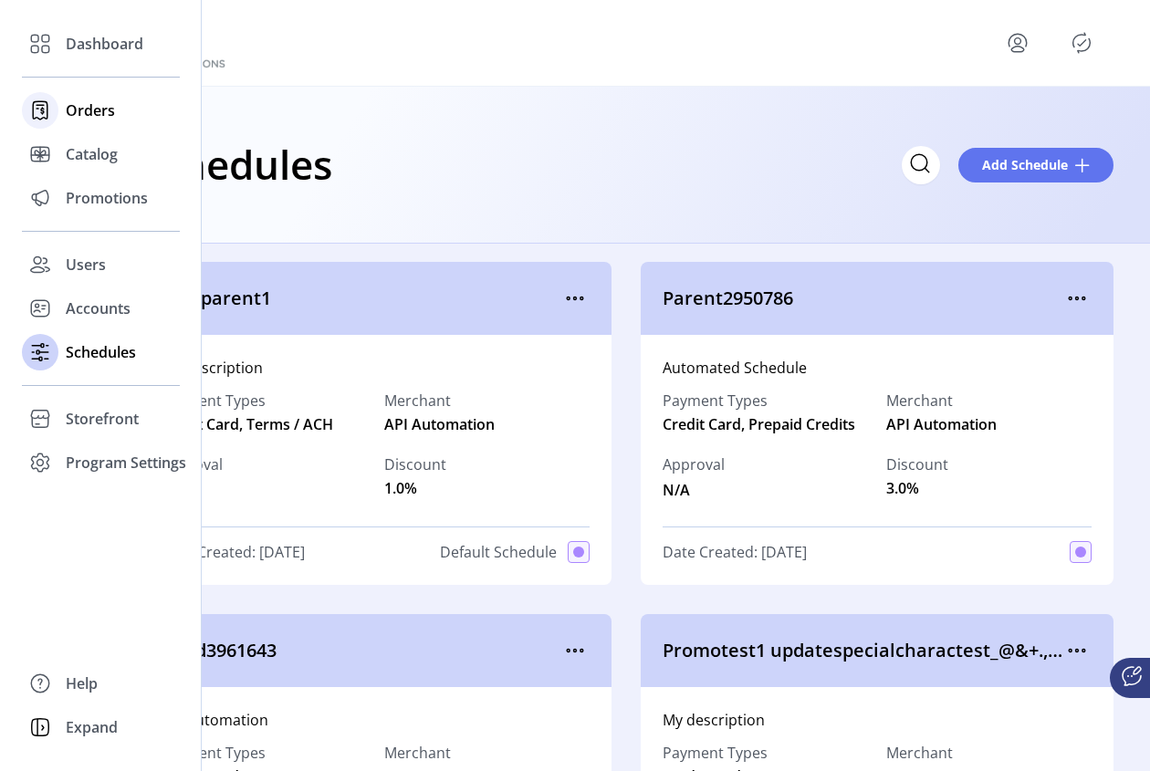
click at [58, 102] on div at bounding box center [40, 111] width 37 height 44
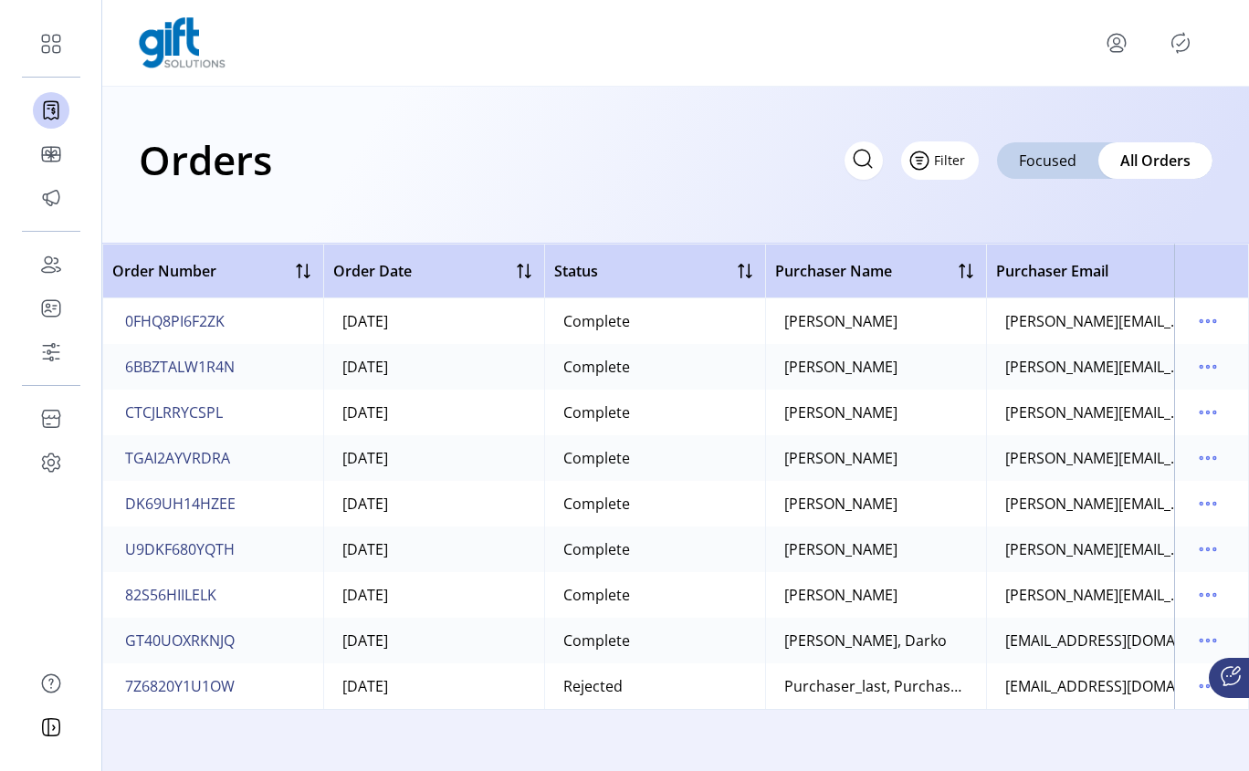
click at [965, 162] on button "Filter" at bounding box center [940, 160] width 78 height 38
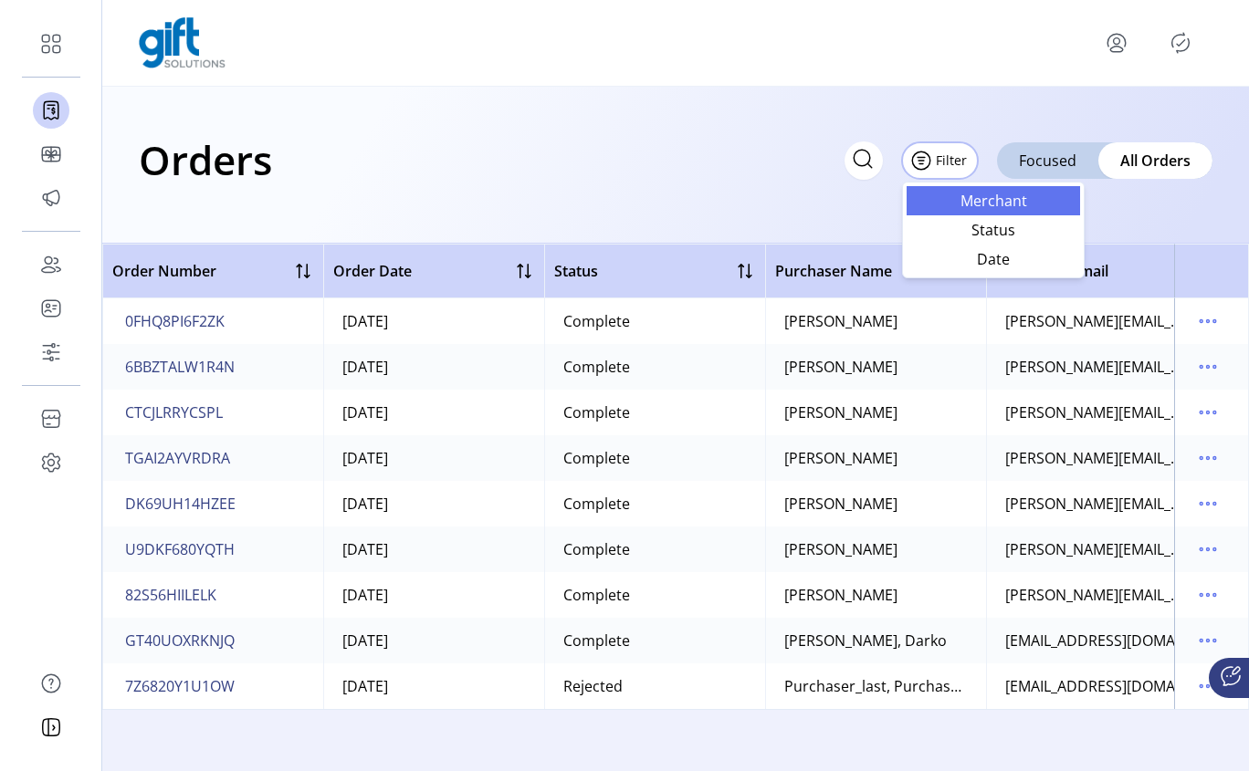
click at [1005, 208] on span "Merchant" at bounding box center [993, 200] width 152 height 15
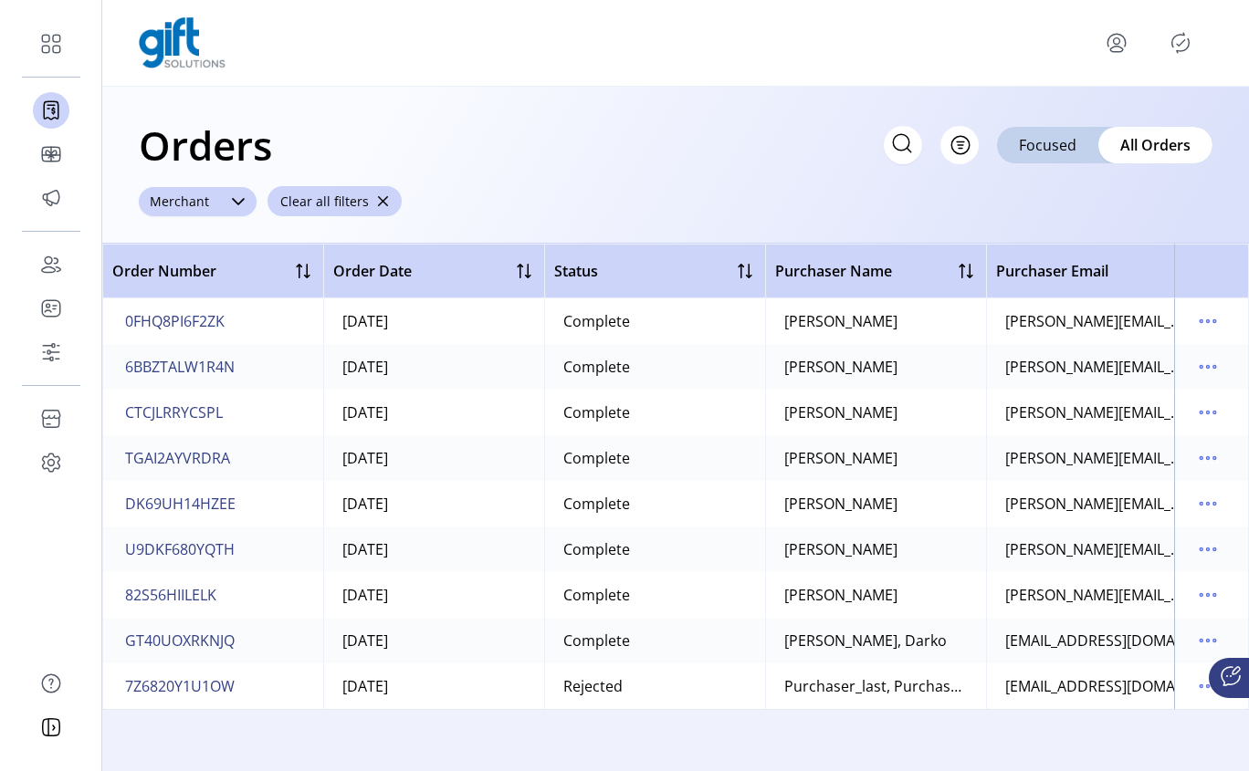
click at [233, 205] on icon at bounding box center [238, 201] width 15 height 15
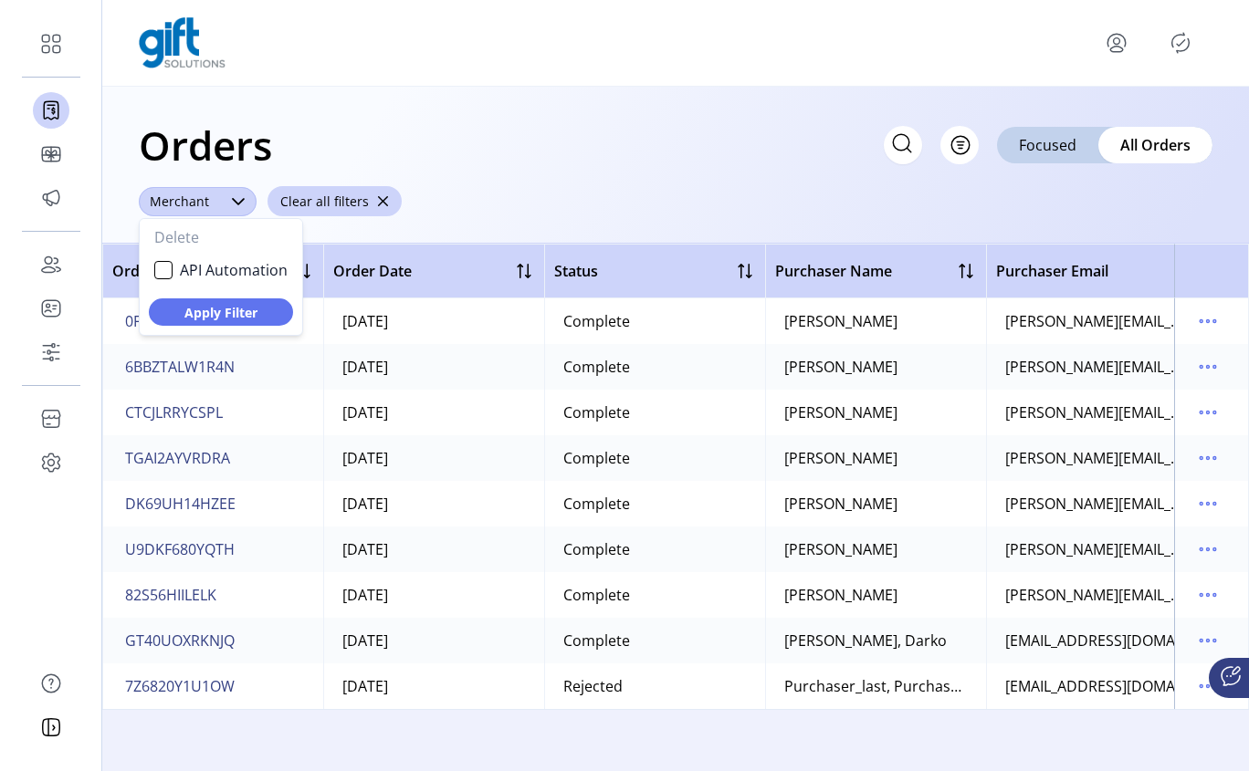
scroll to position [10, 71]
click at [360, 142] on div "Orders Filter Focused All Orders" at bounding box center [675, 145] width 1073 height 64
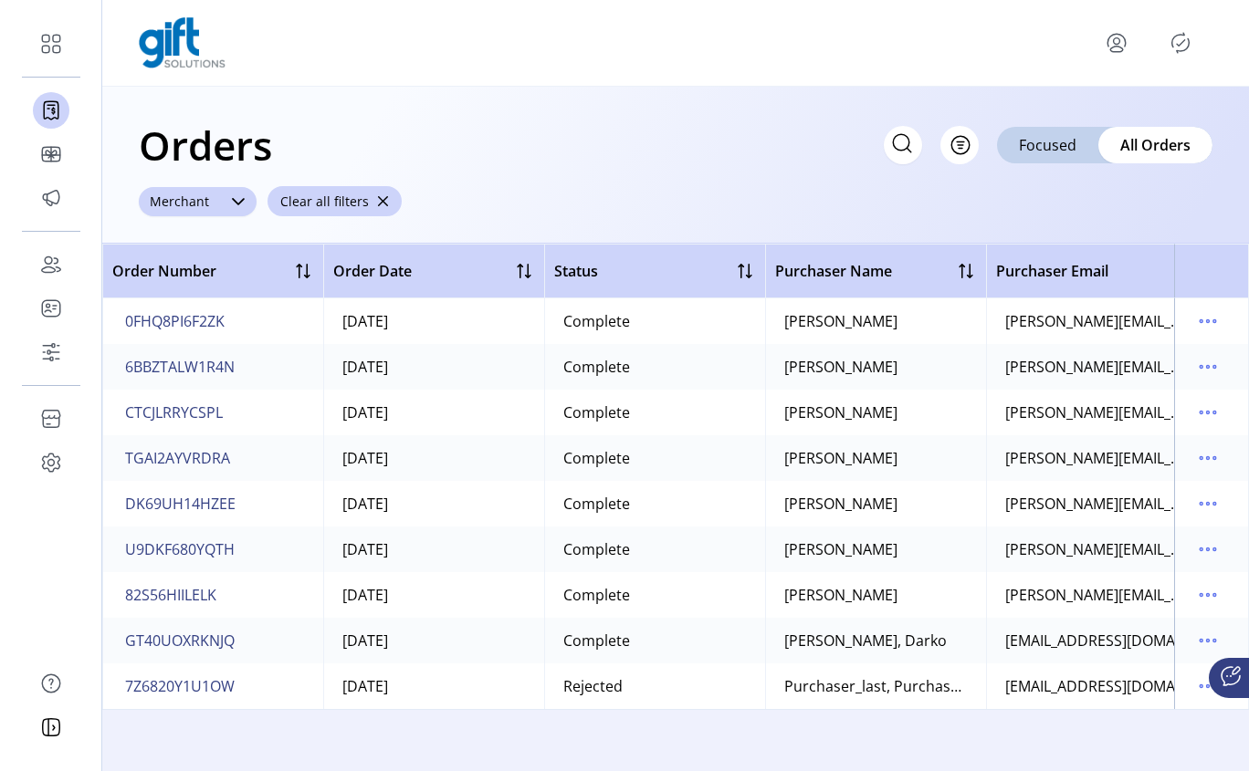
click at [228, 212] on div at bounding box center [238, 201] width 37 height 29
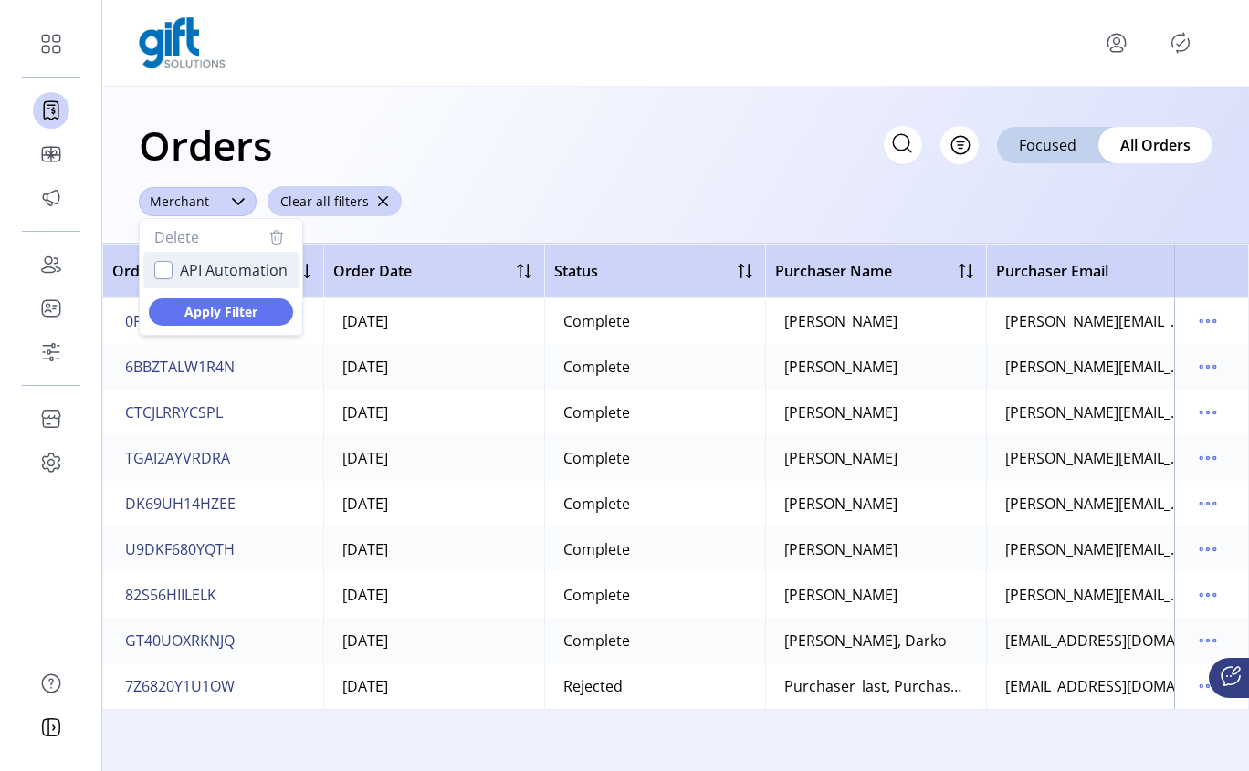
click at [154, 273] on div "API Automation" at bounding box center [163, 270] width 18 height 18
click at [173, 271] on li "API Automation" at bounding box center [220, 270] width 155 height 37
click at [235, 202] on icon at bounding box center [238, 201] width 15 height 15
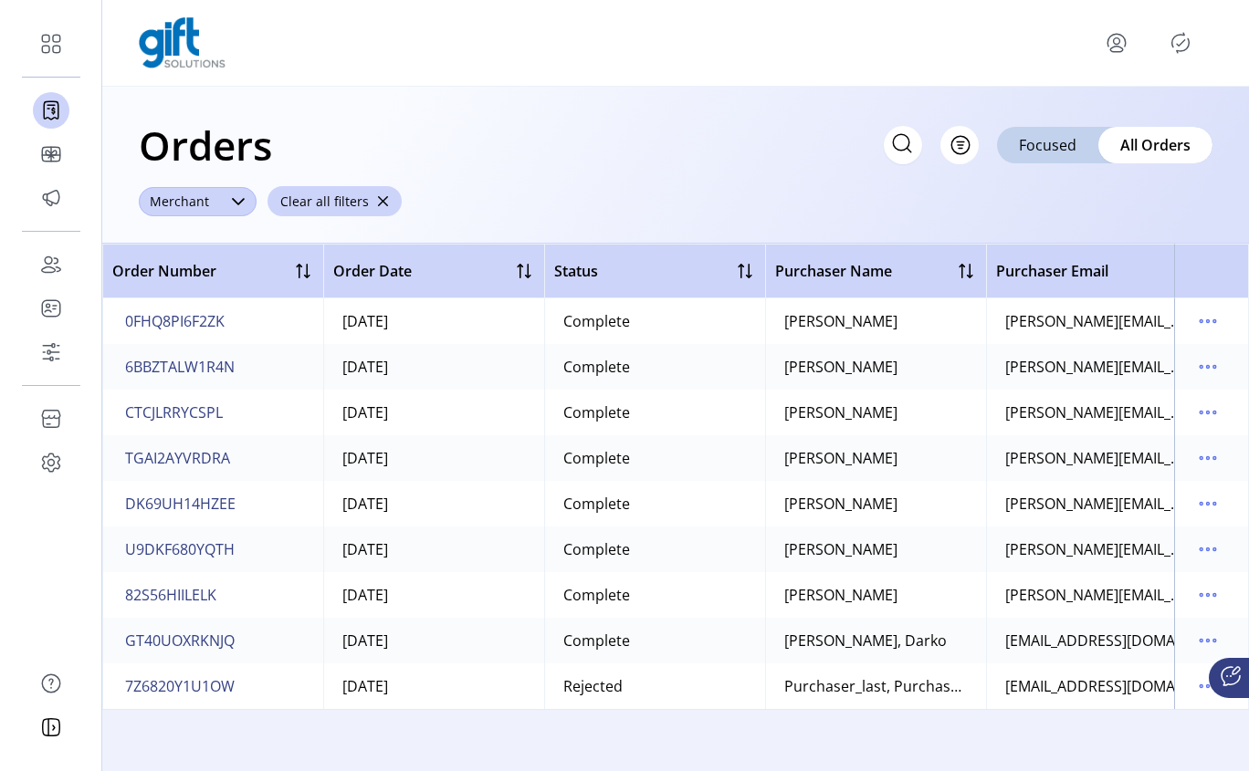
click at [235, 202] on icon at bounding box center [238, 201] width 15 height 15
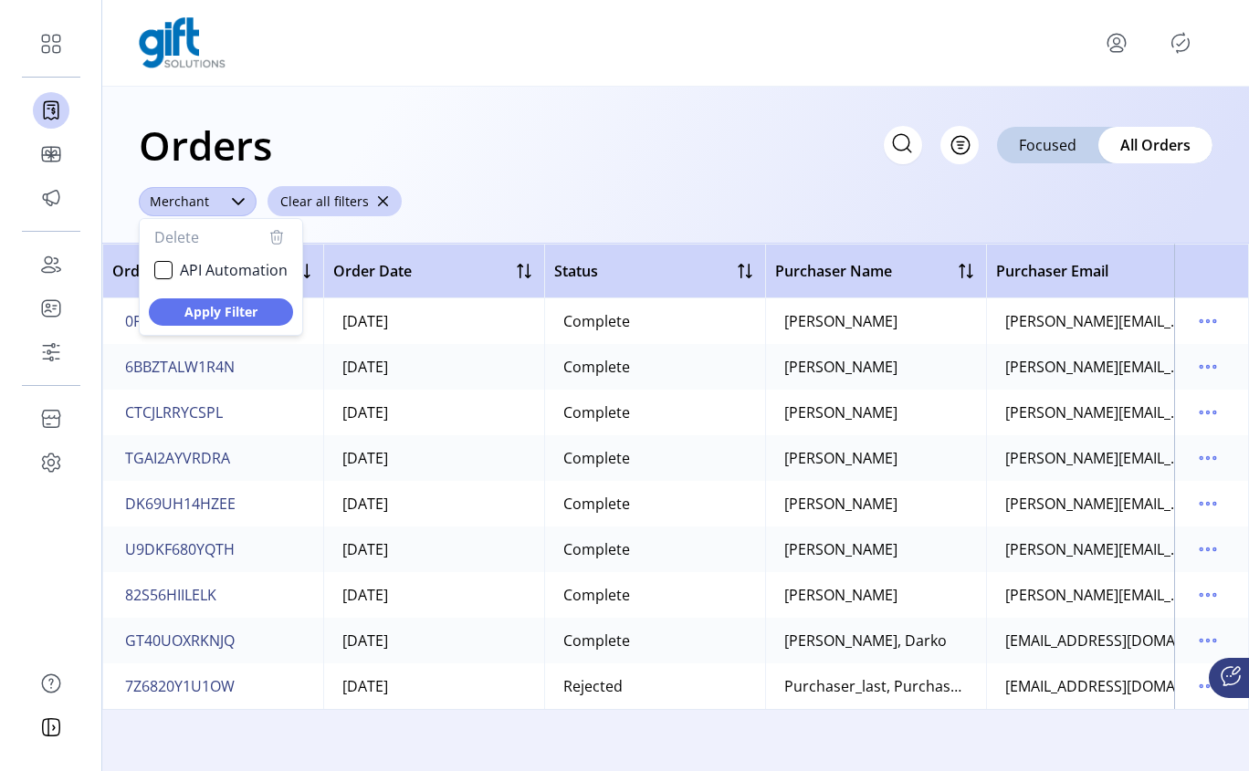
click at [235, 202] on icon at bounding box center [238, 201] width 15 height 15
drag, startPoint x: 586, startPoint y: 107, endPoint x: 614, endPoint y: 103, distance: 28.5
click at [584, 108] on div "Orders Filter Focused All Orders ******** Merchant Delete API Automation Apply …" at bounding box center [675, 165] width 1146 height 157
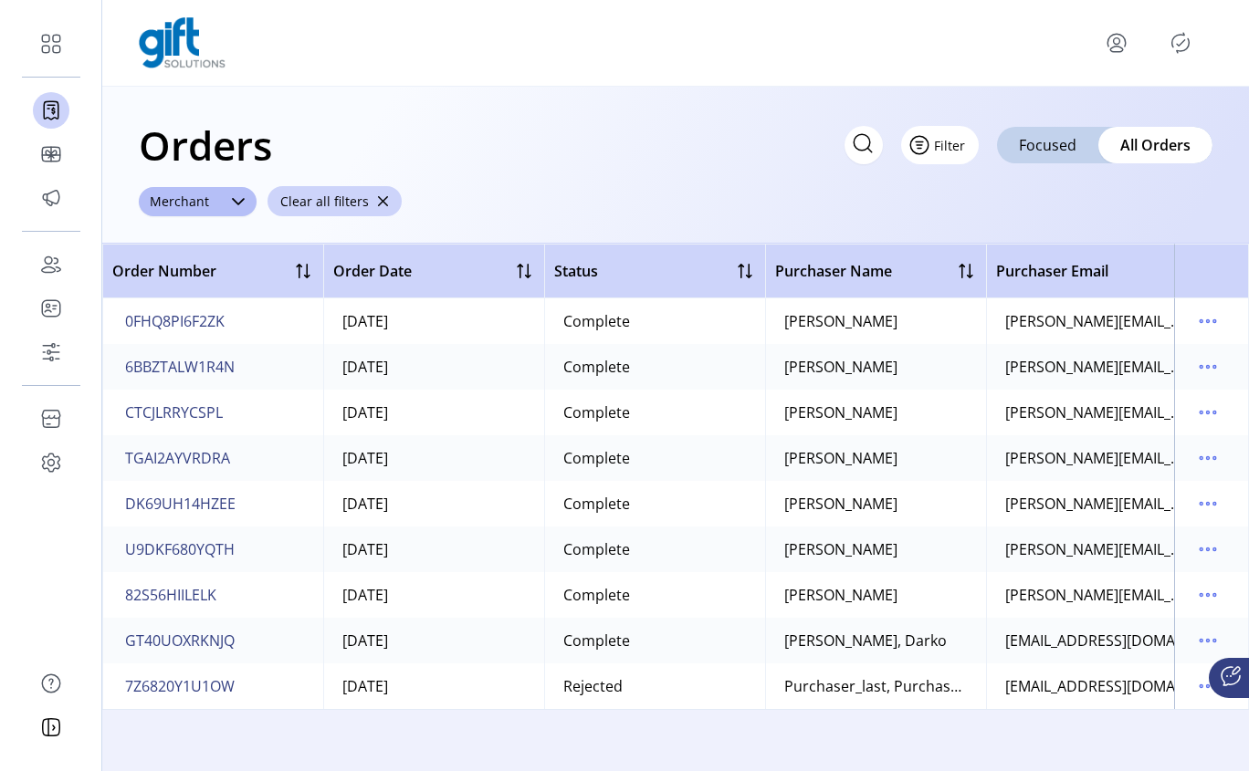
click at [968, 141] on button "Filter" at bounding box center [940, 145] width 78 height 38
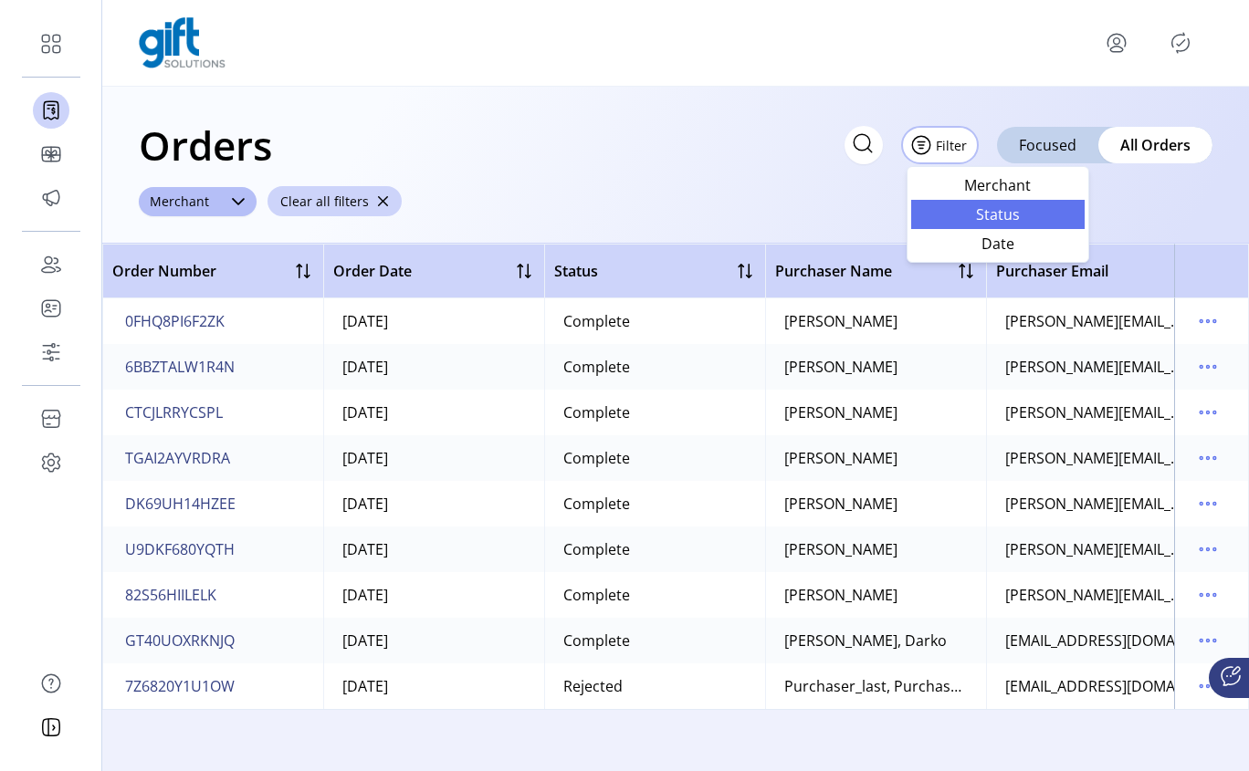
click at [1004, 209] on span "Status" at bounding box center [998, 214] width 152 height 15
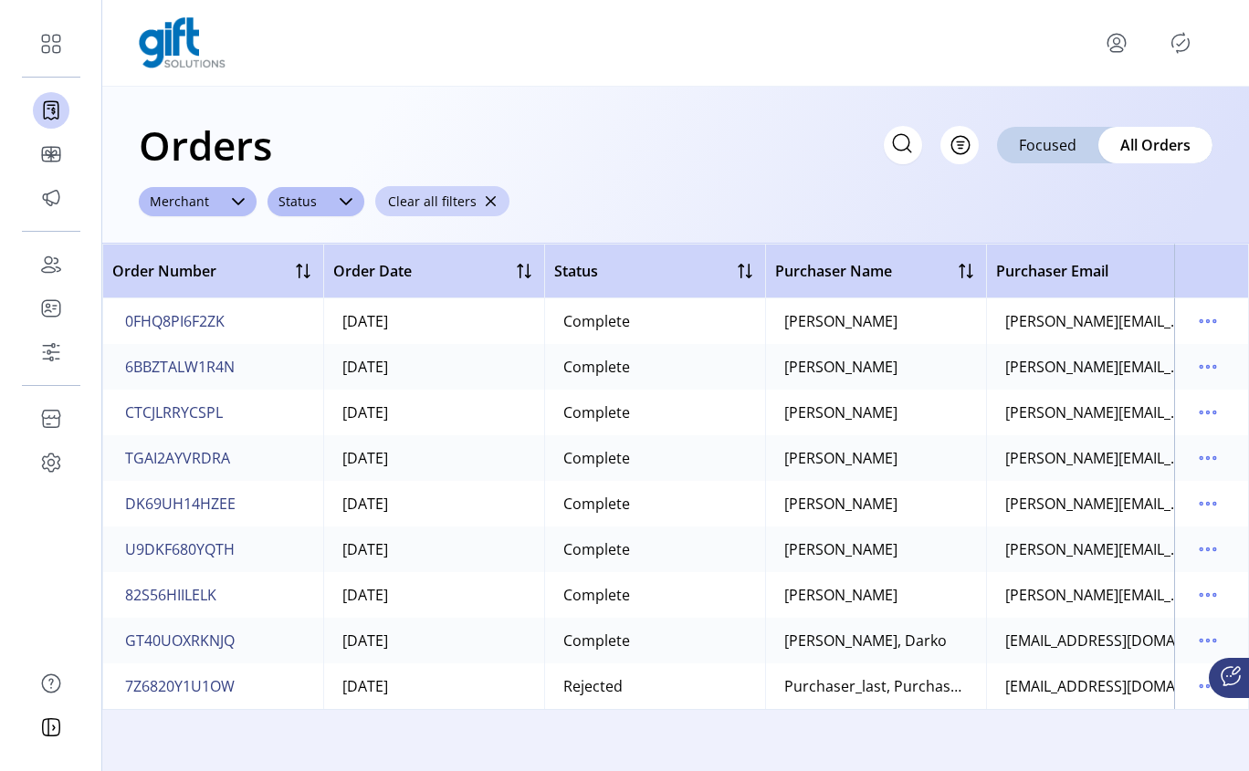
click at [936, 152] on div "Filter Focused All Orders" at bounding box center [1048, 145] width 329 height 38
click at [967, 149] on button "Filter" at bounding box center [940, 145] width 78 height 38
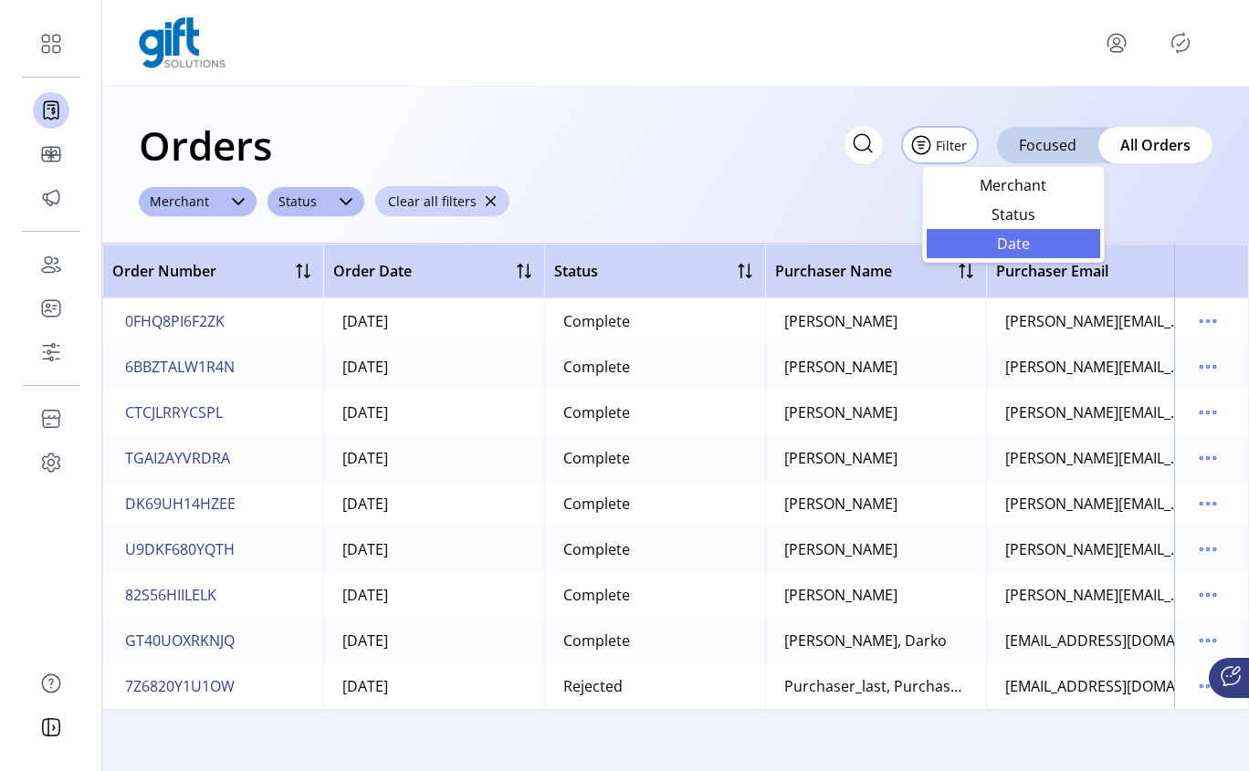
click at [1001, 246] on span "Date" at bounding box center [1013, 243] width 152 height 15
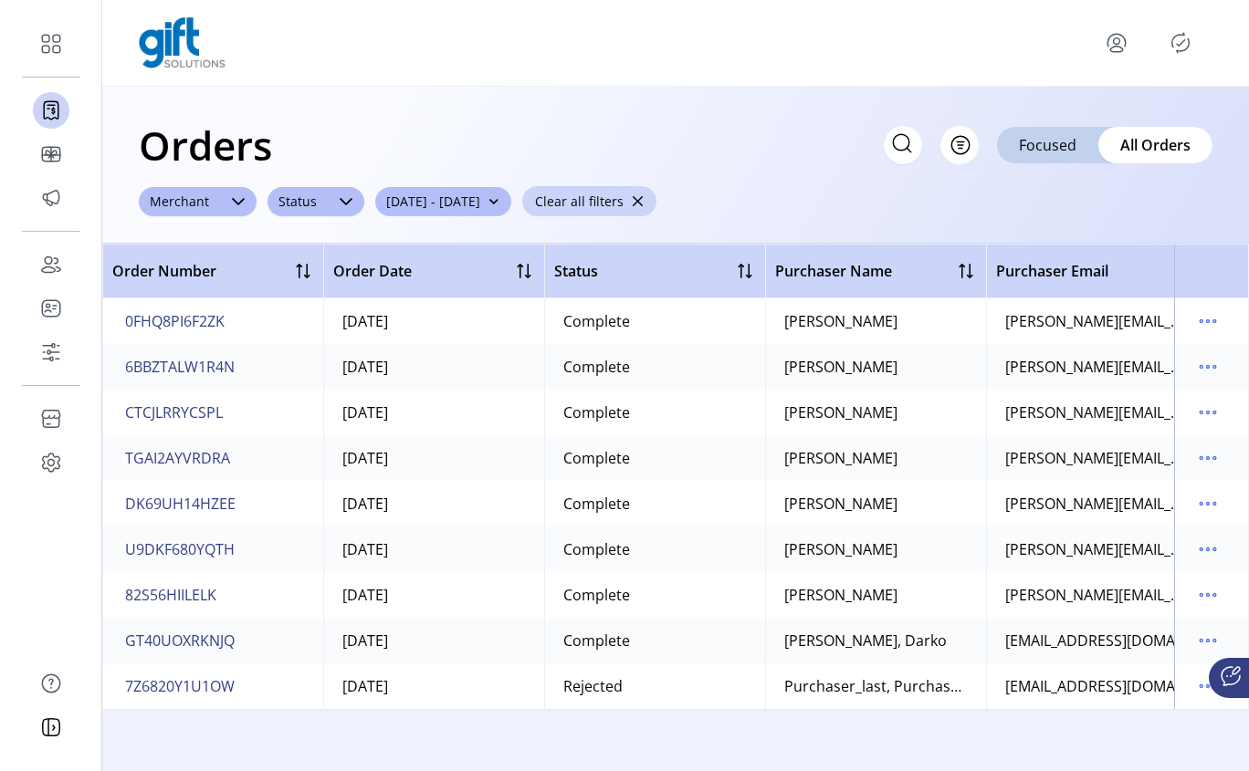
click at [689, 107] on div "Orders Filter Focused All Orders ******** Merchant ****** Status [DATE] - [DATE…" at bounding box center [675, 165] width 1146 height 157
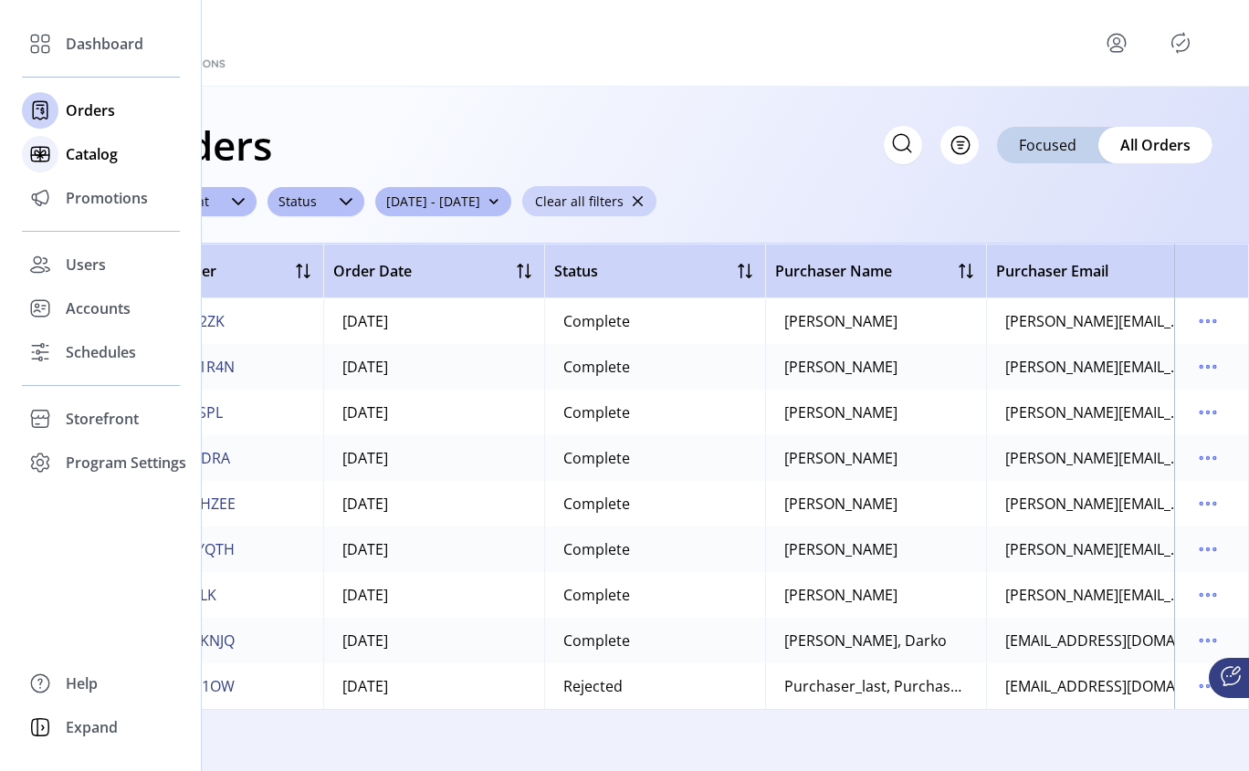
click at [80, 163] on span "Catalog" at bounding box center [92, 154] width 52 height 22
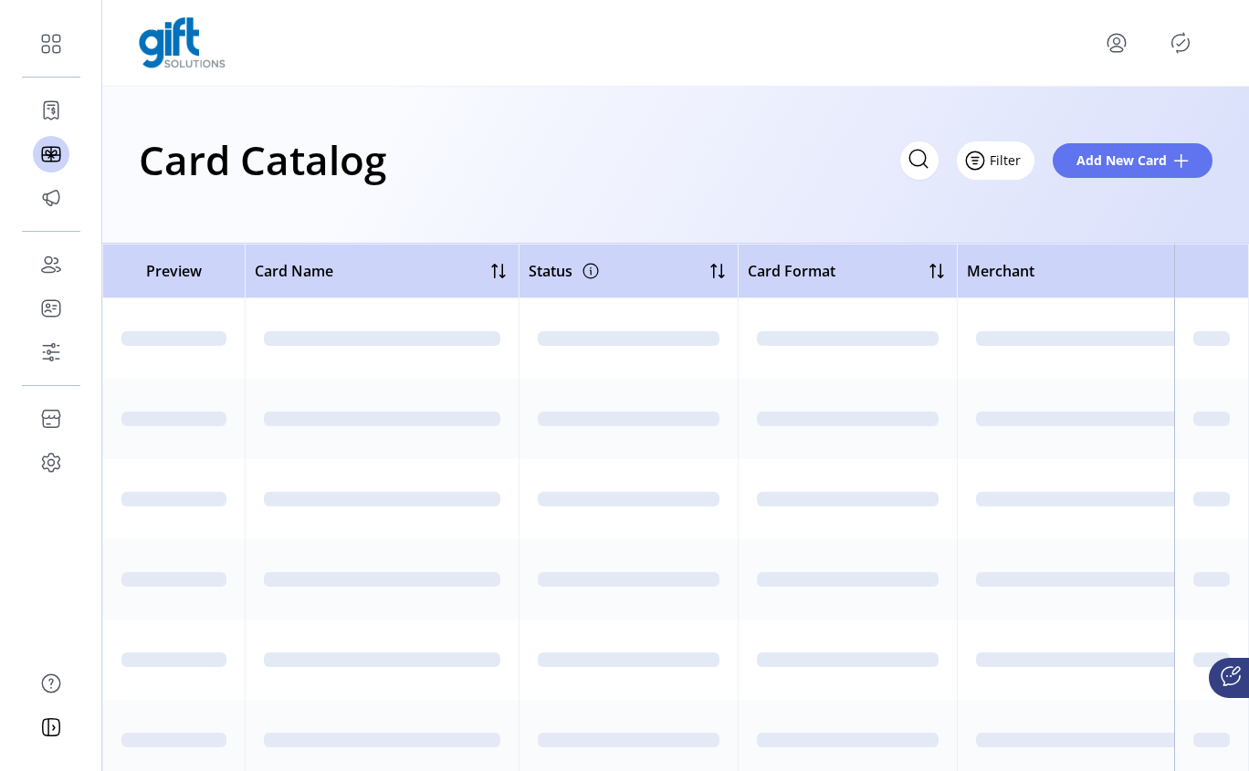
click at [1022, 162] on button "Filter" at bounding box center [996, 160] width 78 height 38
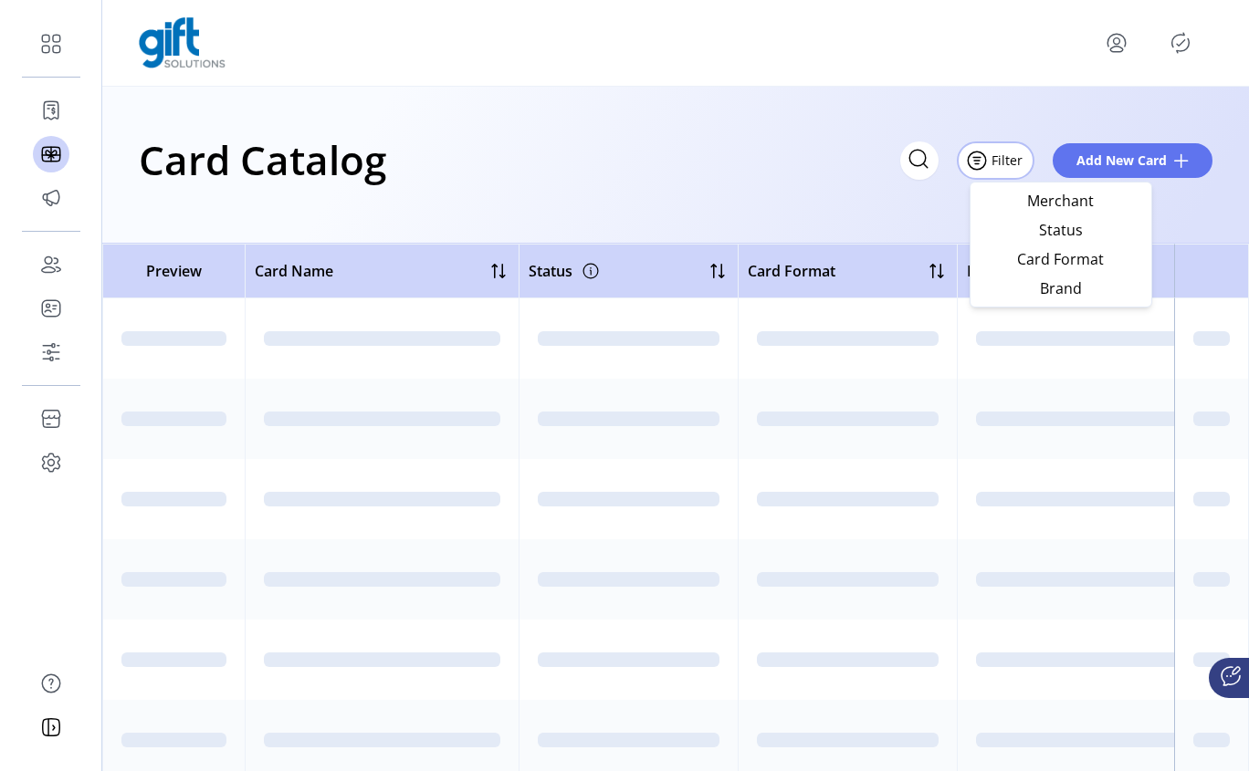
click at [675, 99] on div "Card Catalog Filter Add New Card" at bounding box center [675, 165] width 1146 height 157
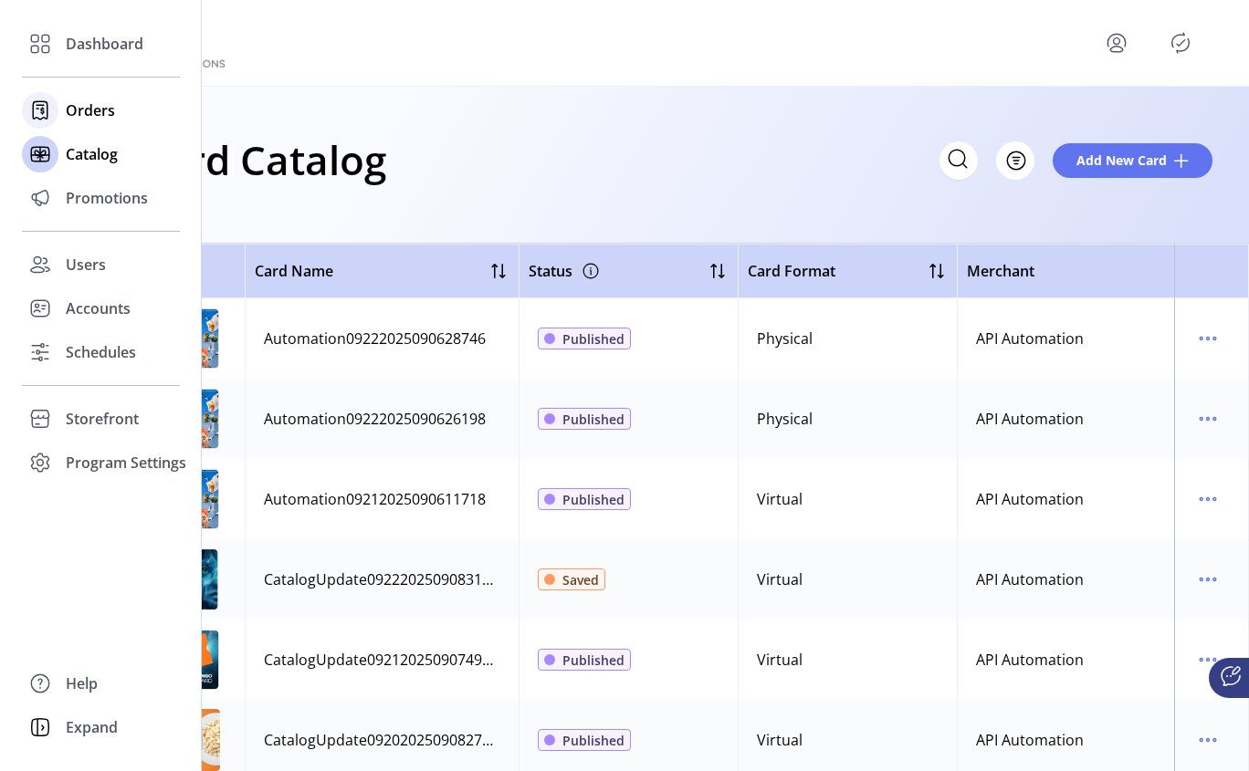
click at [29, 122] on icon at bounding box center [40, 110] width 29 height 29
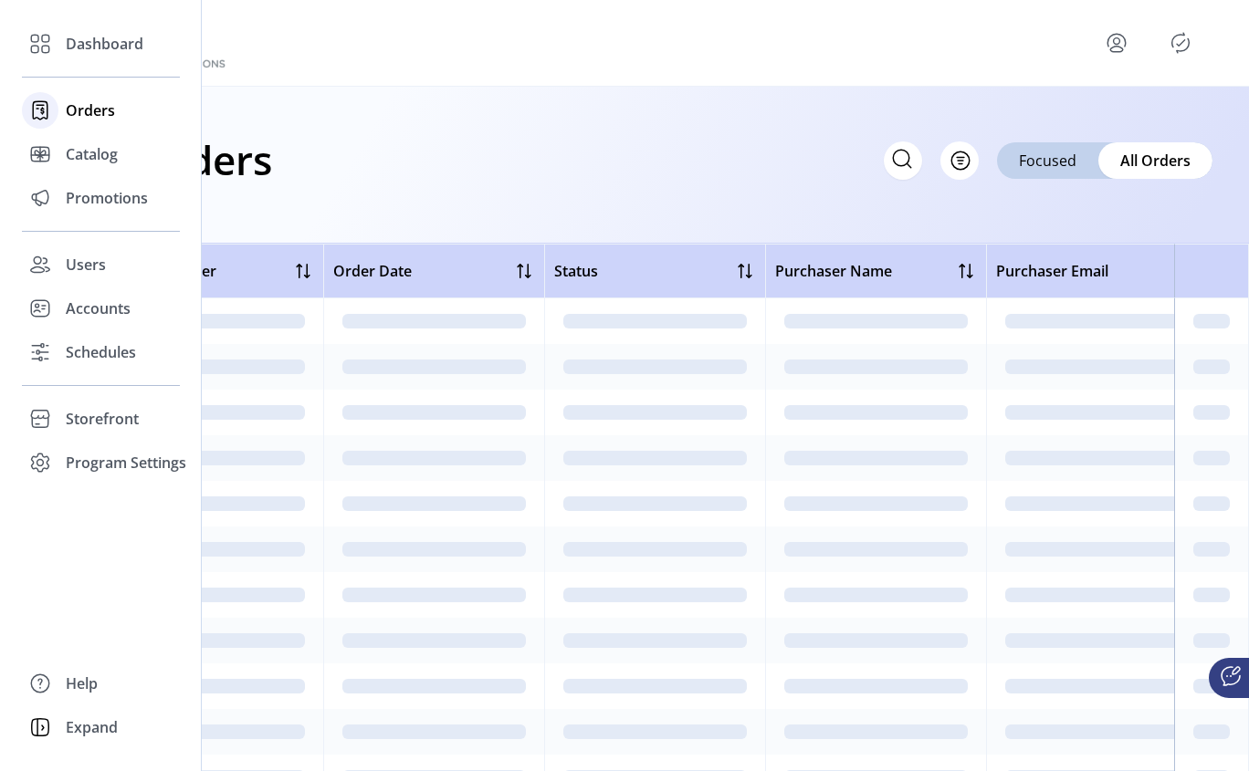
click at [95, 113] on span "Orders" at bounding box center [90, 110] width 49 height 22
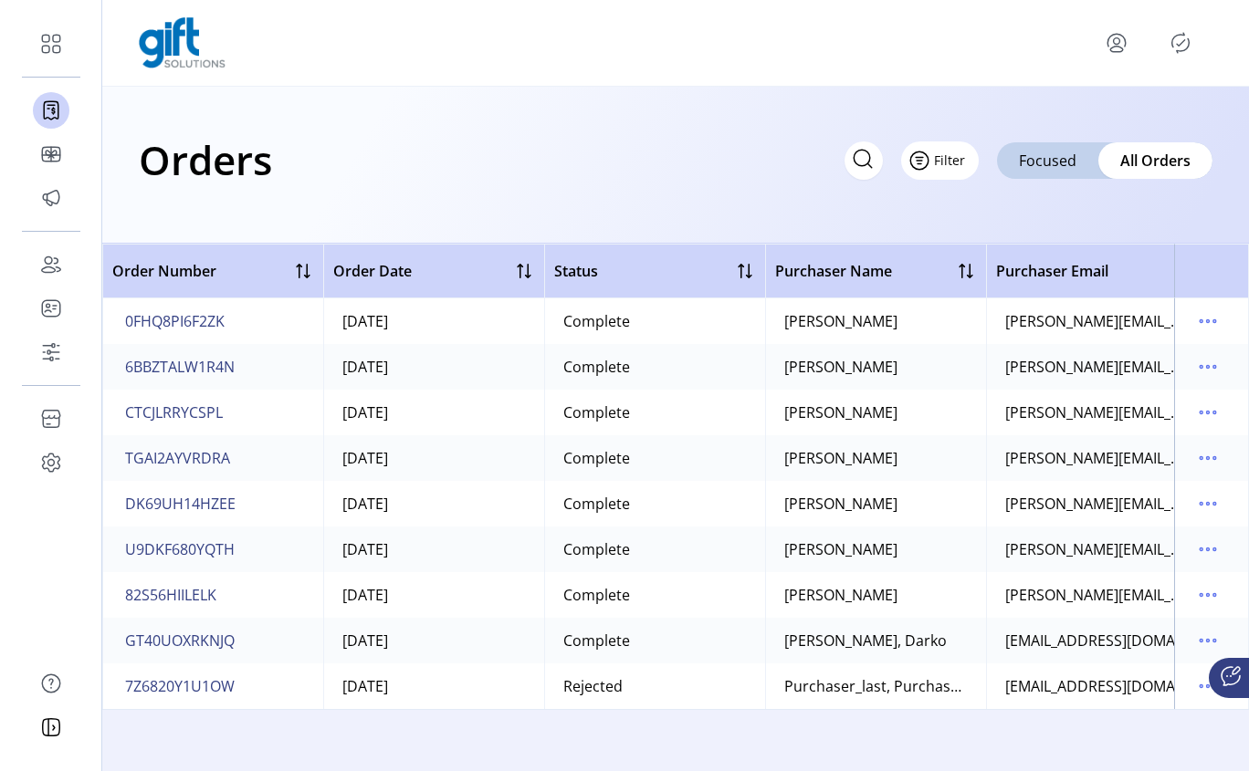
click at [964, 164] on button "Filter" at bounding box center [940, 160] width 78 height 38
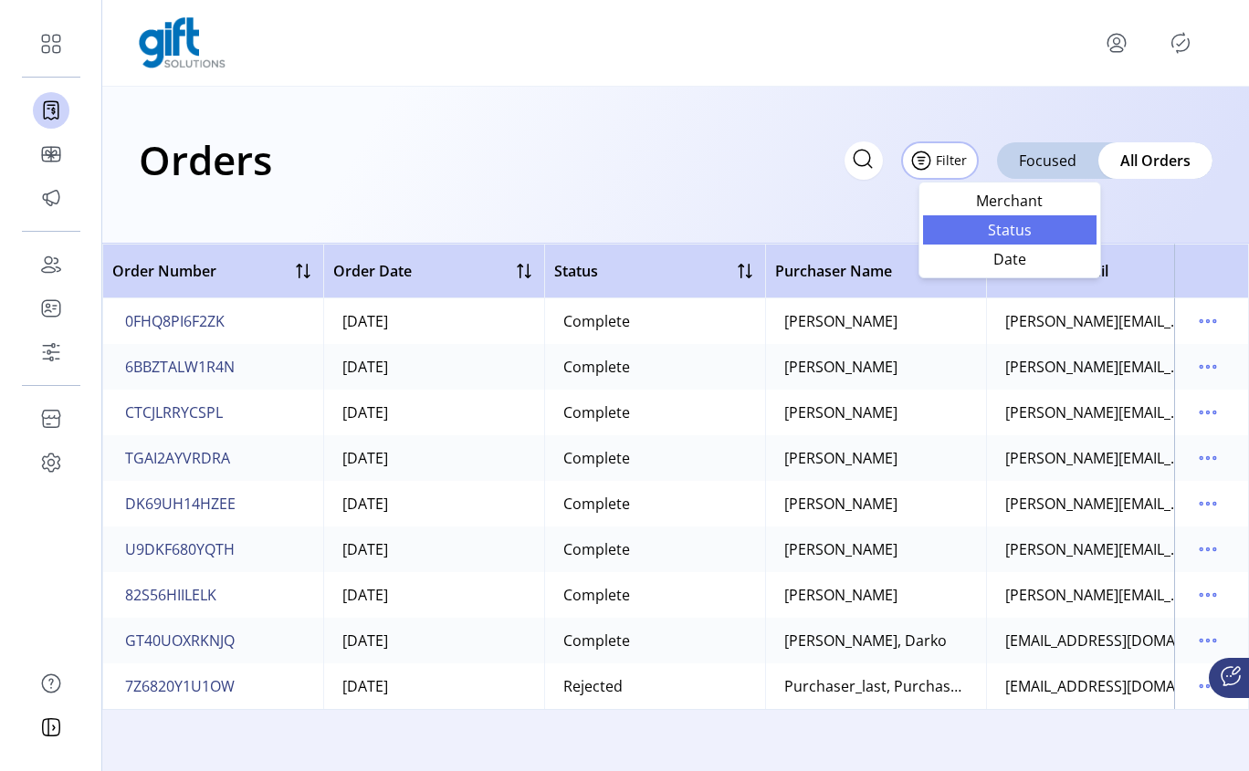
click at [1013, 225] on span "Status" at bounding box center [1010, 230] width 152 height 15
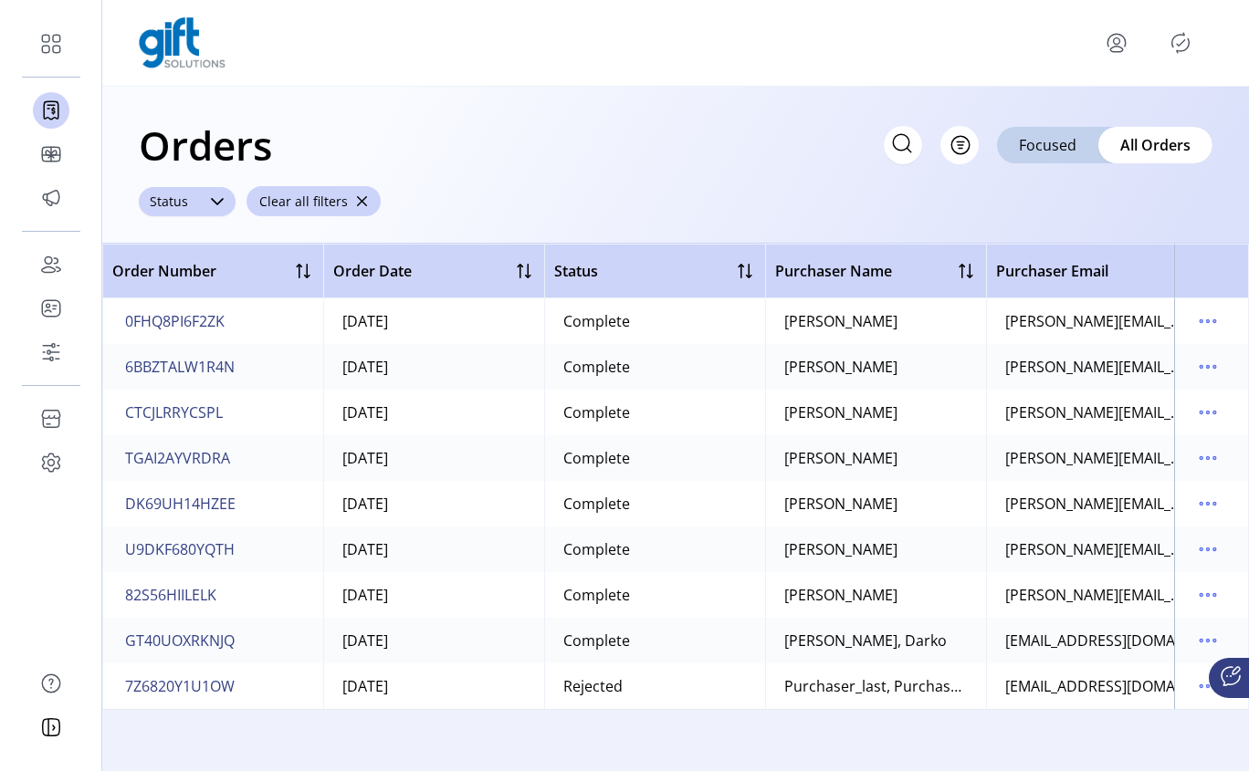
click at [204, 202] on div at bounding box center [217, 201] width 37 height 29
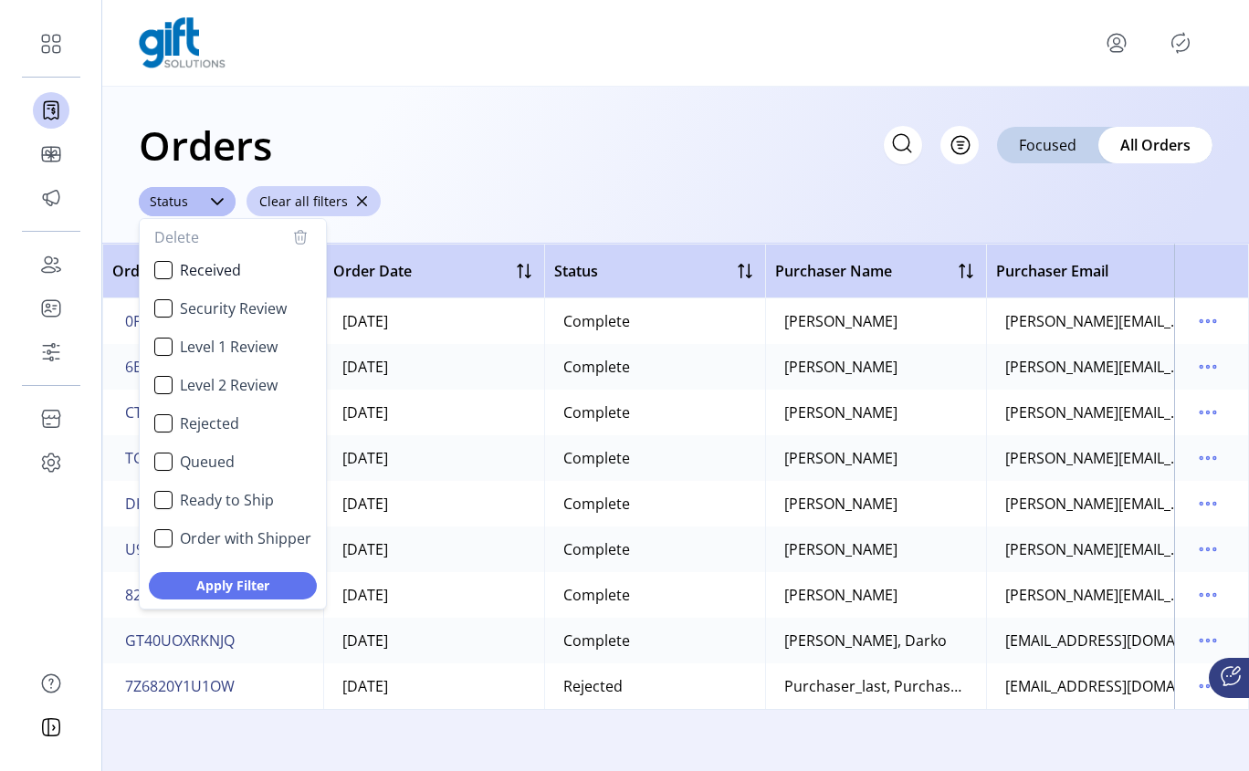
click at [591, 199] on div "Orders Filter Focused All Orders ****** Status Delete Received Security Review …" at bounding box center [675, 165] width 1146 height 157
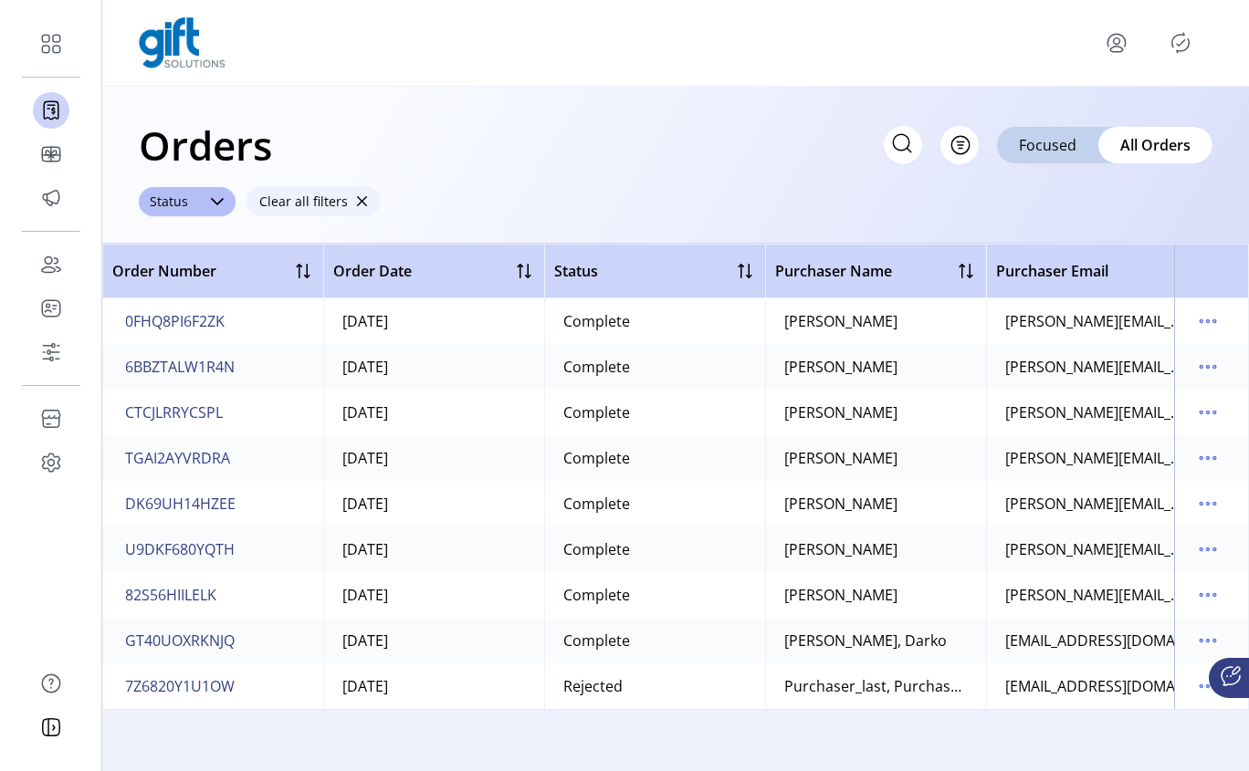
click at [355, 203] on span "button" at bounding box center [361, 201] width 13 height 13
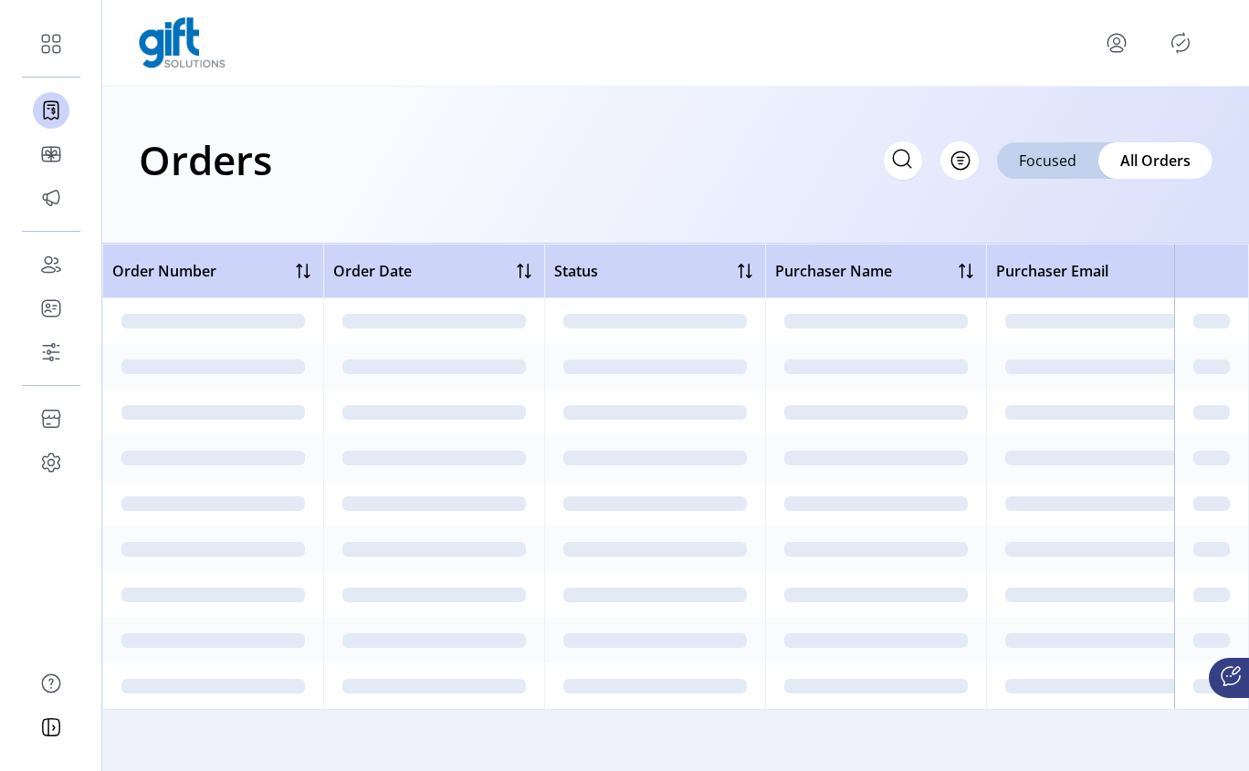
click at [894, 163] on icon at bounding box center [902, 158] width 16 height 16
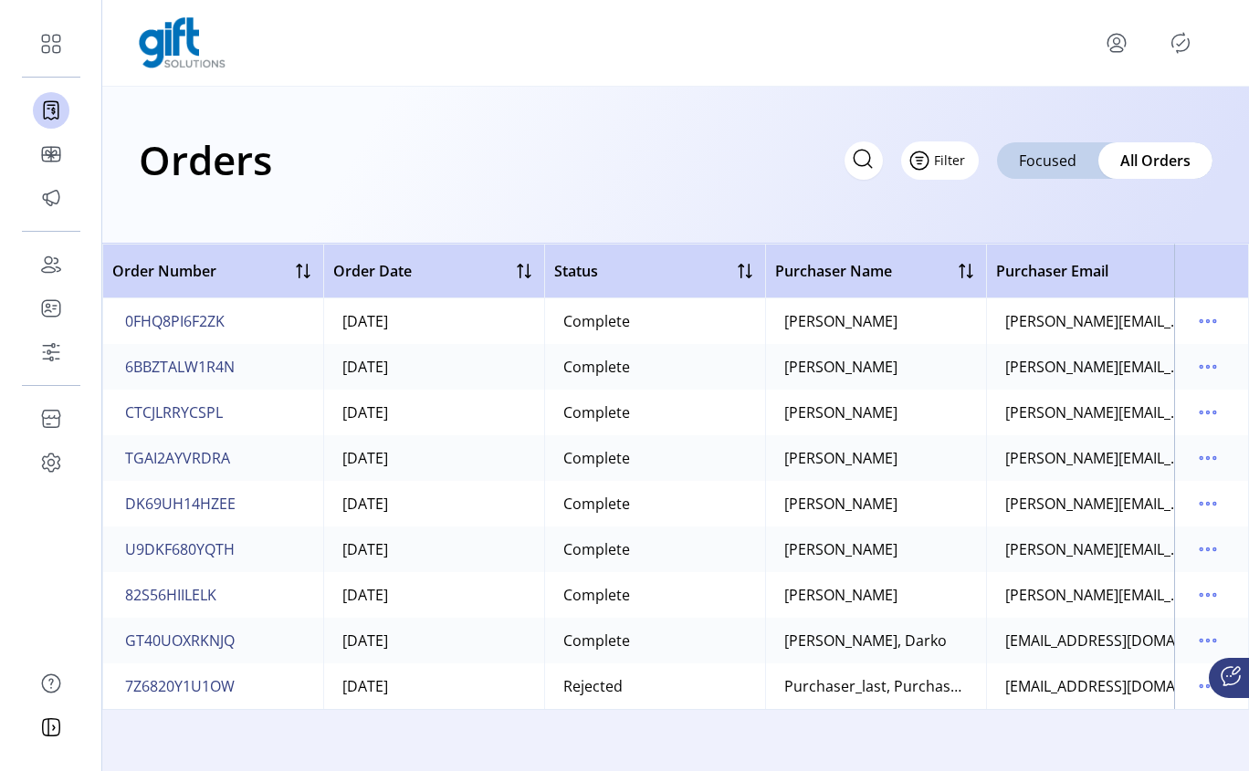
click at [970, 156] on button "Filter" at bounding box center [940, 160] width 78 height 38
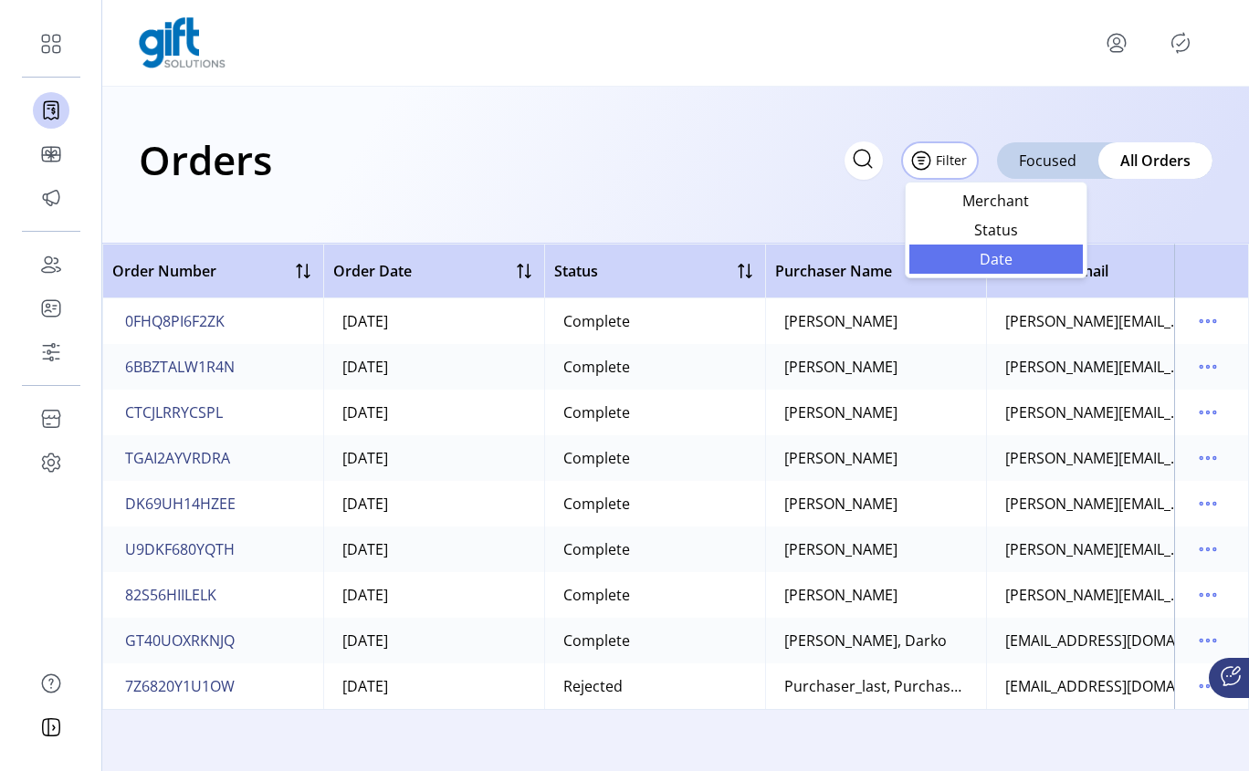
click at [997, 267] on span "Date" at bounding box center [996, 259] width 152 height 15
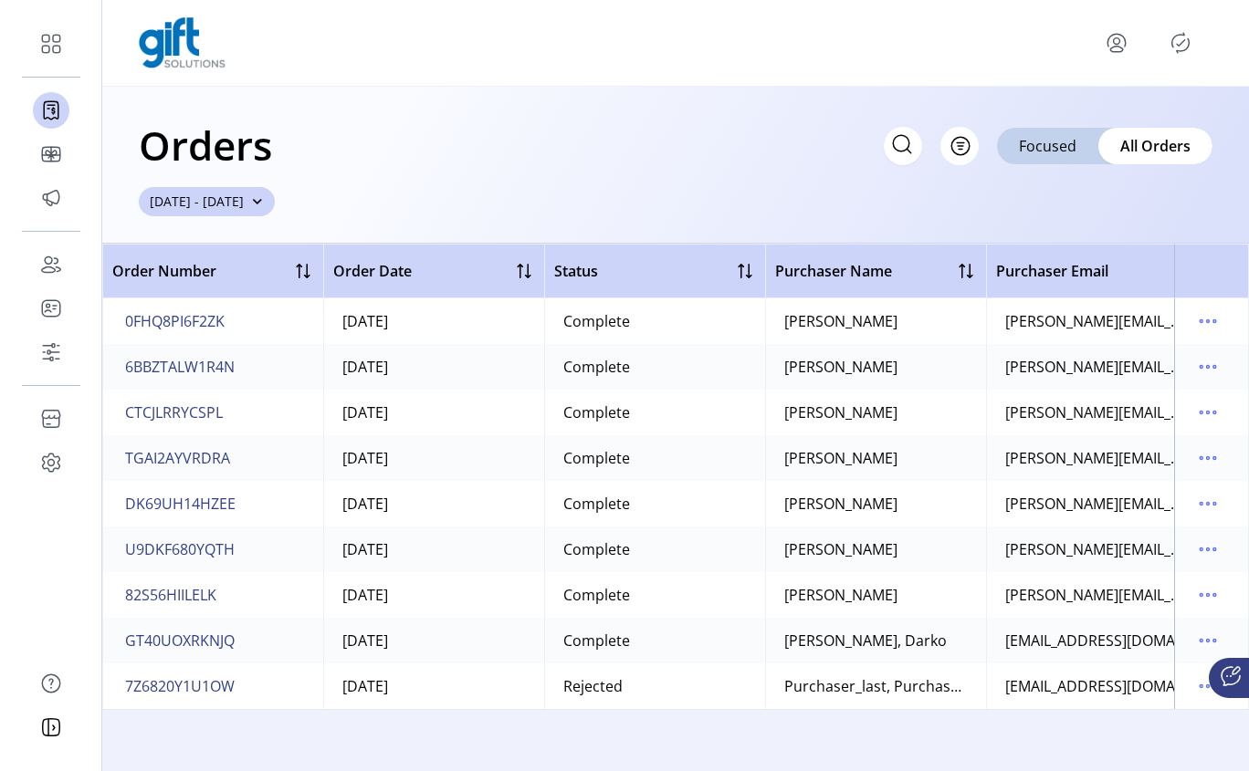
click at [275, 209] on button "[DATE] - [DATE]" at bounding box center [207, 201] width 136 height 29
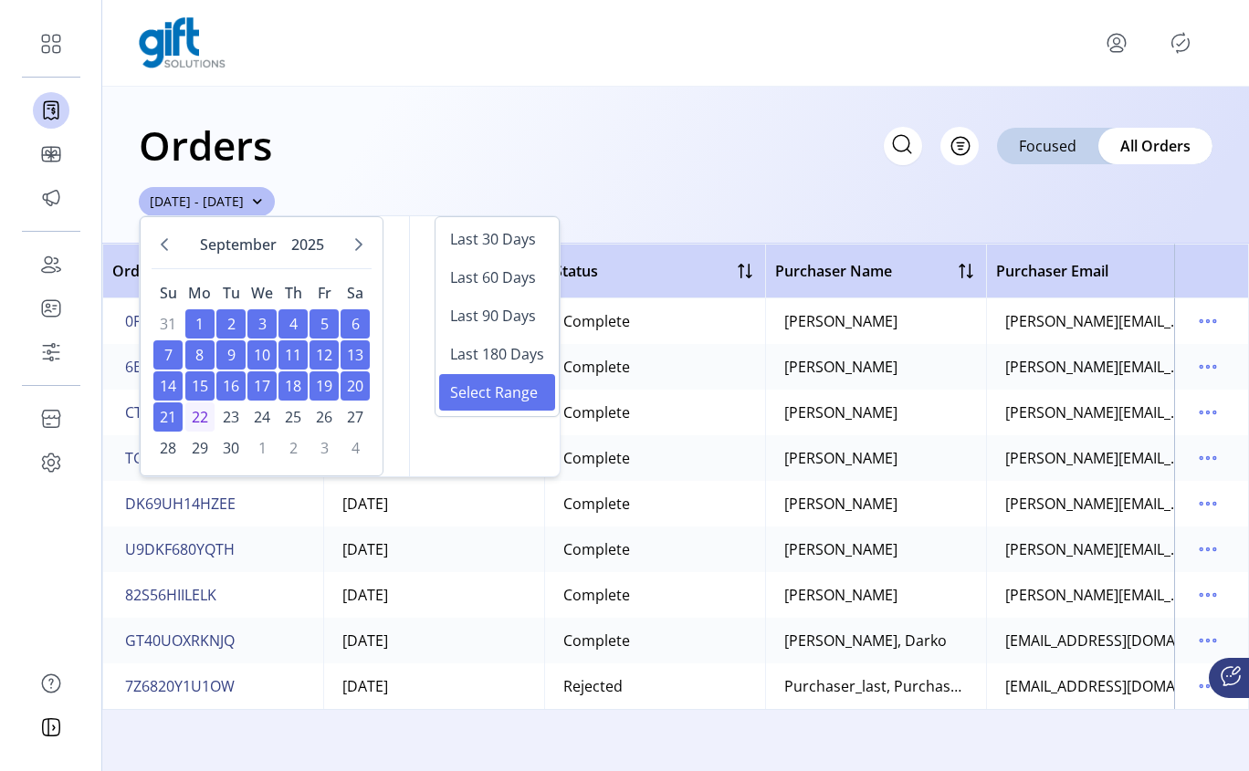
click at [665, 191] on div "Orders Filter Focused All Orders [DATE] - [DATE]" at bounding box center [675, 165] width 1146 height 157
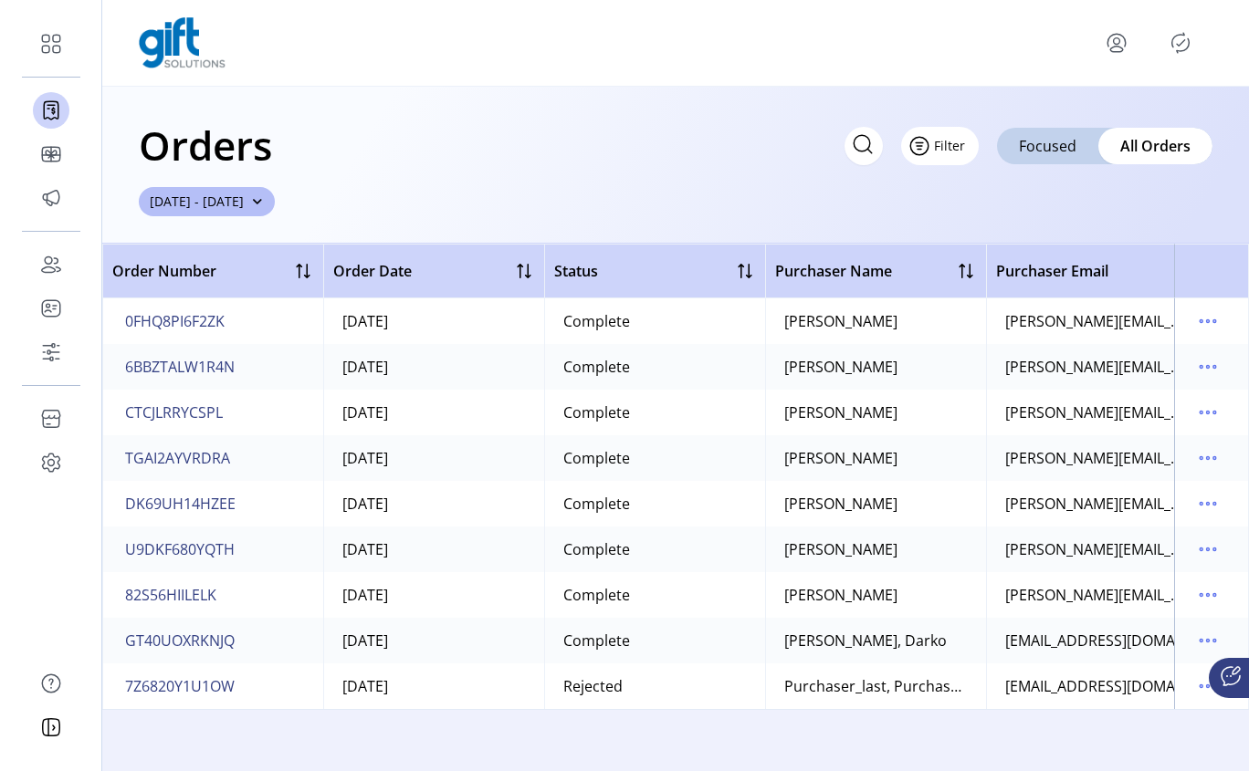
click at [964, 150] on span "Filter" at bounding box center [949, 145] width 31 height 19
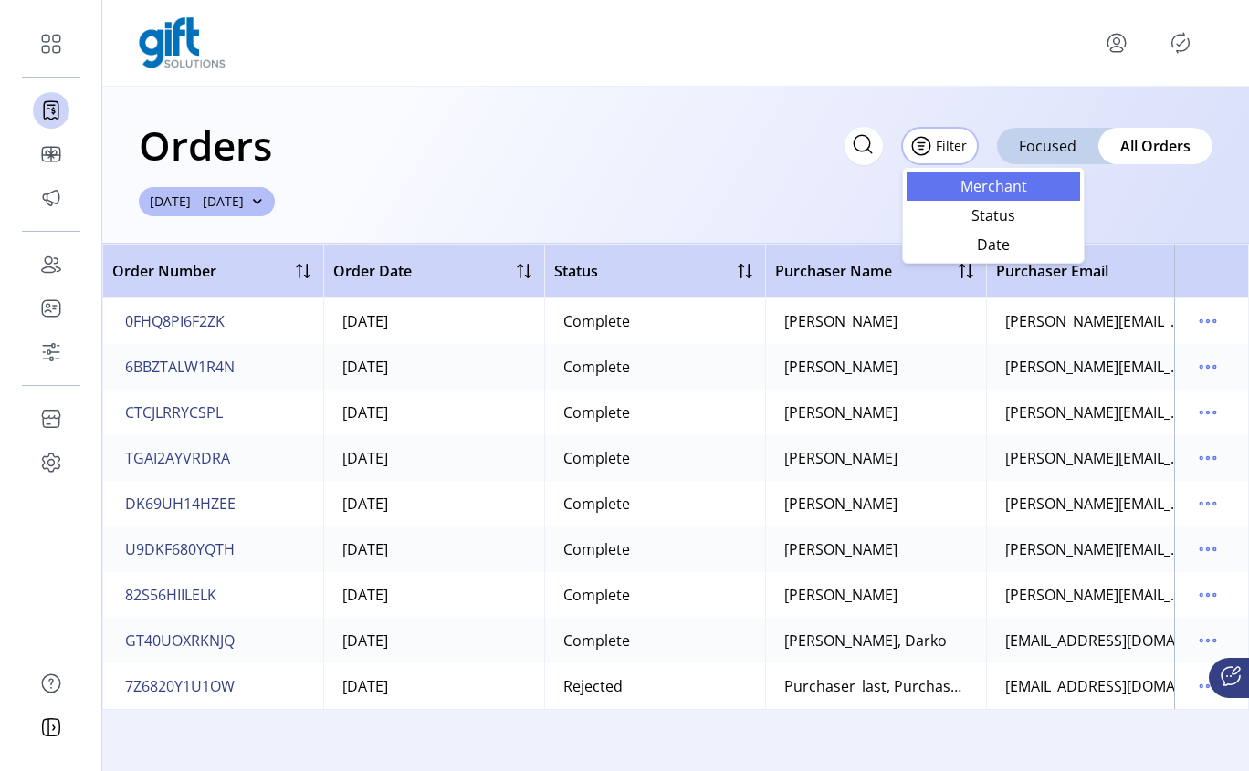
click at [997, 192] on span "Merchant" at bounding box center [993, 186] width 152 height 15
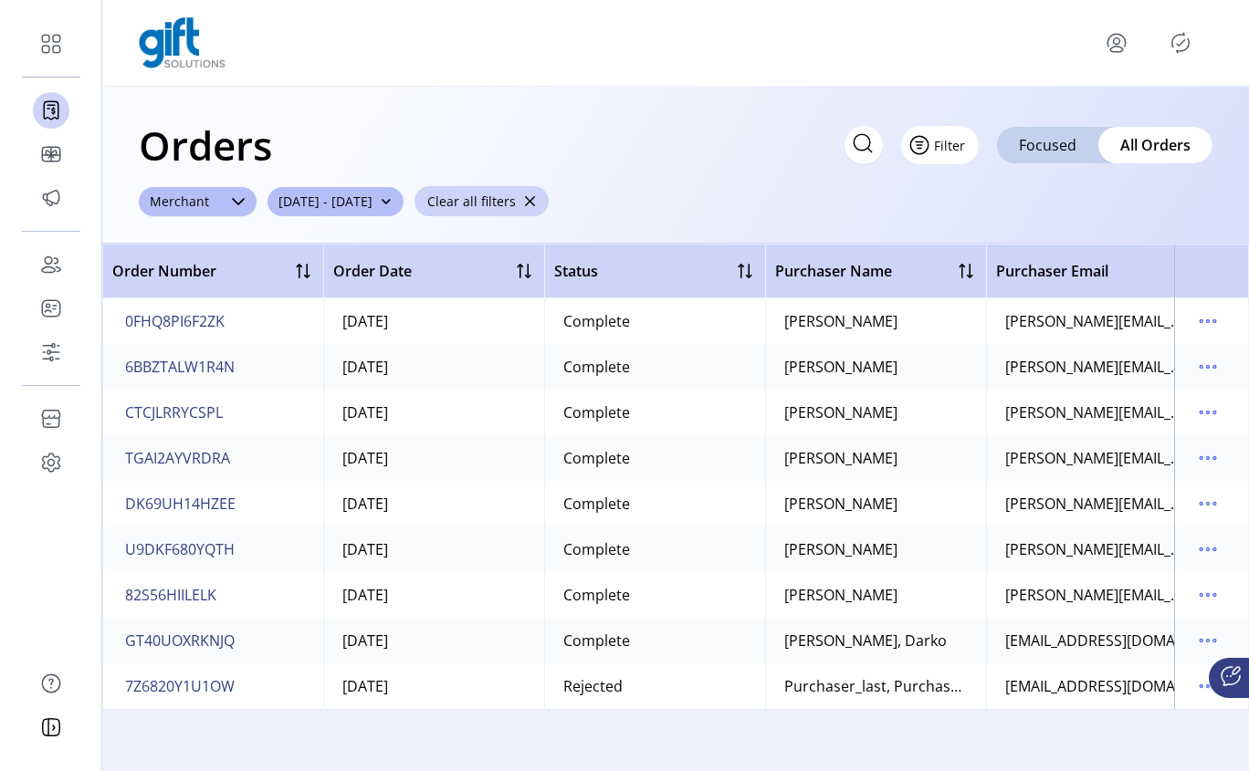
click at [957, 151] on button "Filter" at bounding box center [940, 145] width 78 height 38
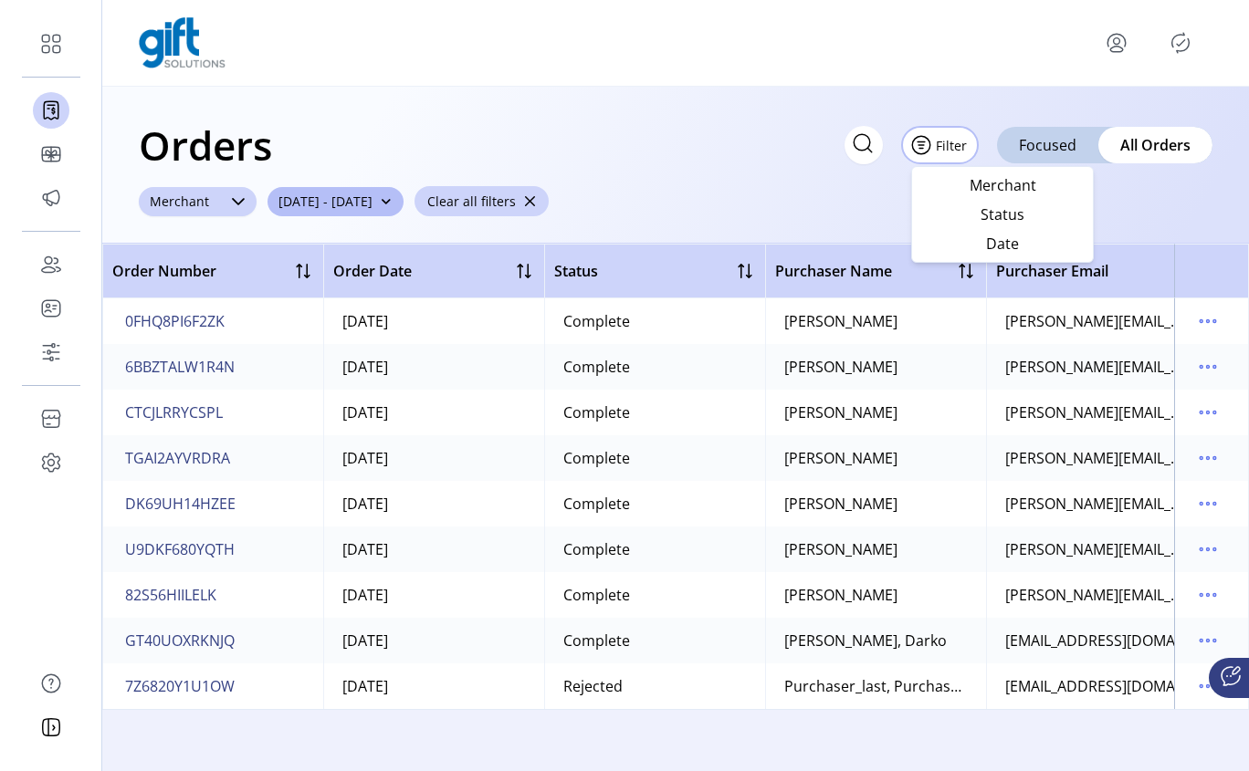
click at [231, 199] on icon at bounding box center [238, 201] width 15 height 15
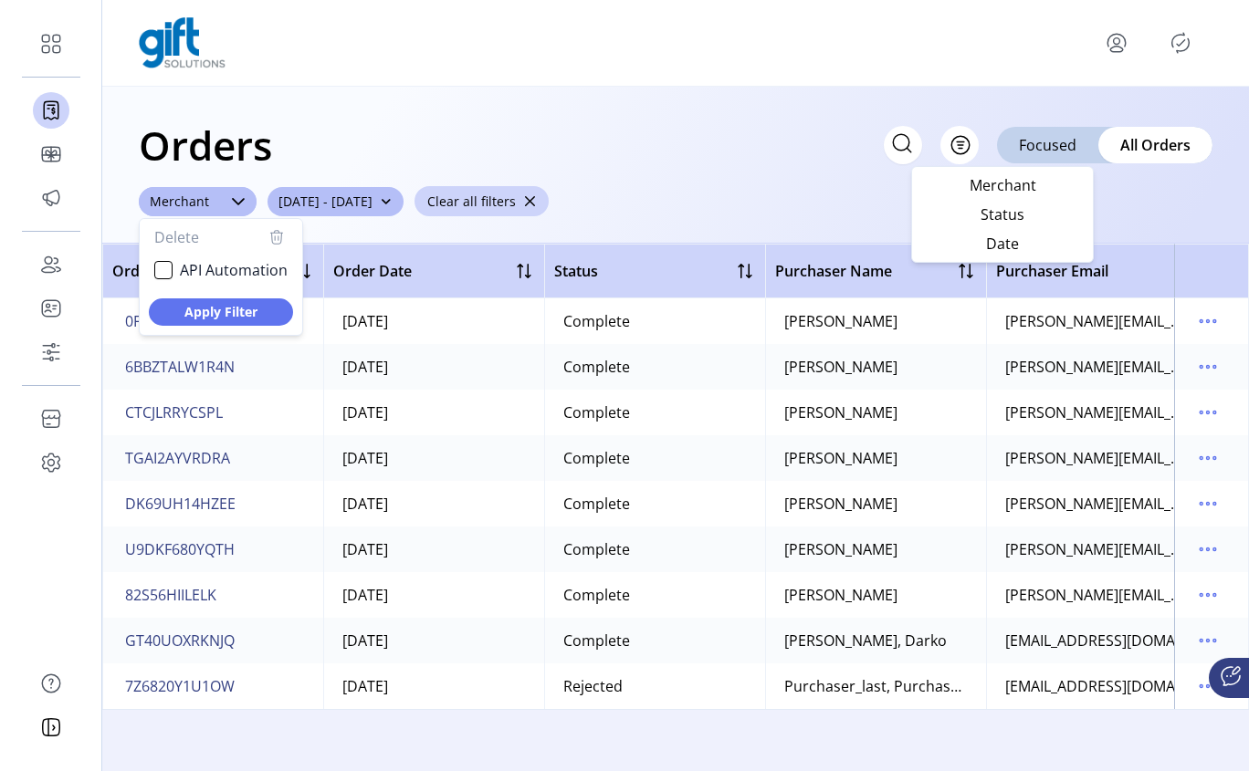
scroll to position [10, 71]
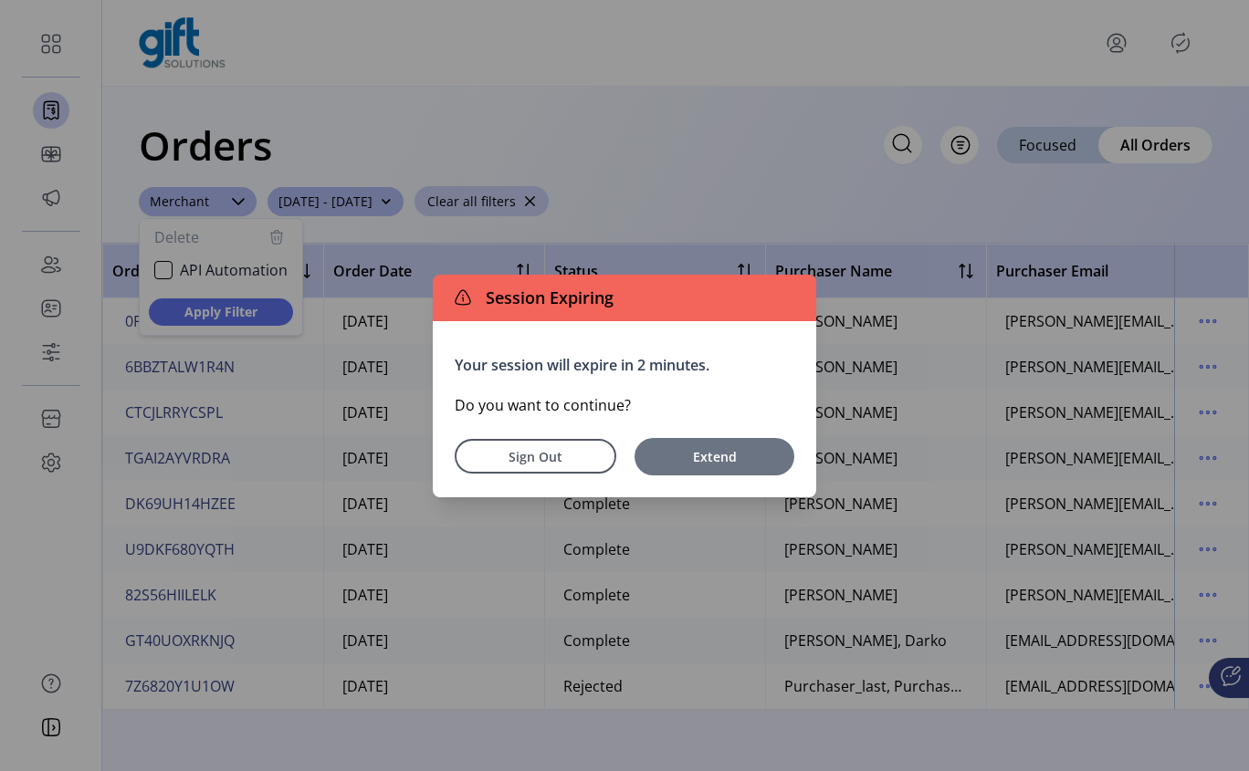
click at [738, 462] on span "Extend" at bounding box center [713, 456] width 141 height 19
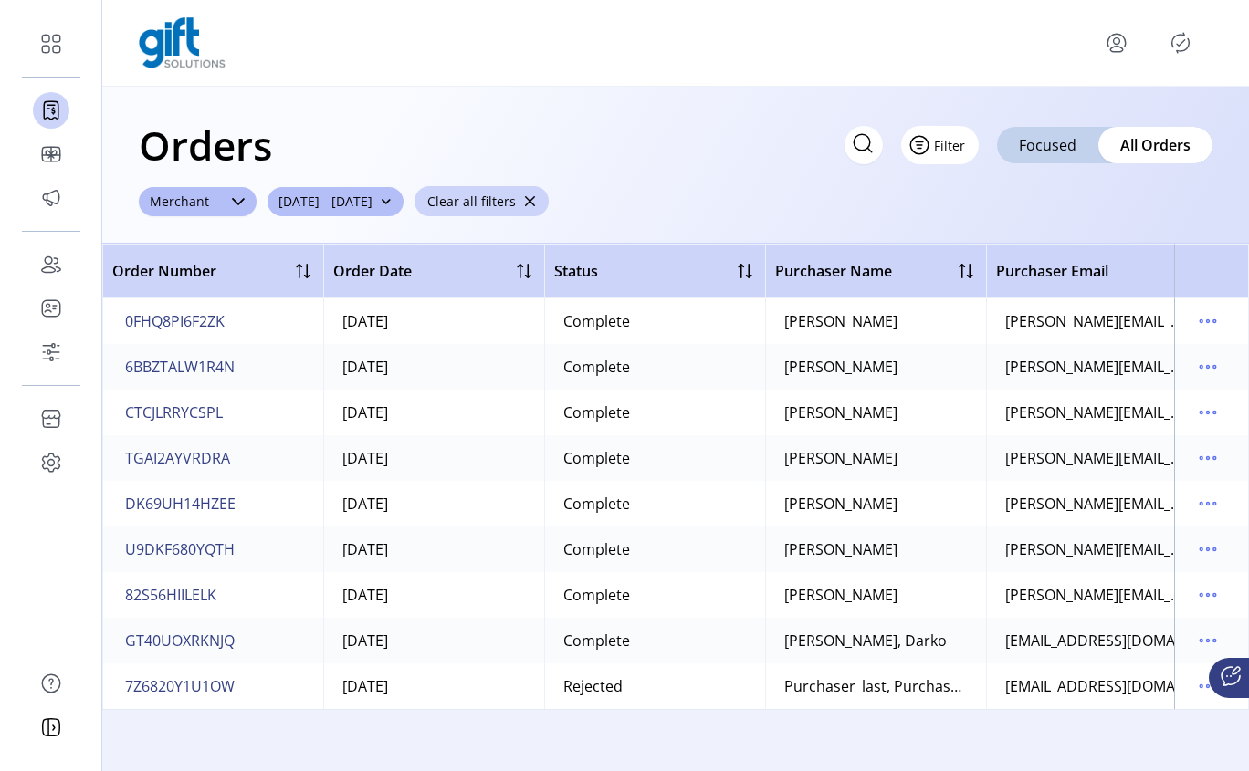
click at [960, 141] on button "Filter" at bounding box center [940, 145] width 78 height 38
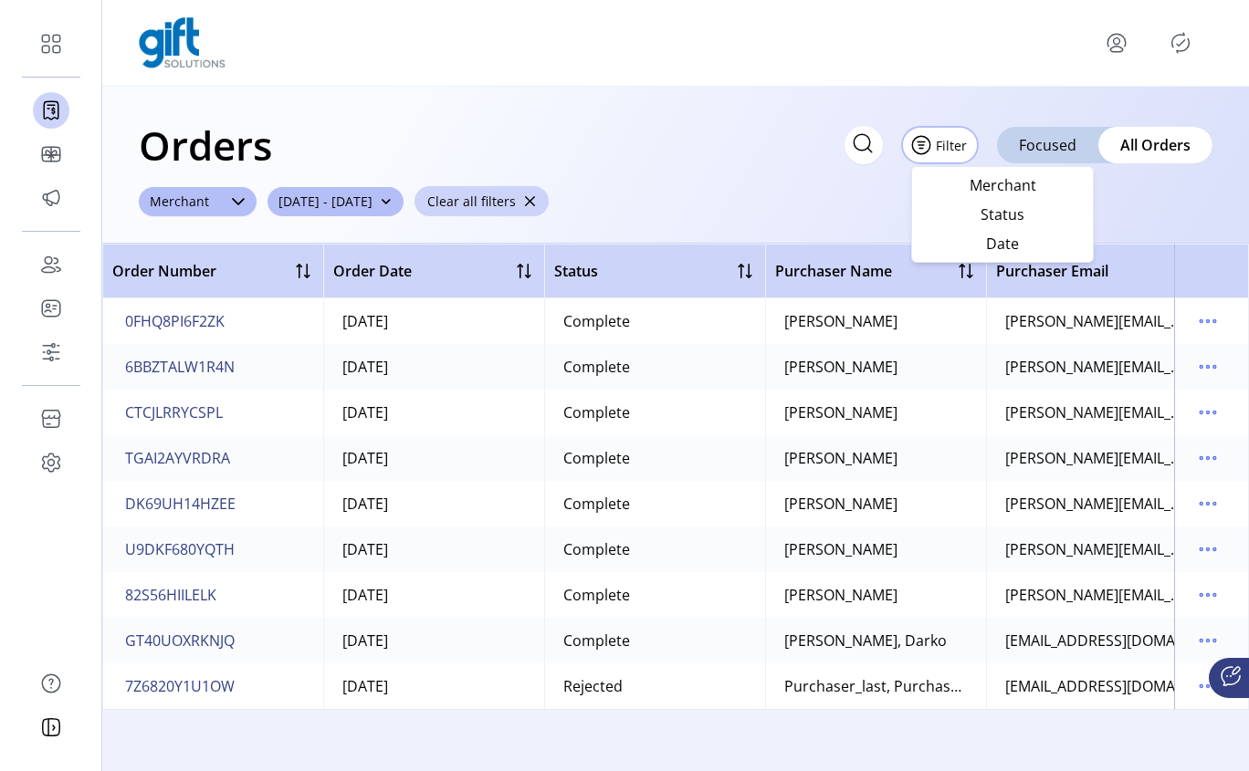
click at [536, 203] on span "button" at bounding box center [529, 201] width 13 height 13
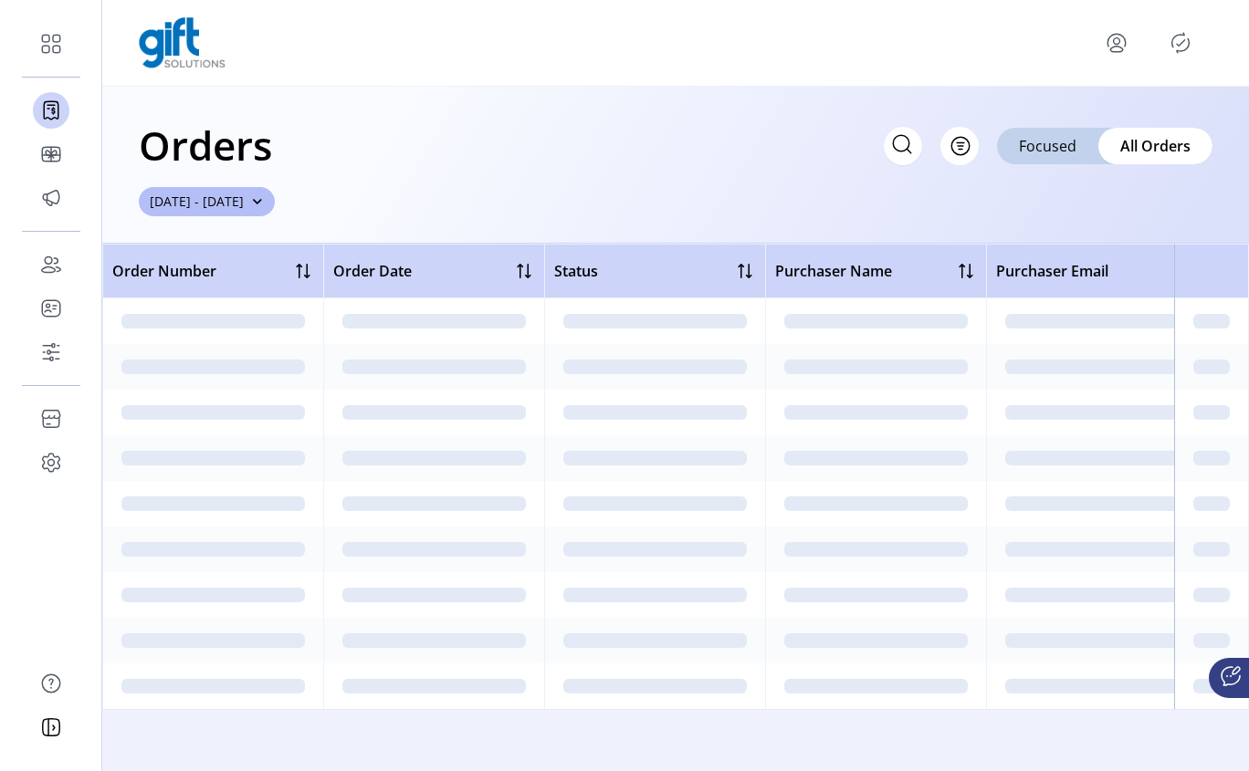
drag, startPoint x: 576, startPoint y: 204, endPoint x: 614, endPoint y: 210, distance: 38.9
click at [575, 204] on div "Orders Filter Focused All Orders [DATE] - [DATE]" at bounding box center [675, 165] width 1146 height 157
click at [955, 151] on span "Filter" at bounding box center [949, 145] width 31 height 19
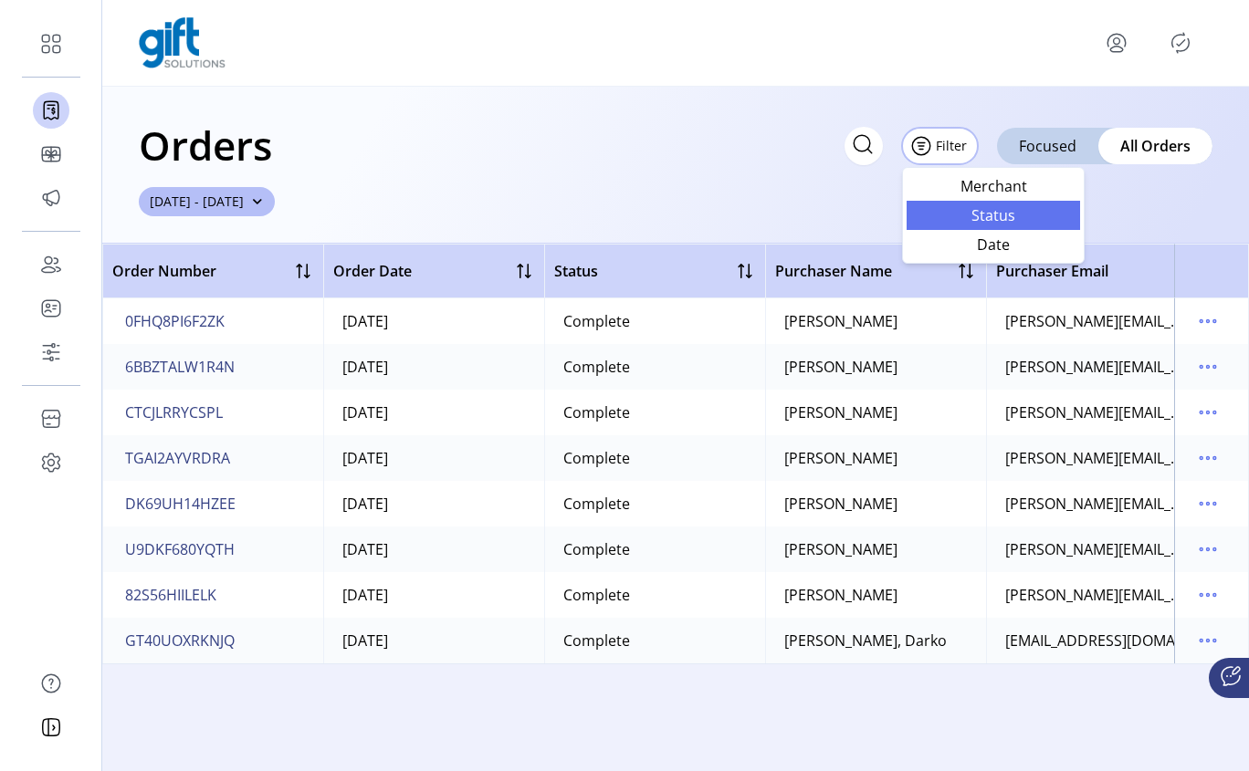
click at [992, 214] on span "Status" at bounding box center [993, 215] width 152 height 15
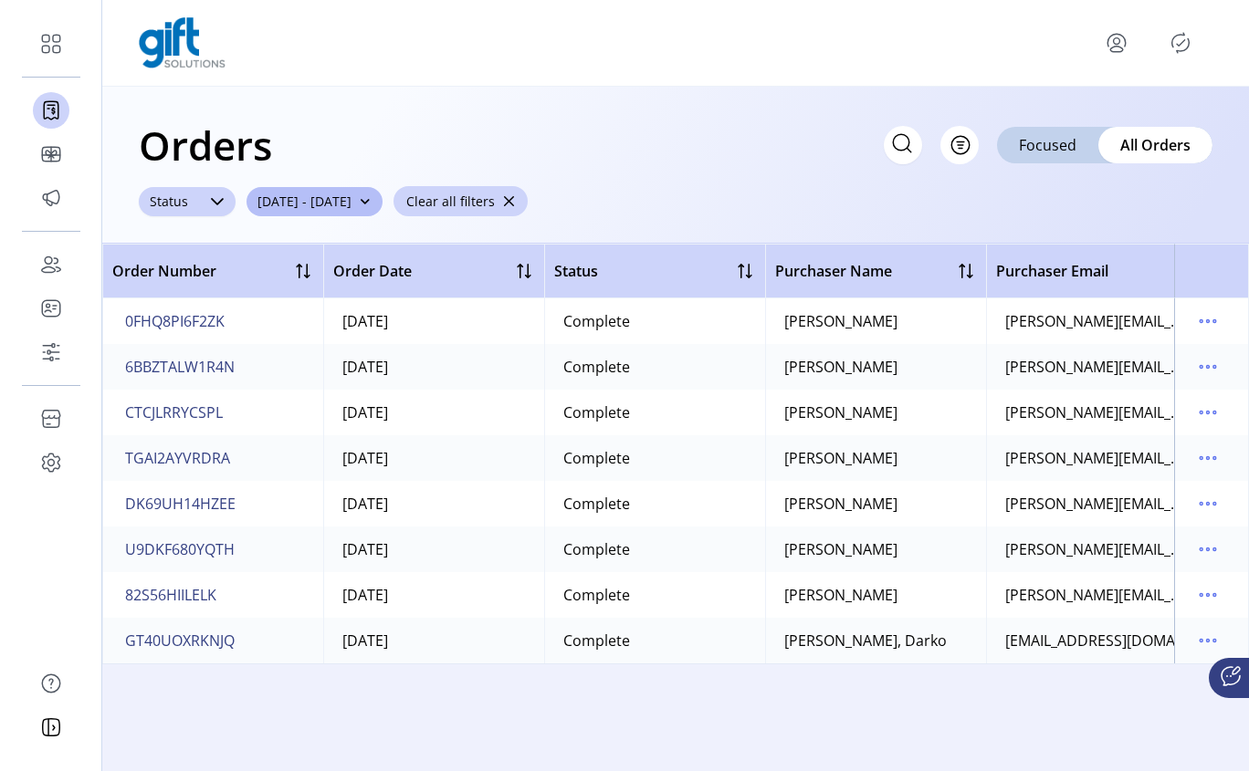
click at [218, 201] on icon at bounding box center [217, 201] width 13 height 7
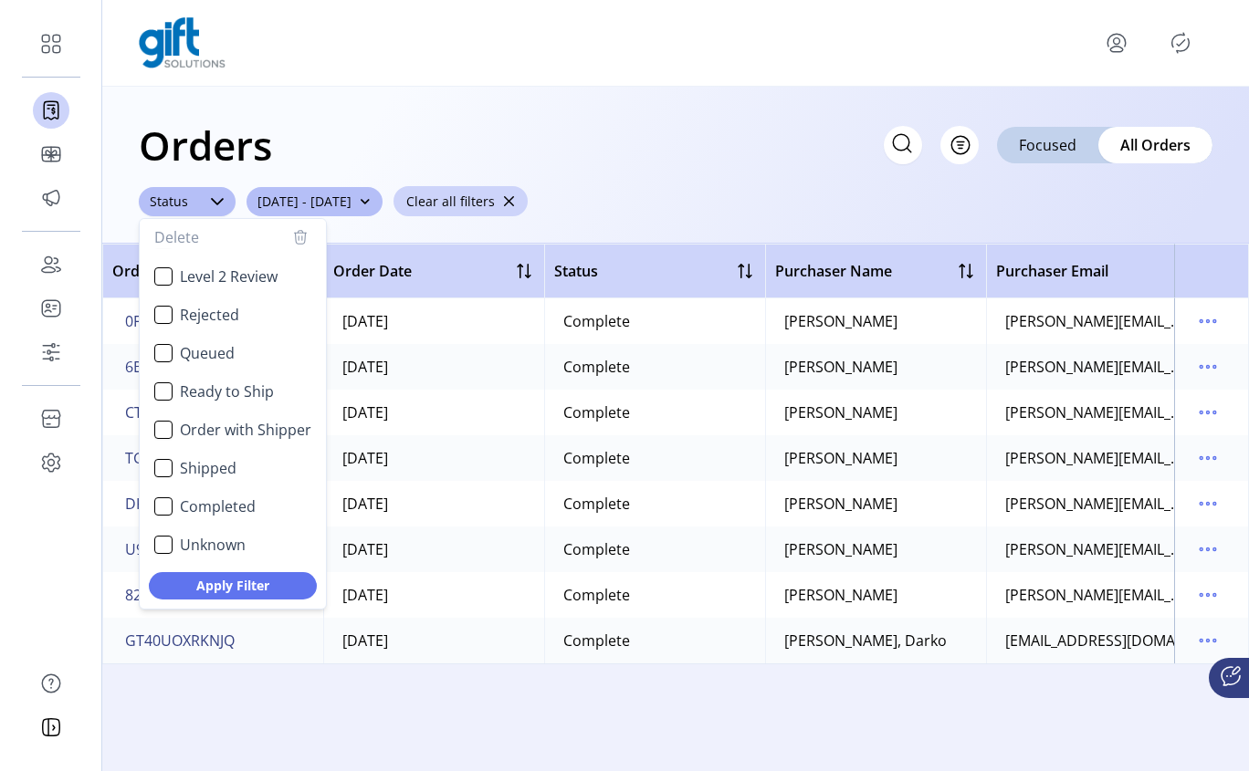
scroll to position [110, 0]
